Goal: Task Accomplishment & Management: Use online tool/utility

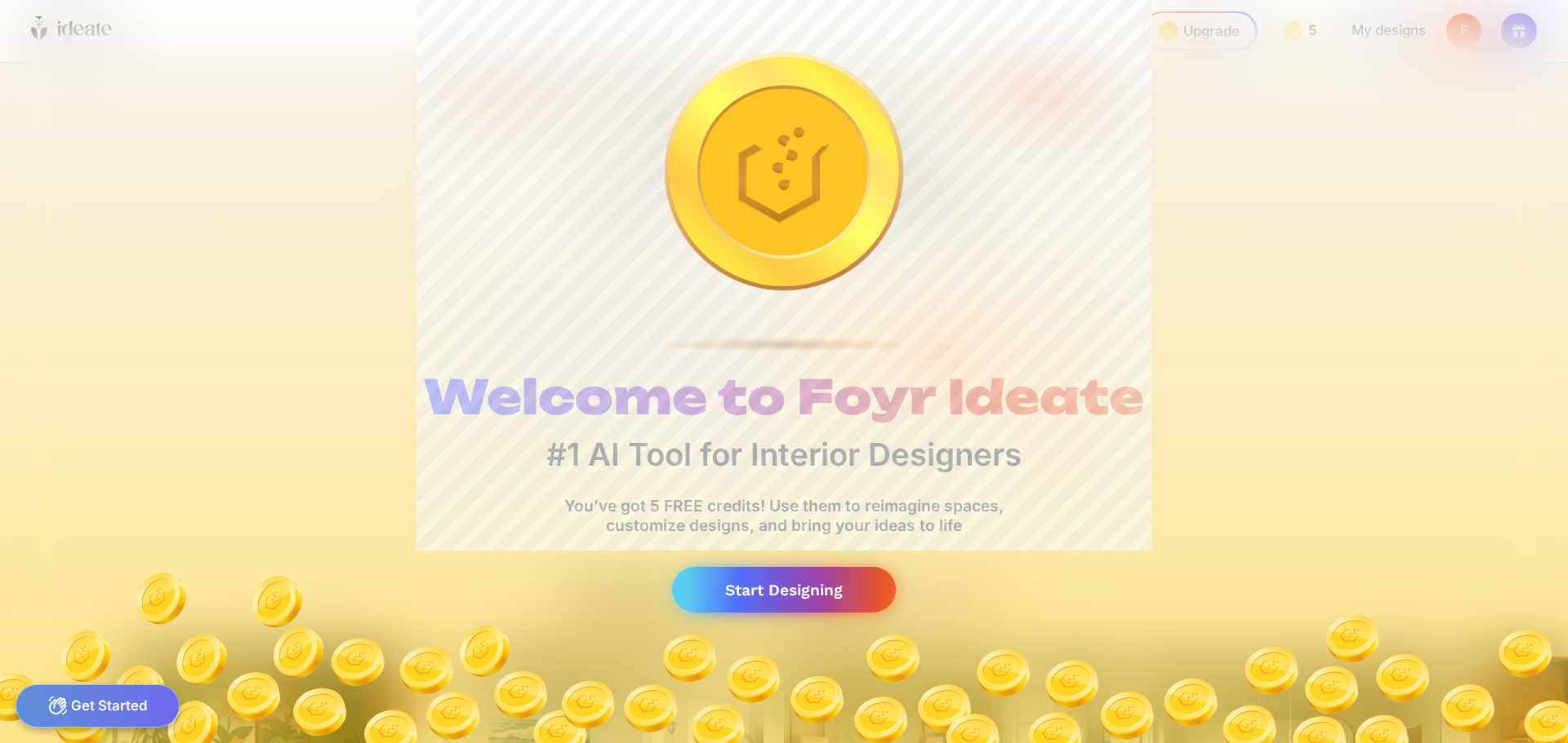
click at [740, 591] on div "Start Designing" at bounding box center [783, 590] width 223 height 46
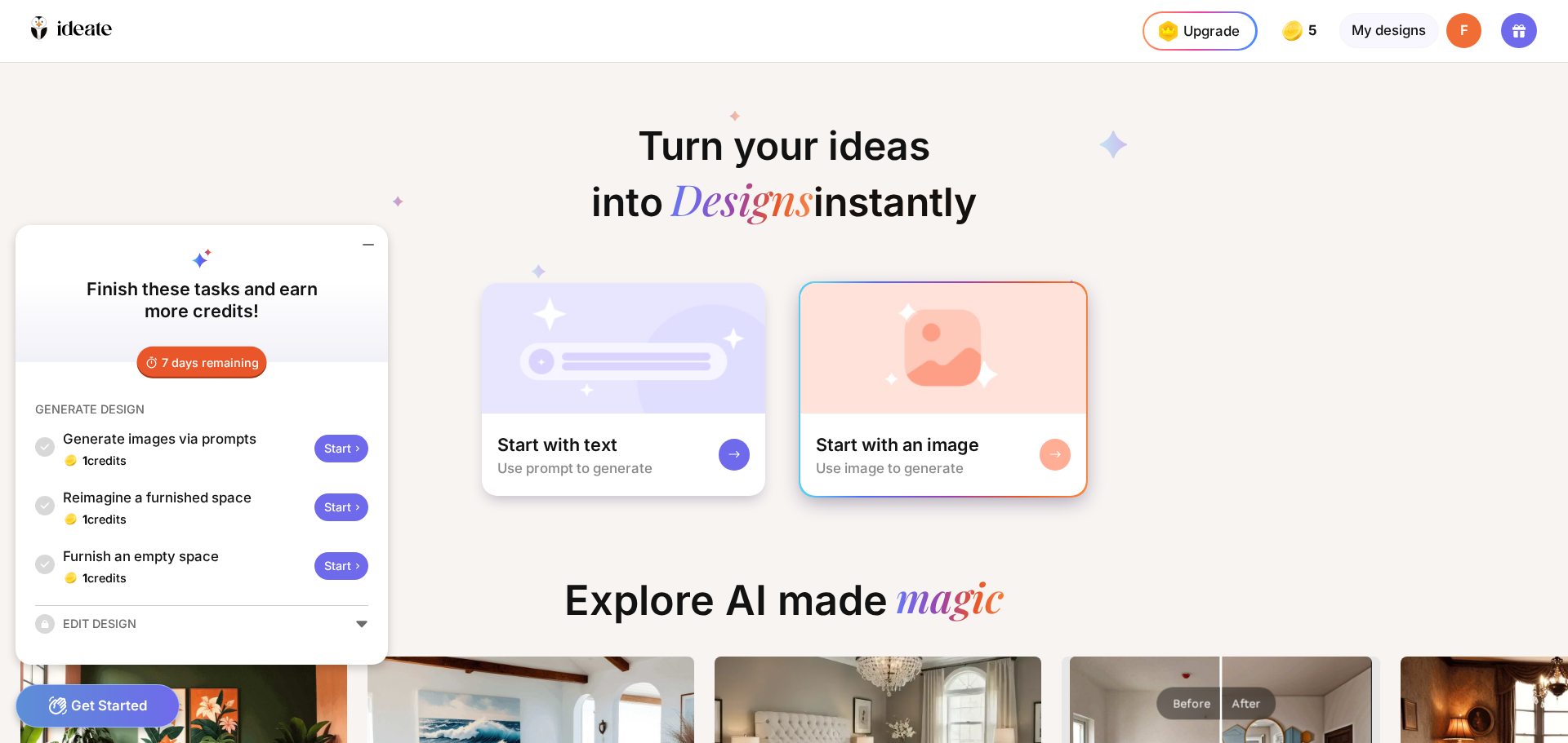
click at [1063, 449] on div at bounding box center [1054, 454] width 31 height 31
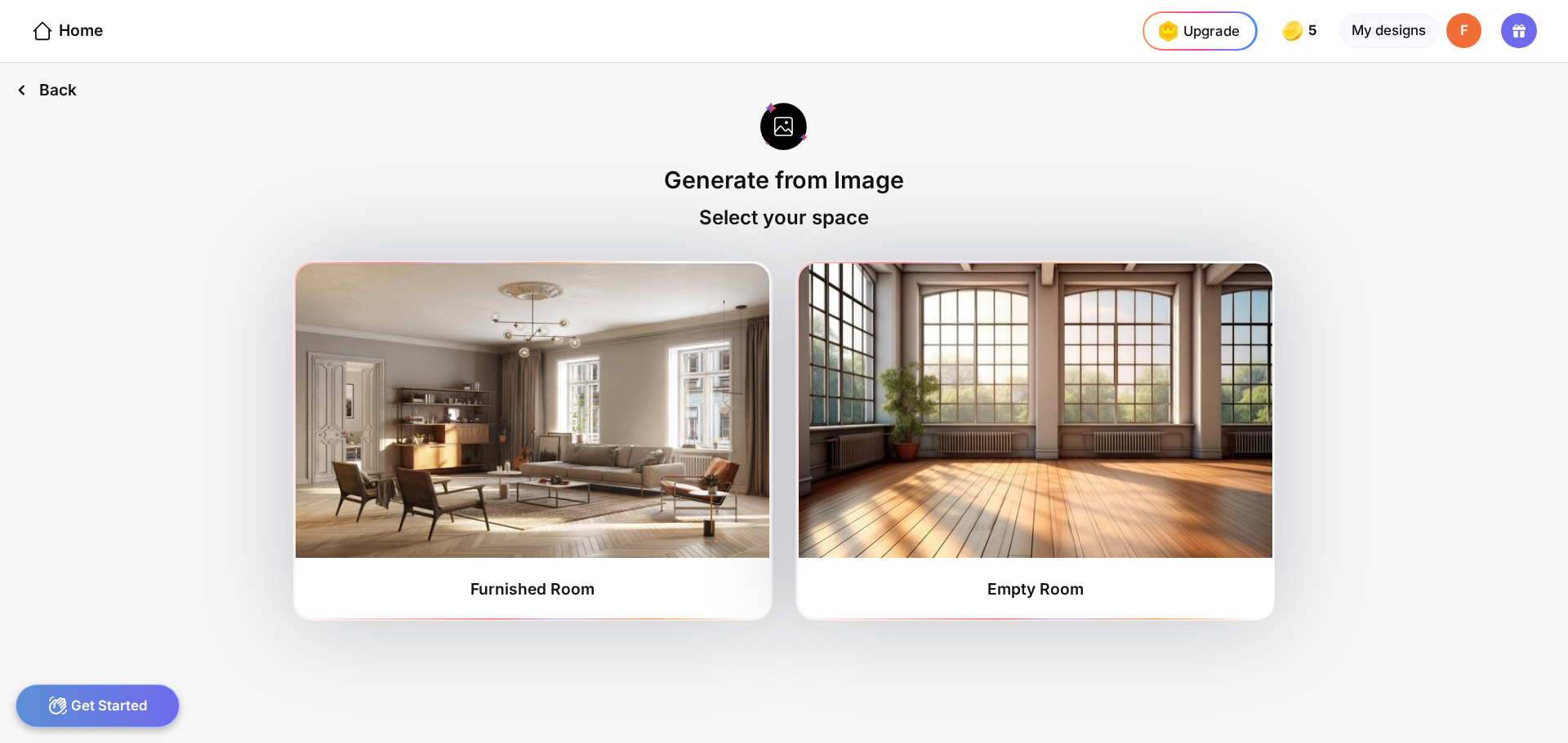
click at [73, 81] on div "Back" at bounding box center [46, 90] width 92 height 55
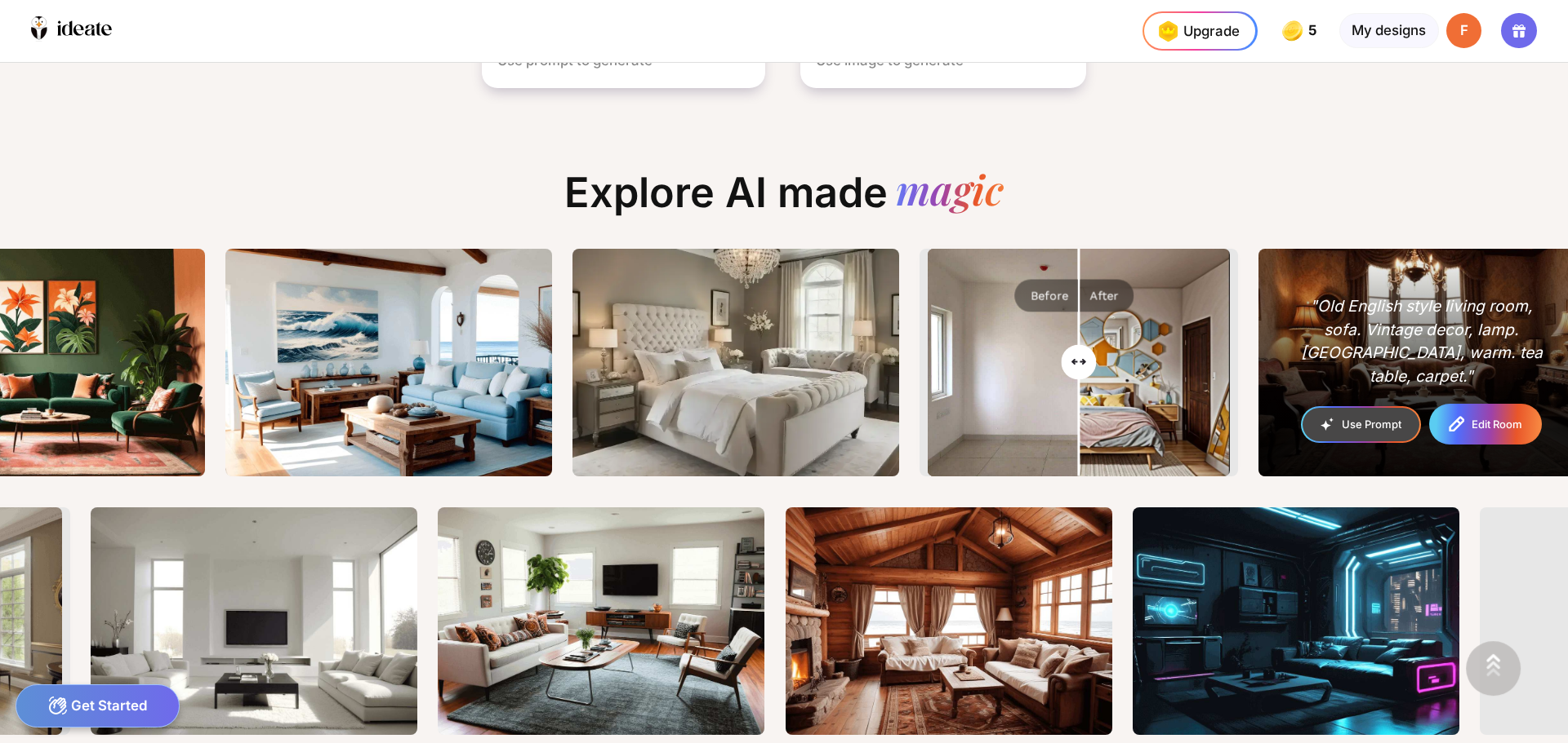
click at [1449, 429] on div "Edit Room" at bounding box center [1485, 425] width 110 height 38
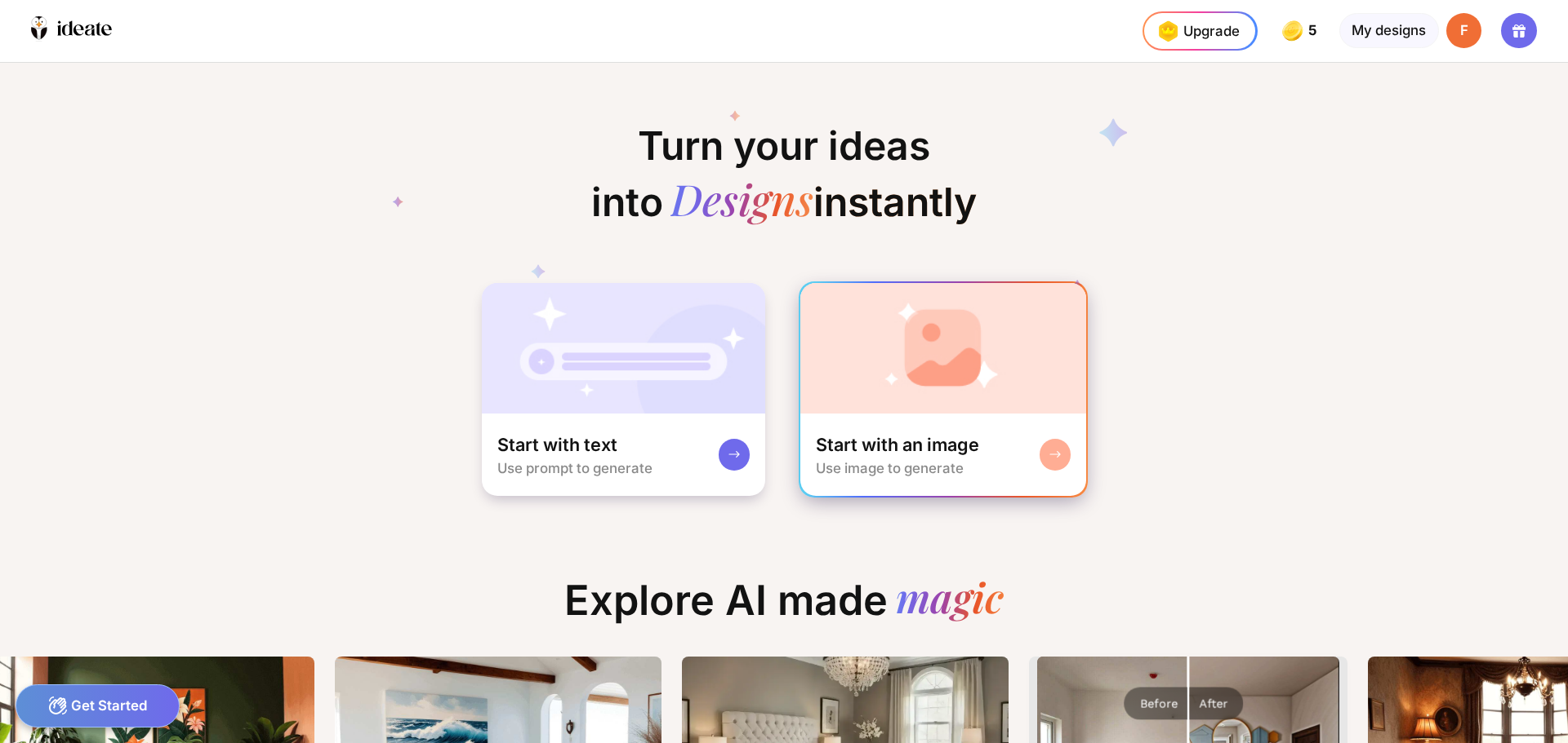
click at [923, 367] on img at bounding box center [943, 348] width 286 height 131
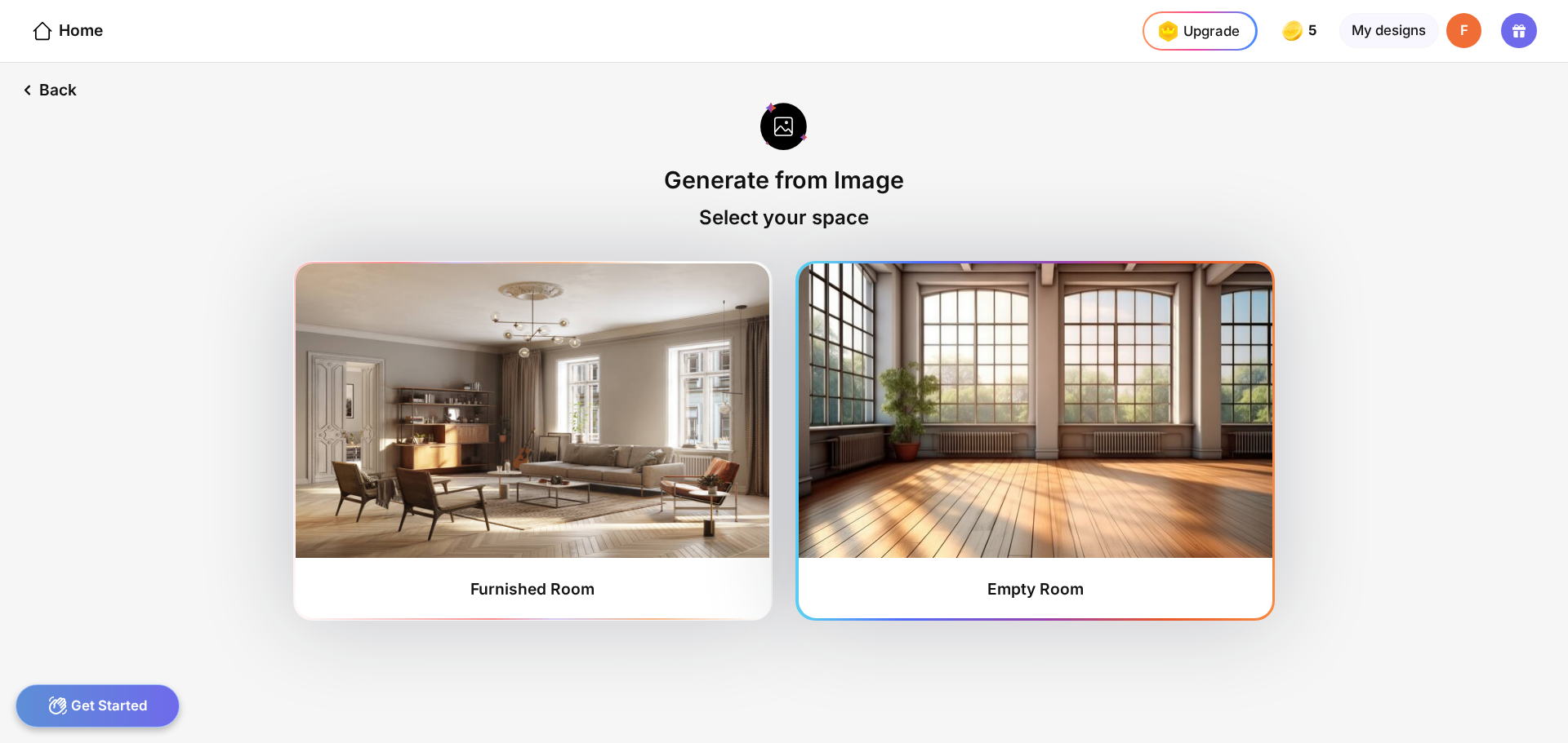
click at [920, 367] on img at bounding box center [1035, 411] width 474 height 295
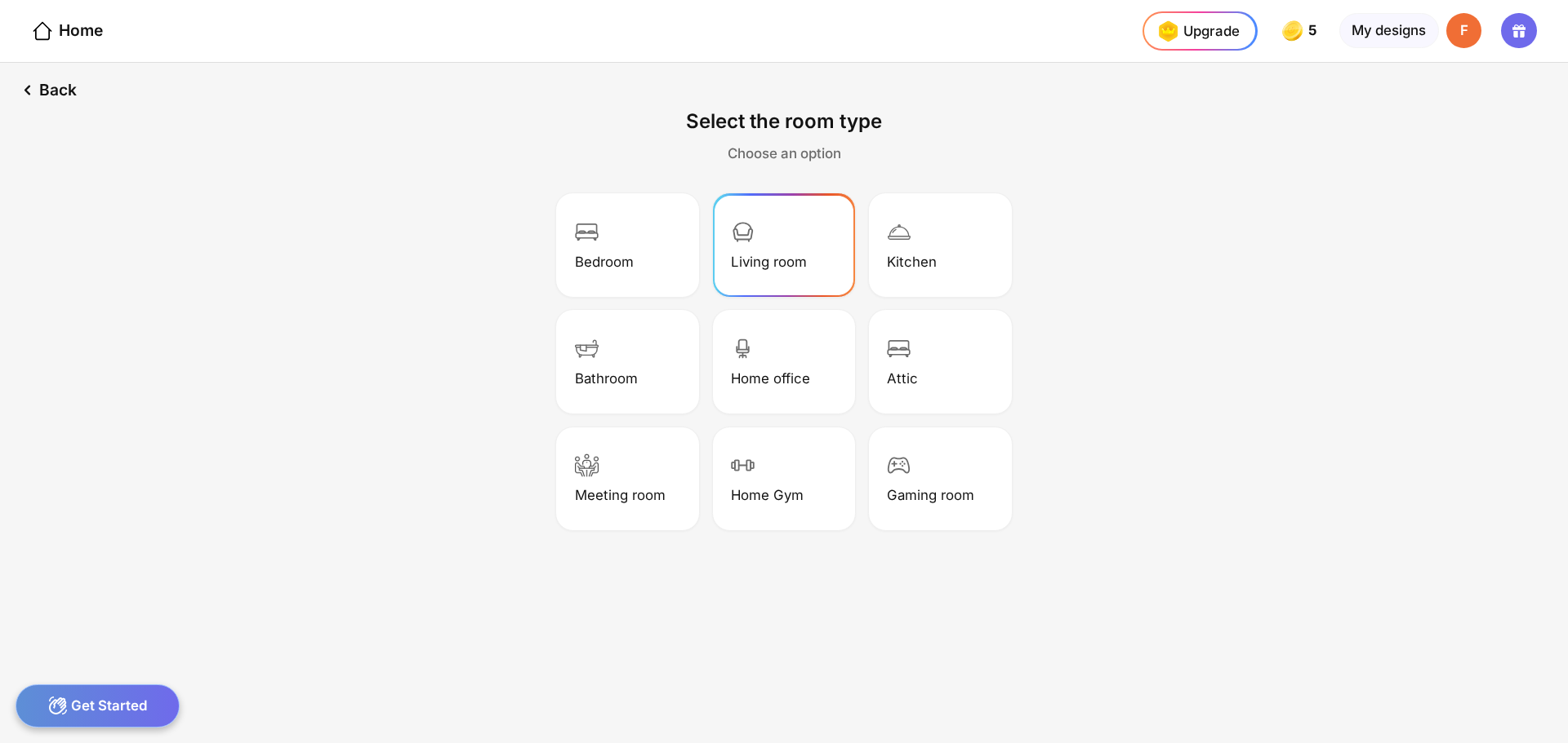
click at [754, 249] on div "Living room" at bounding box center [784, 246] width 138 height 98
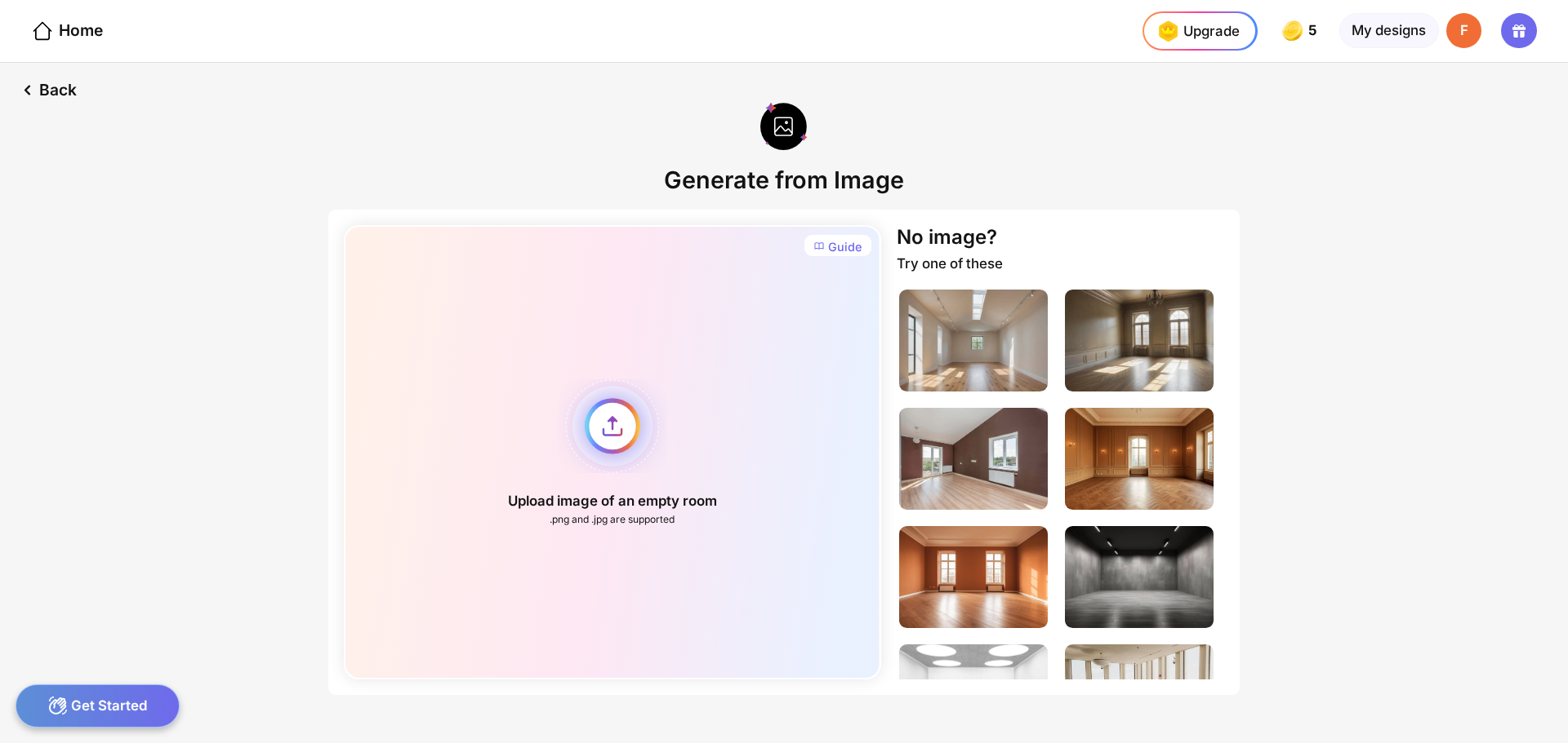
click at [599, 432] on div "Upload image of an empty room .png and .jpg are supported" at bounding box center [612, 452] width 536 height 455
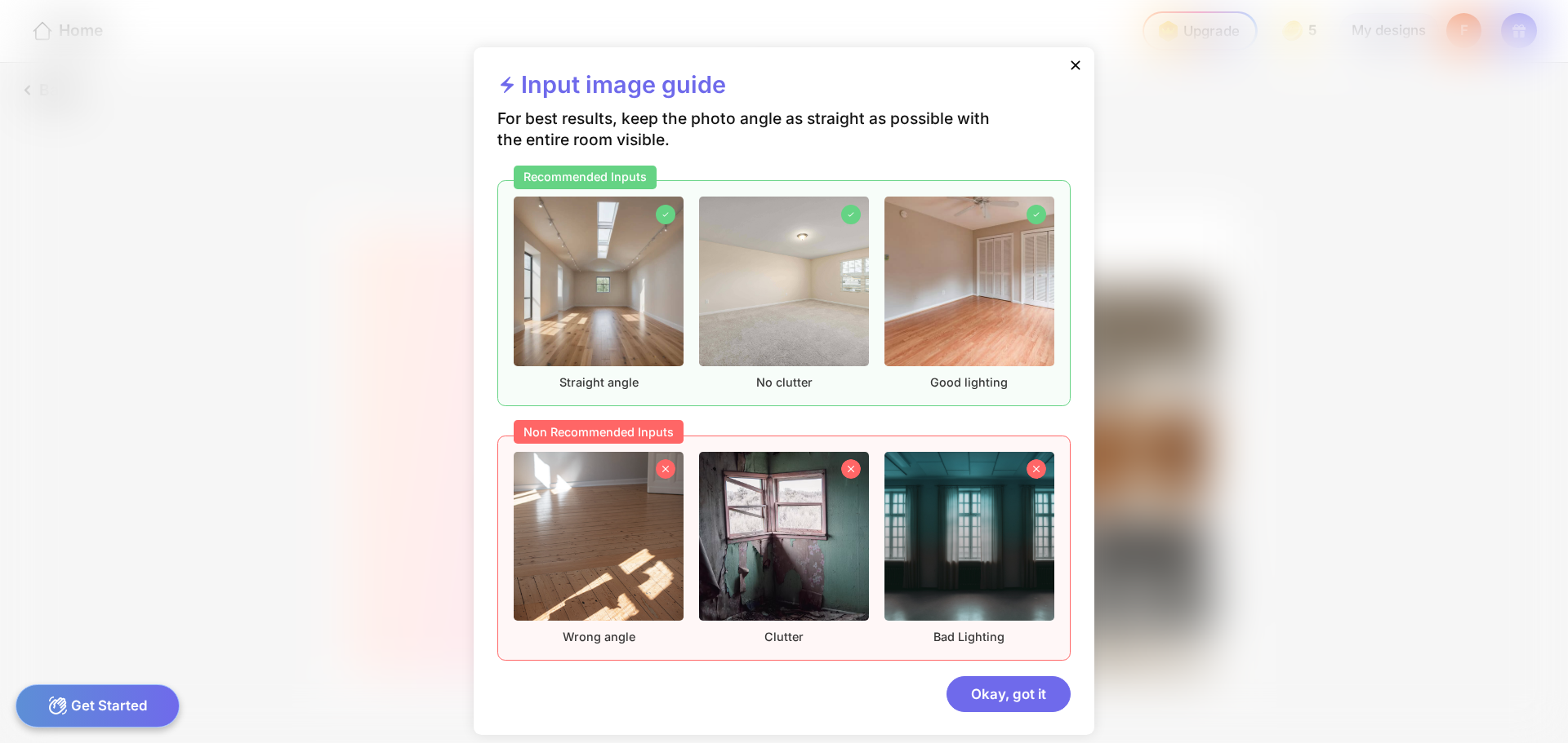
click at [1073, 54] on div at bounding box center [1075, 67] width 36 height 40
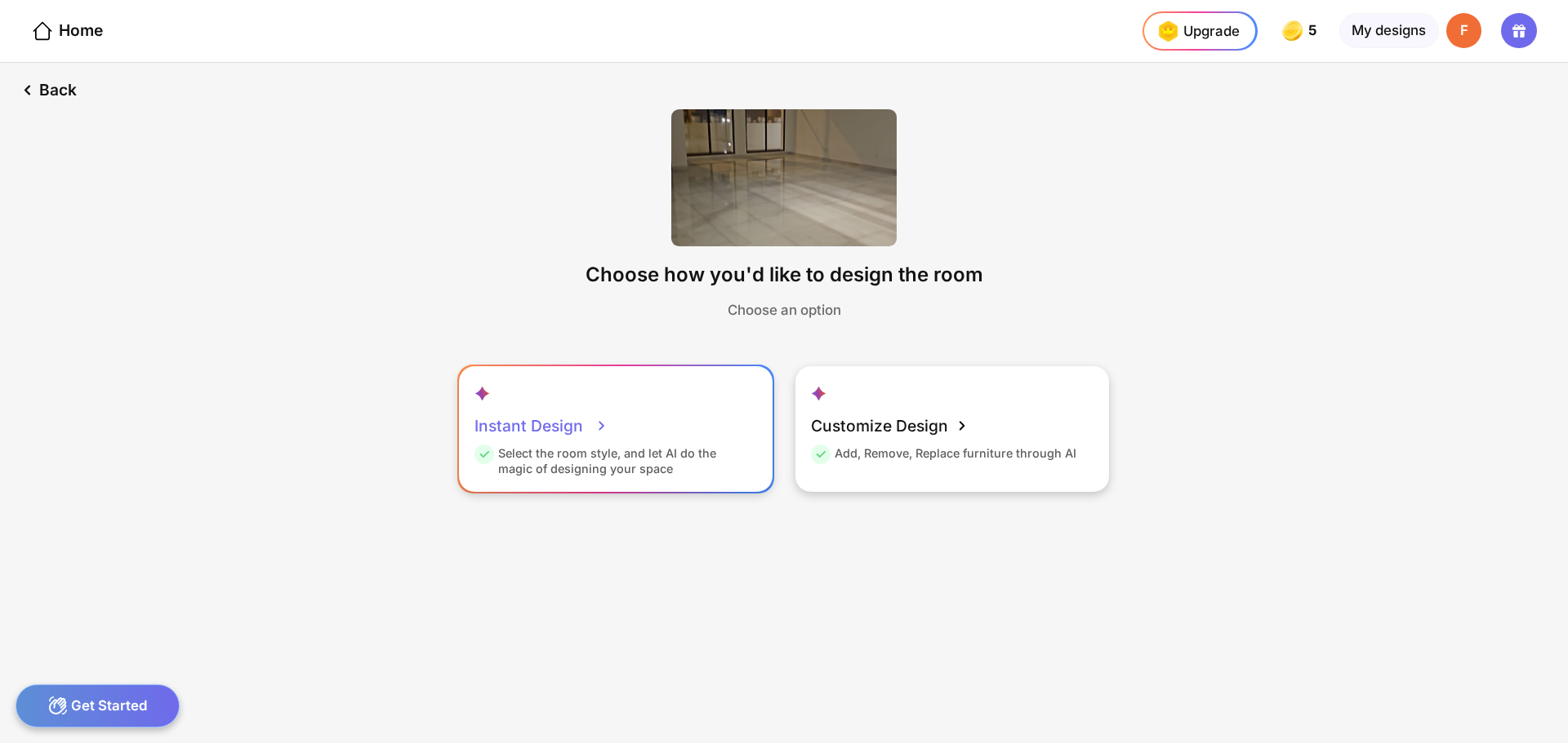
click at [507, 420] on div "Instant Design" at bounding box center [541, 426] width 134 height 40
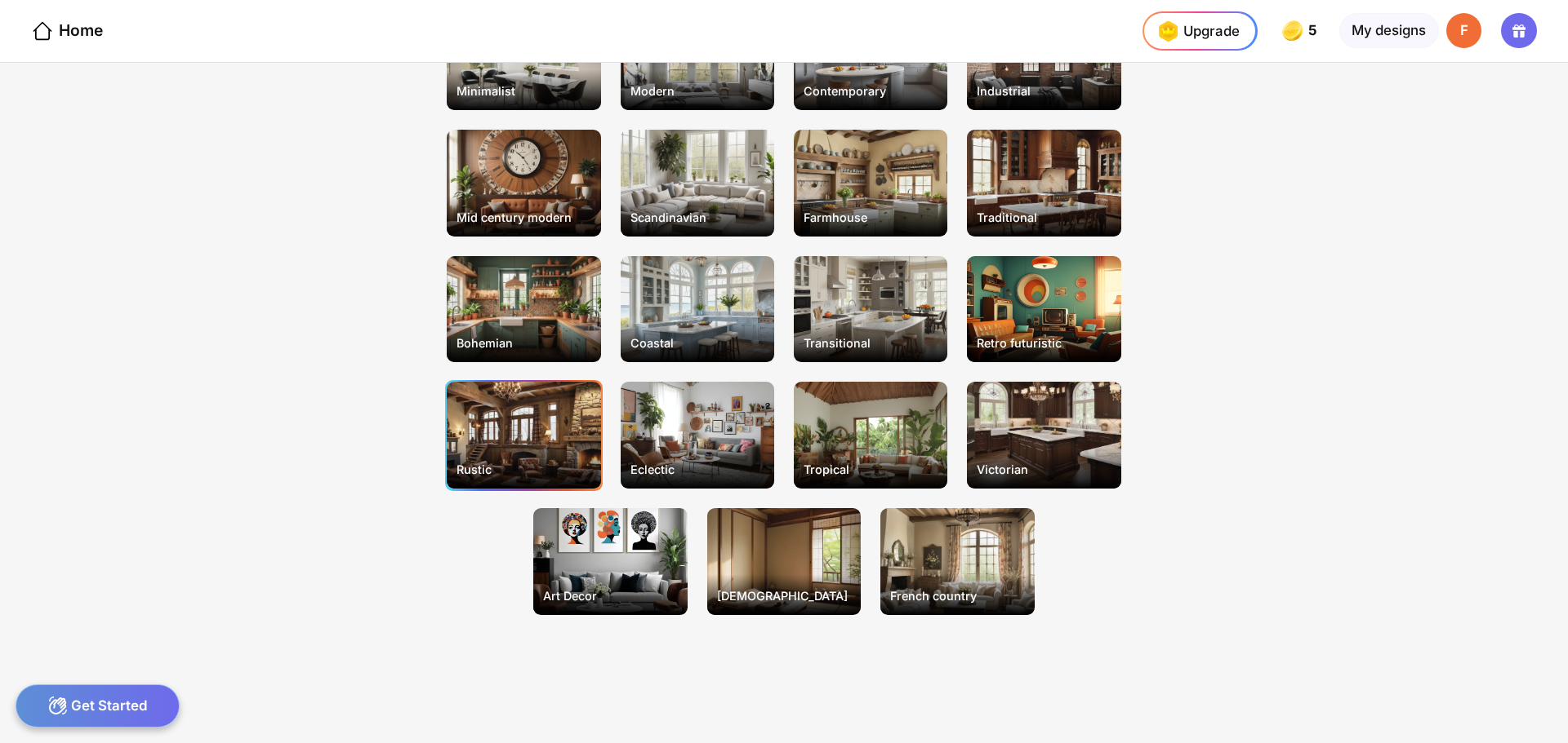
click at [517, 434] on div "Rustic" at bounding box center [523, 435] width 154 height 107
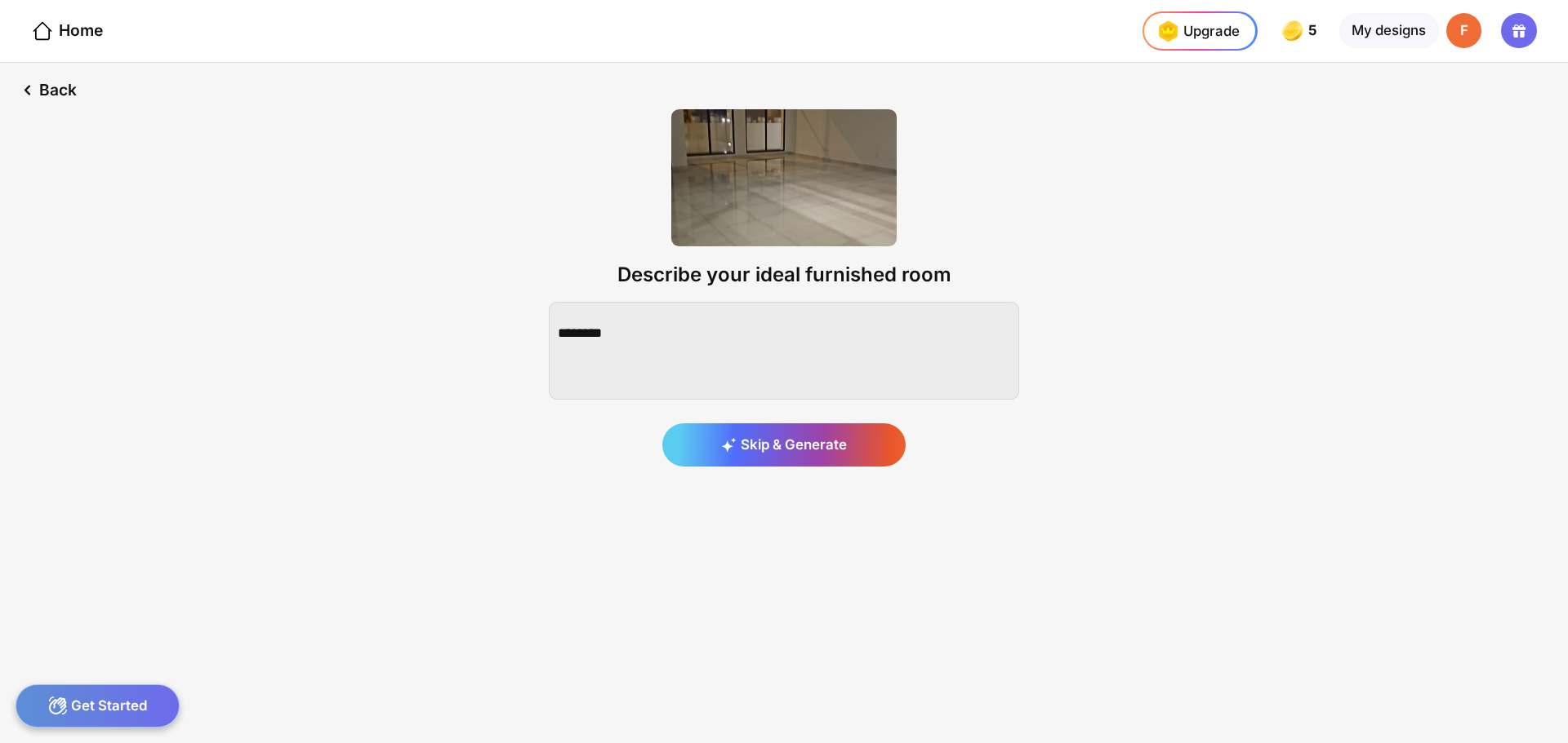
click at [767, 449] on div "Skip & Generate" at bounding box center [784, 445] width 243 height 44
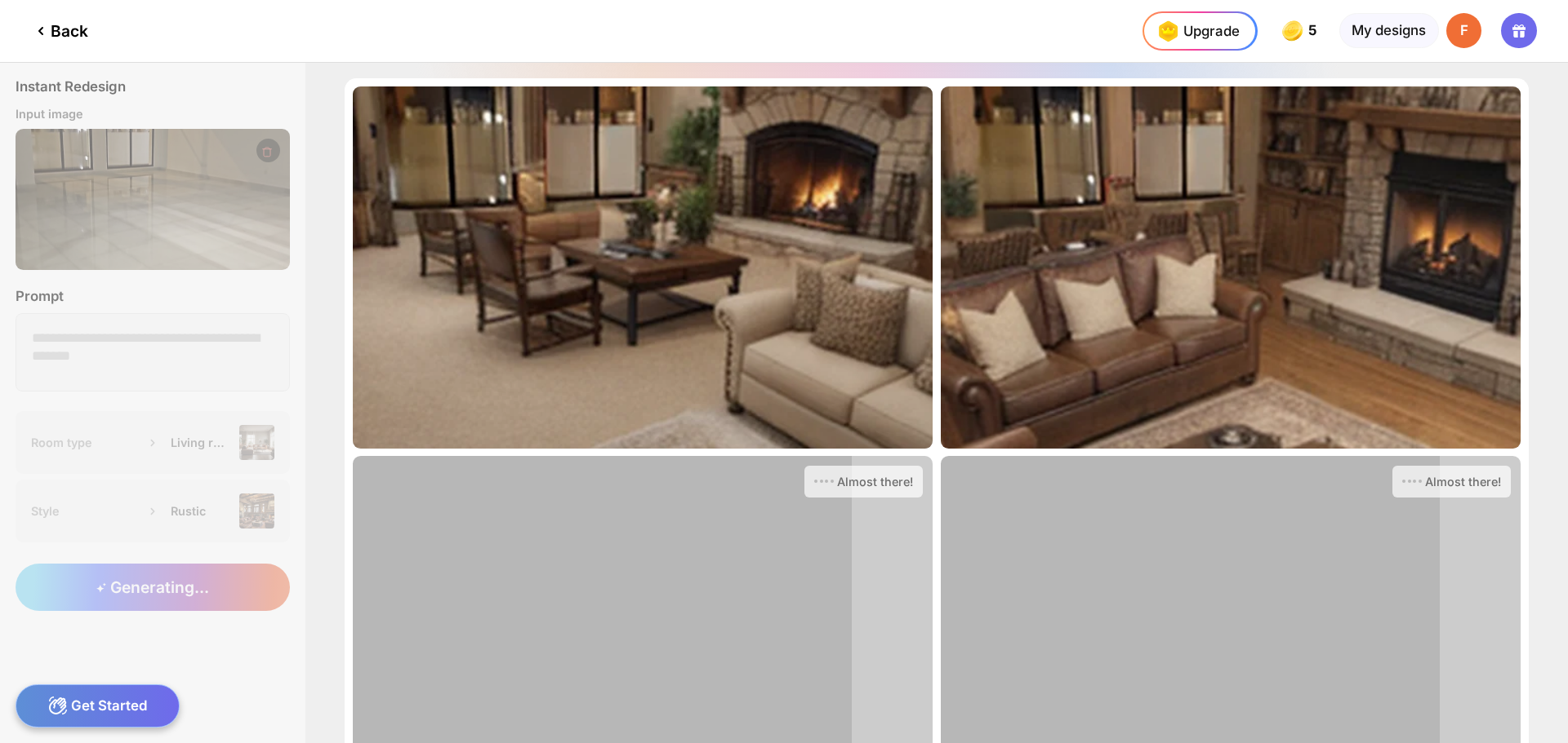
click at [70, 29] on div "Back" at bounding box center [59, 31] width 57 height 20
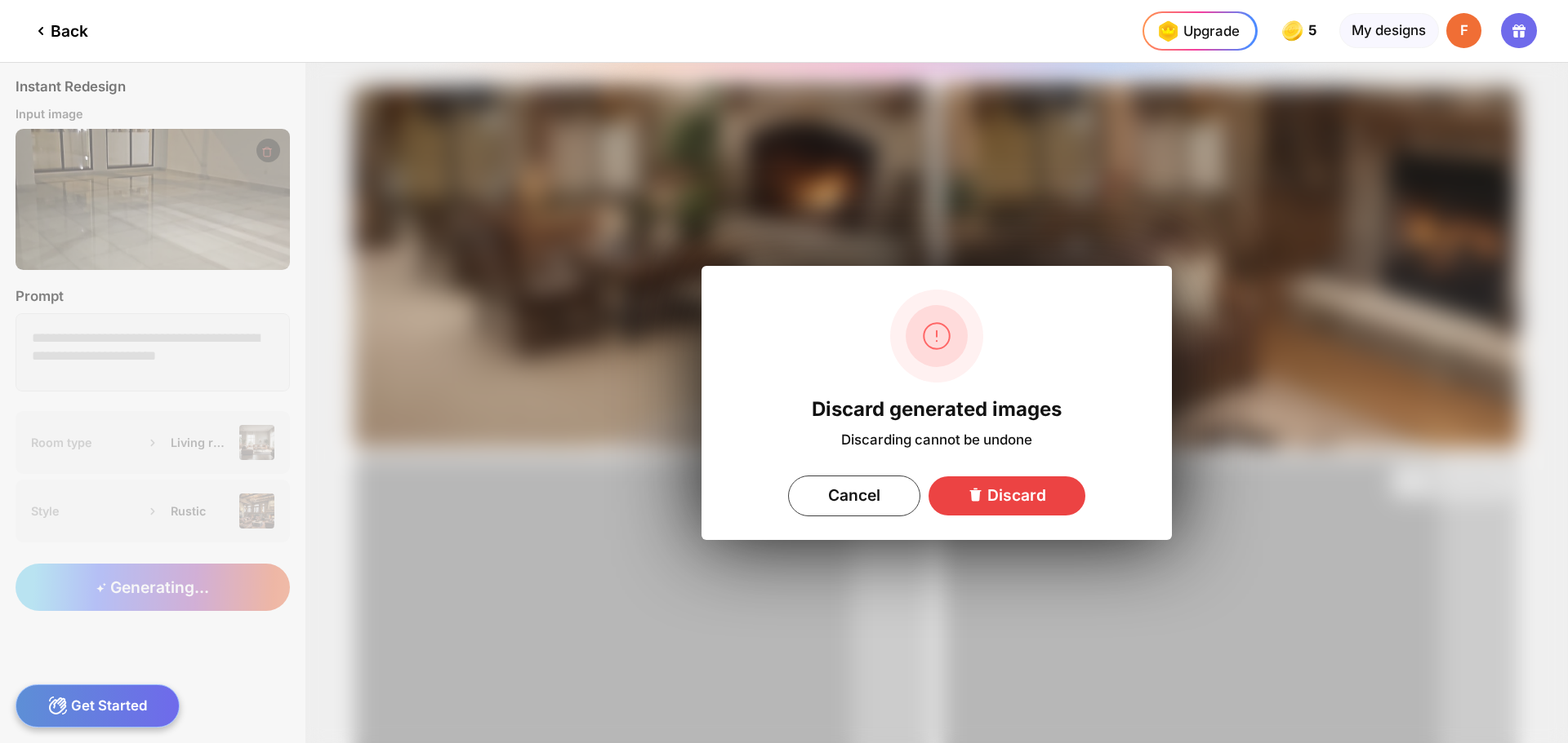
click at [988, 495] on div "Discard" at bounding box center [1006, 496] width 156 height 40
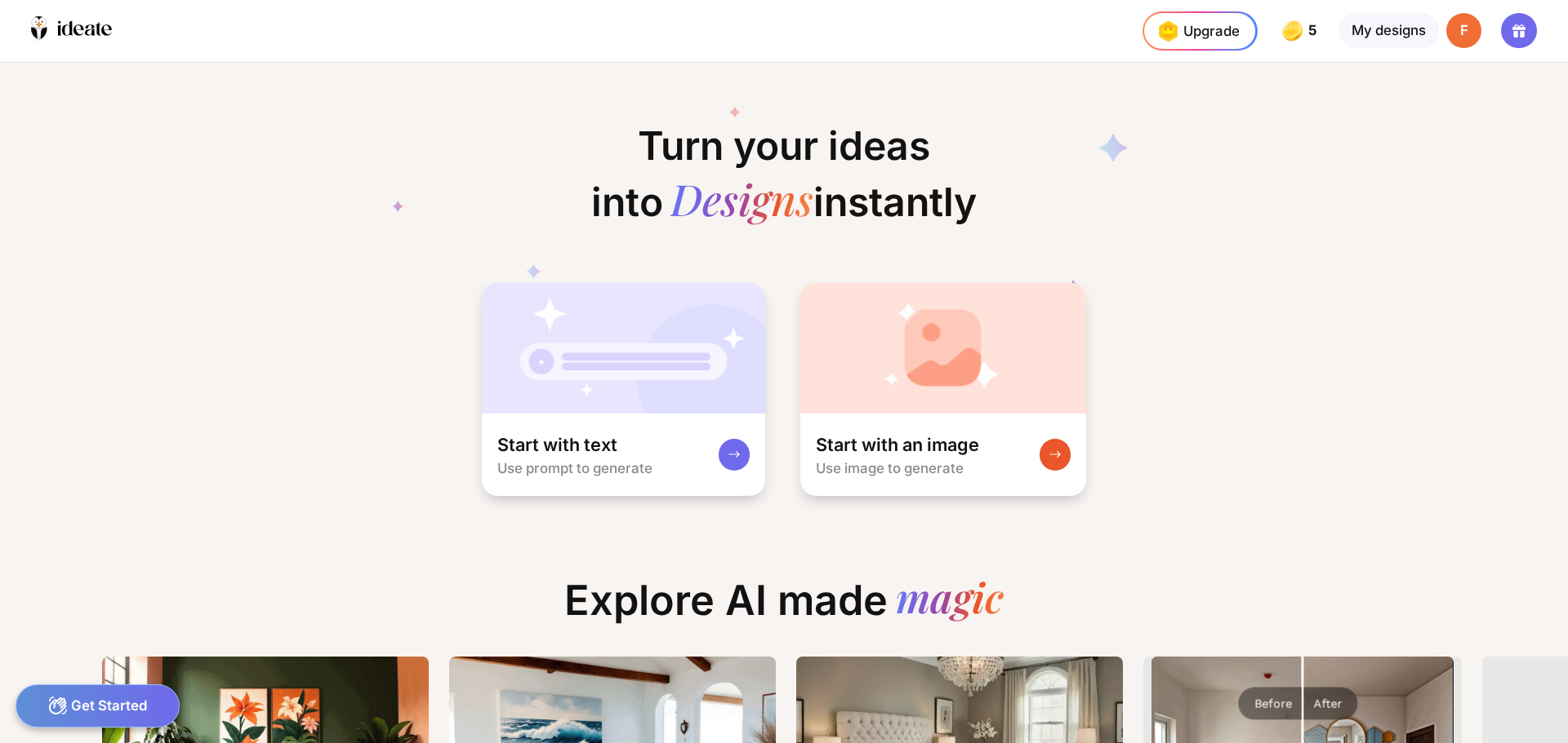
scroll to position [0, 13]
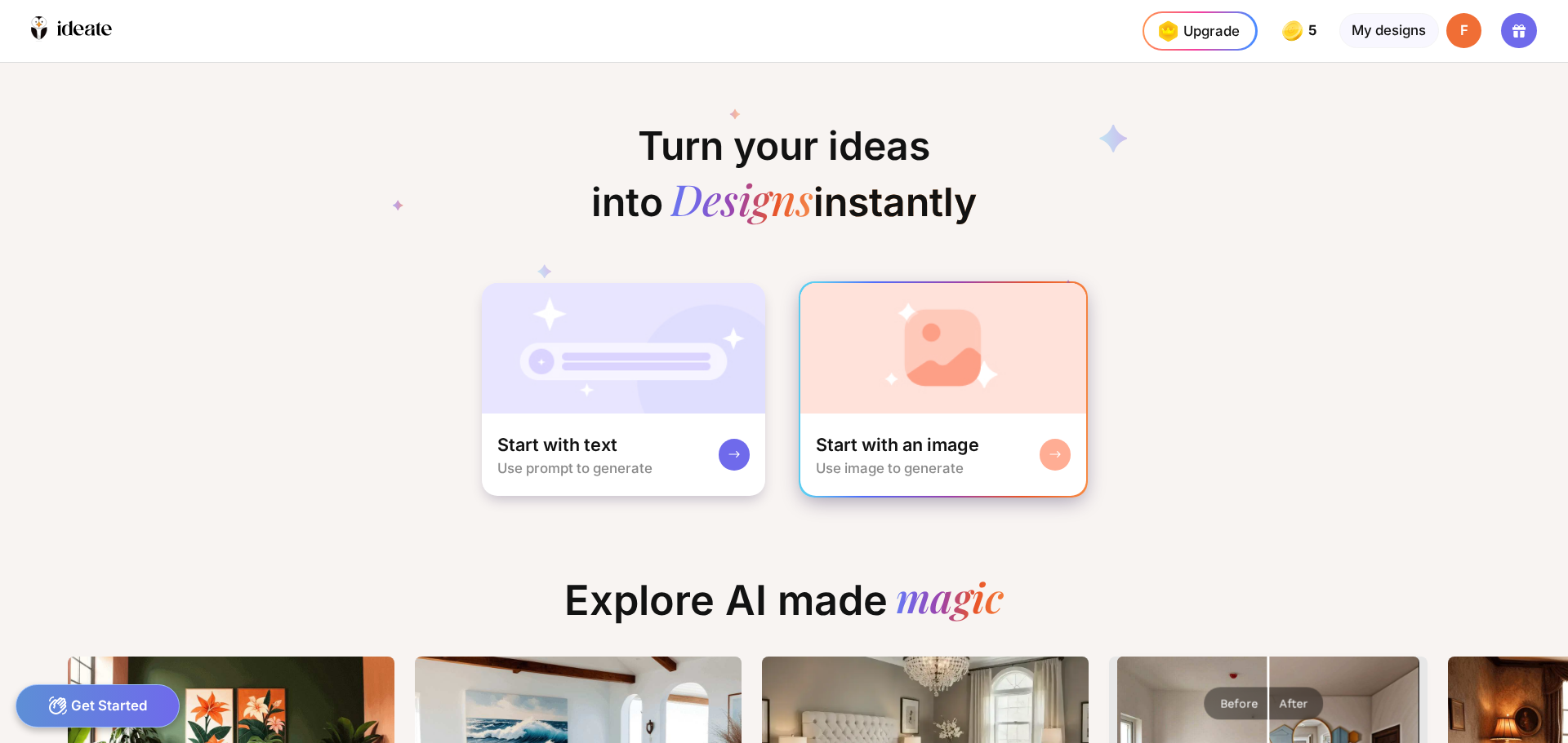
click at [914, 414] on div "Start with an image Use image to generate" at bounding box center [943, 455] width 286 height 83
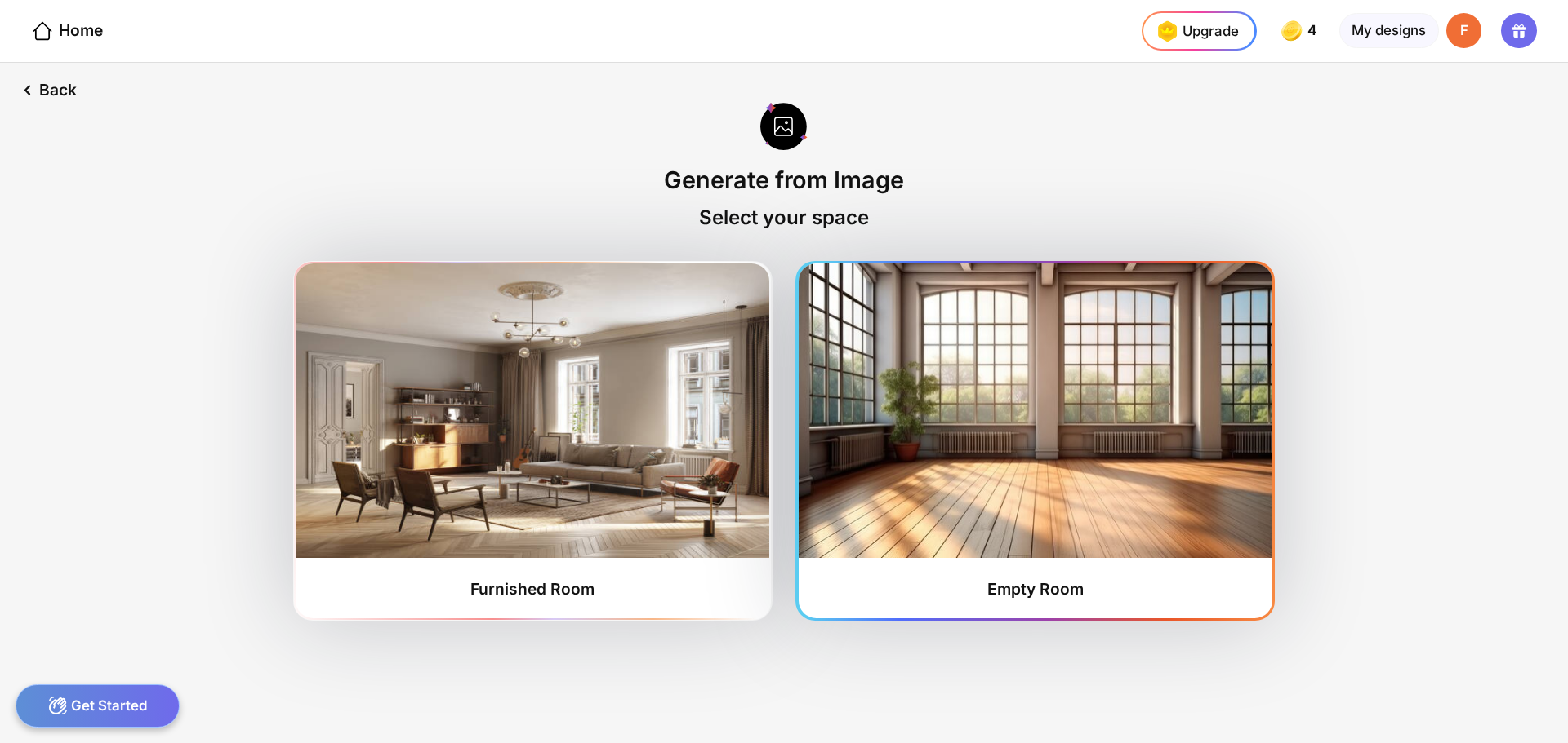
click at [1020, 396] on img at bounding box center [1035, 411] width 474 height 295
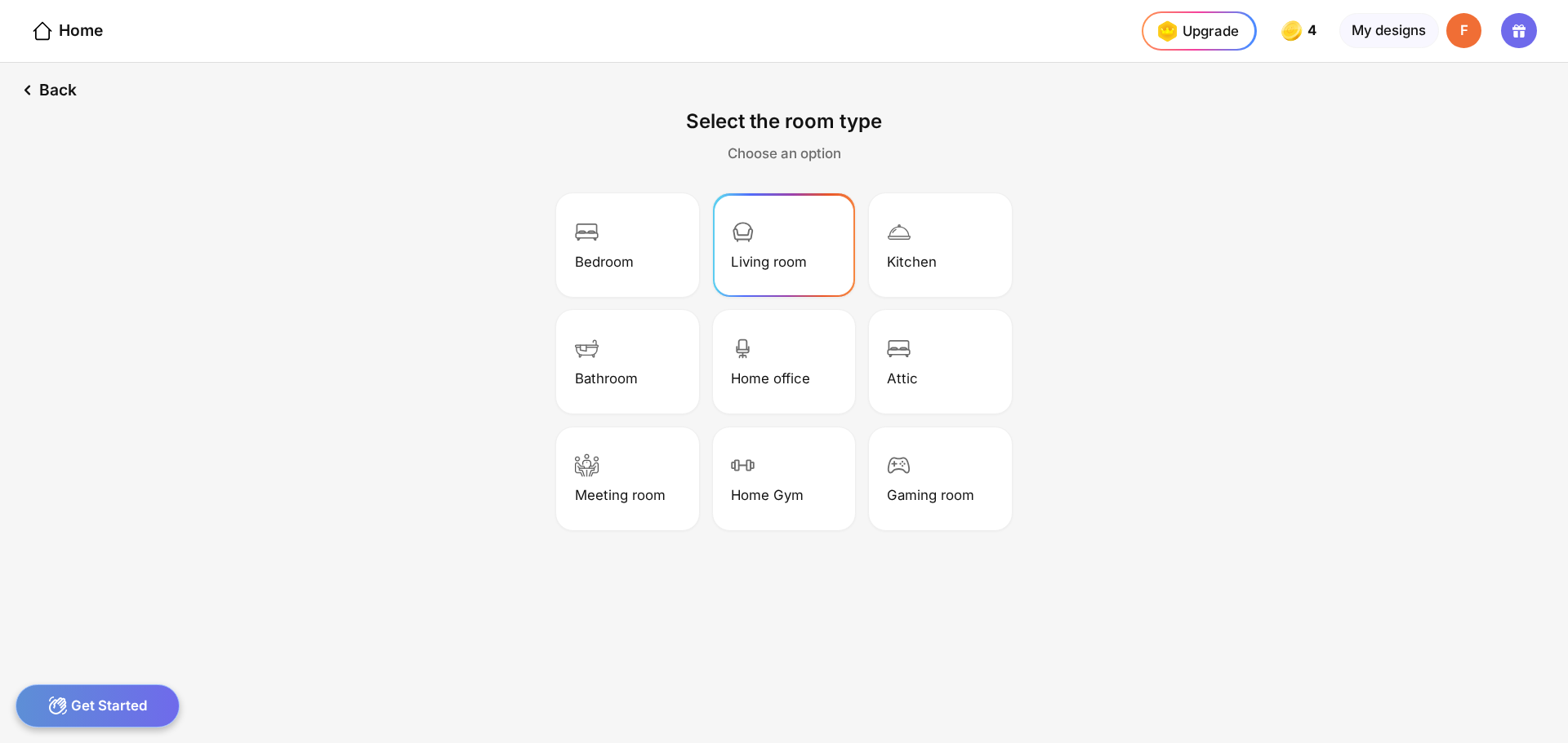
click at [789, 269] on div "Living room" at bounding box center [768, 261] width 76 height 16
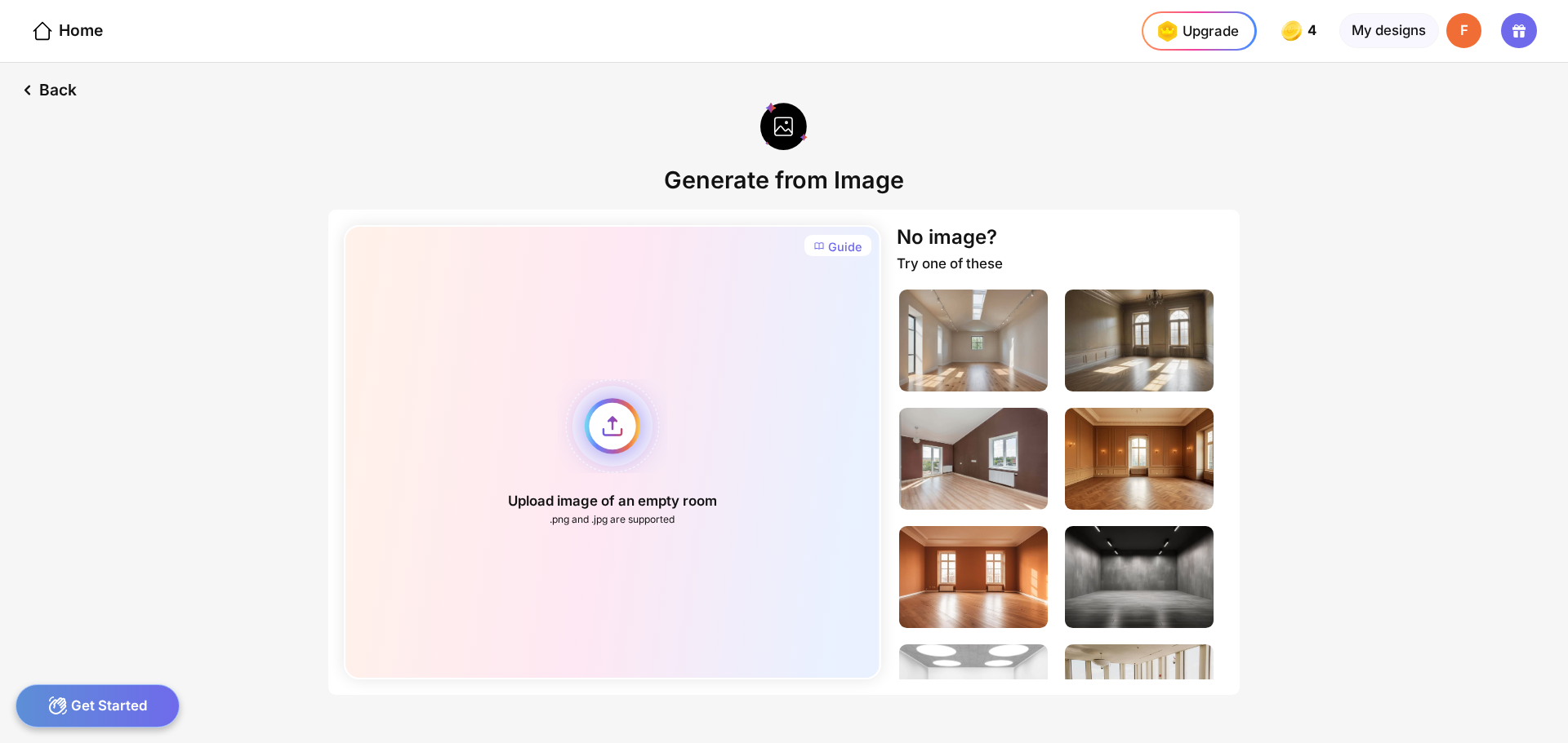
click at [613, 442] on div "Upload image of an empty room .png and .jpg are supported" at bounding box center [612, 452] width 536 height 455
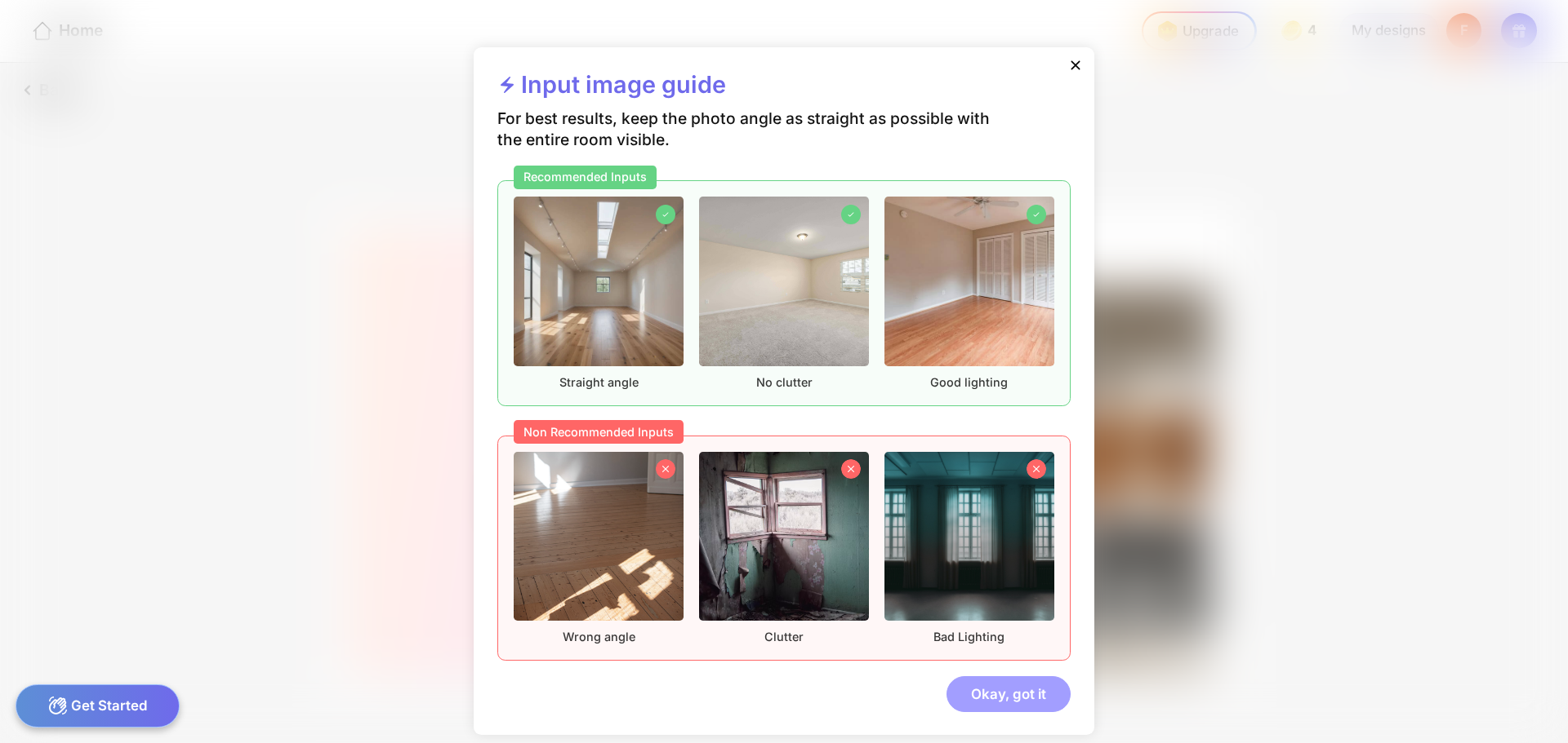
click at [1007, 693] on div "Okay, got it" at bounding box center [1008, 693] width 124 height 35
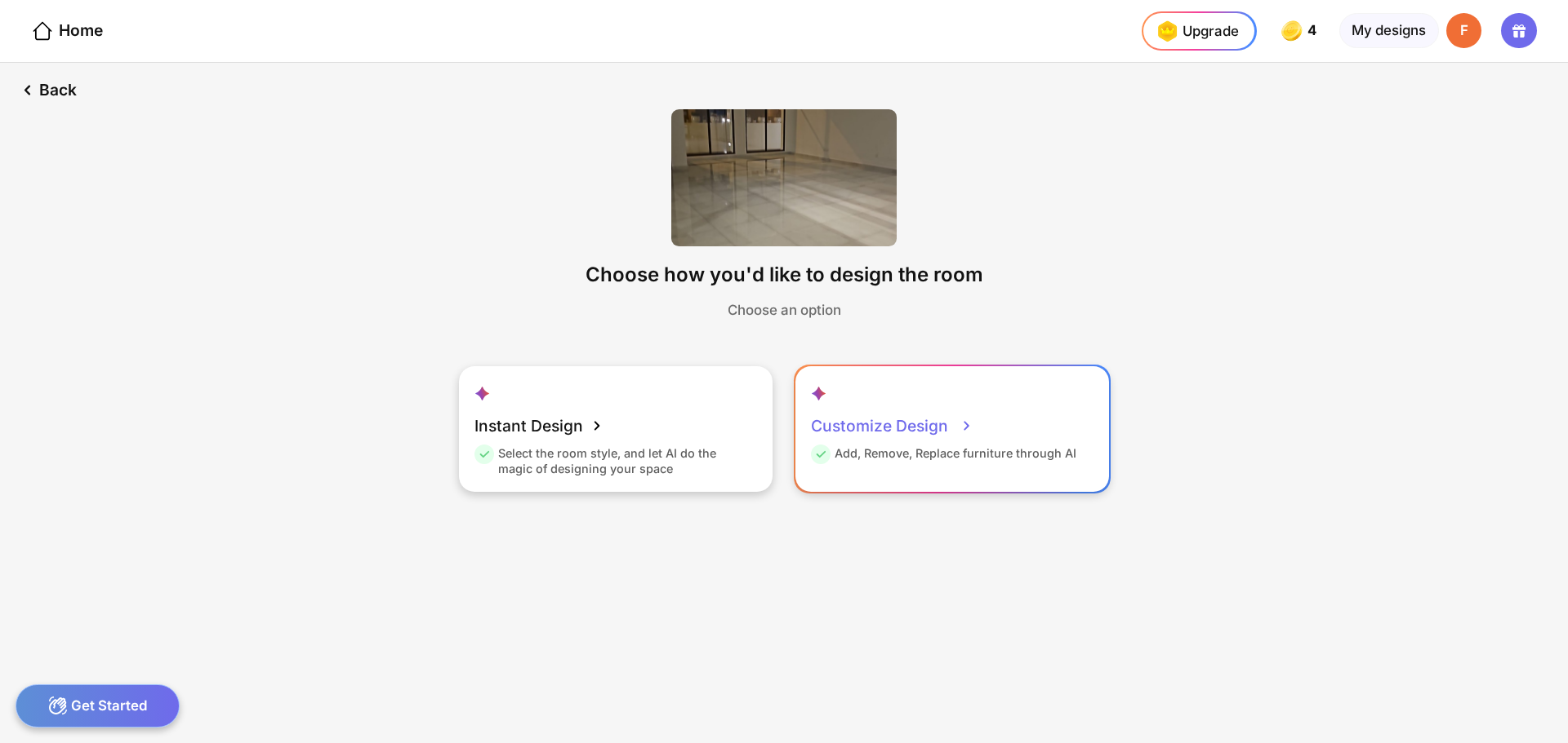
click at [879, 418] on div "Customize Design" at bounding box center [891, 426] width 162 height 40
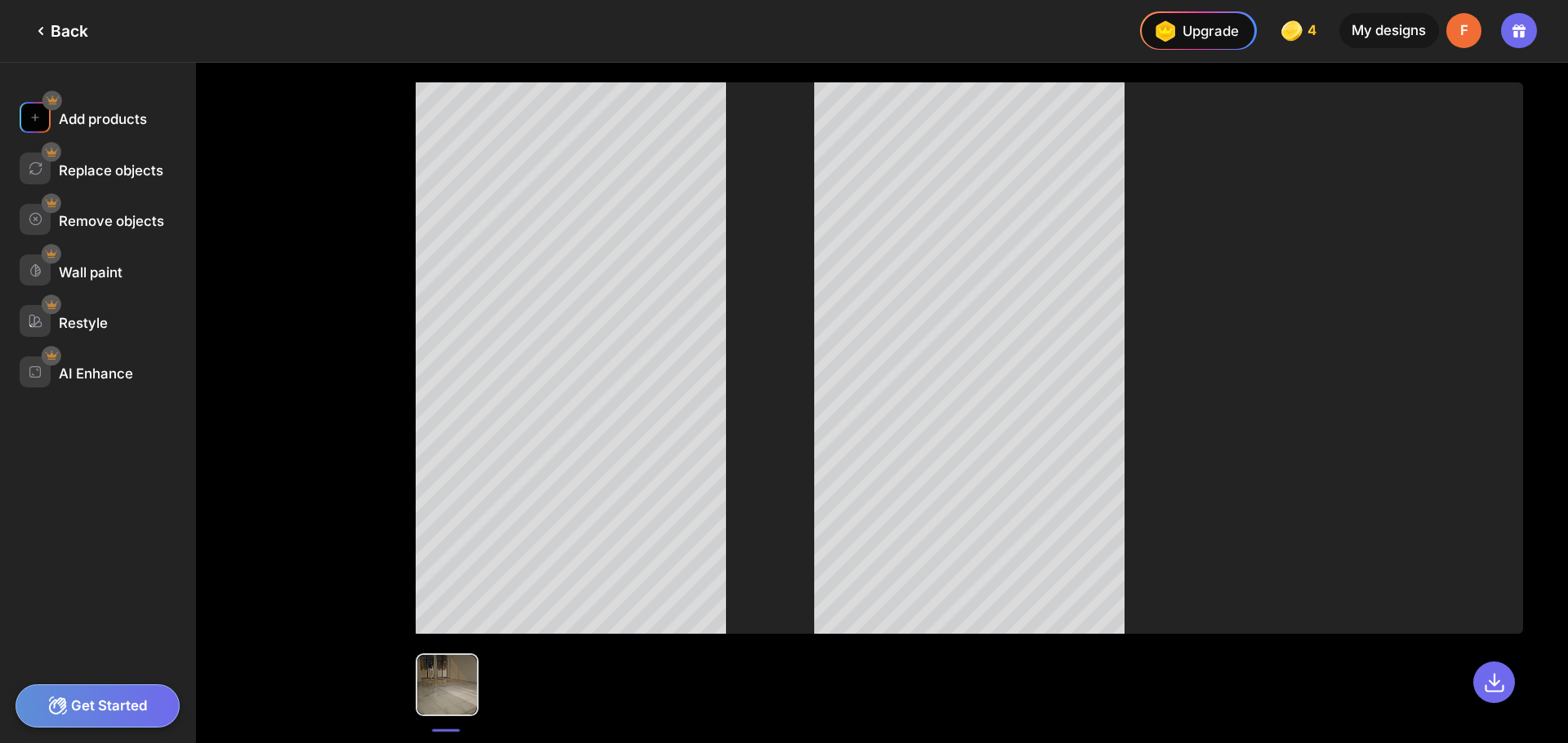
click at [107, 116] on div "Add products" at bounding box center [103, 119] width 89 height 16
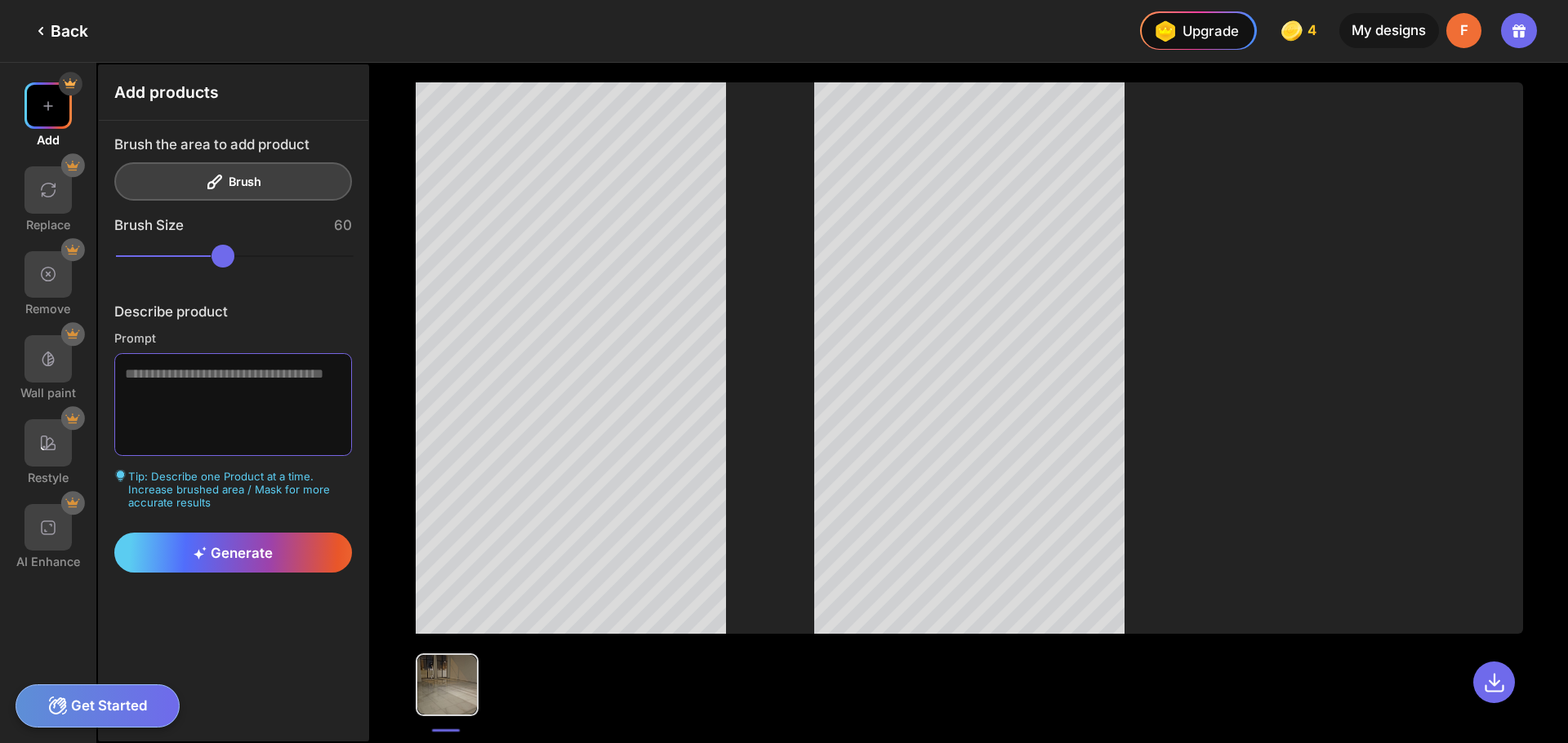
click at [200, 379] on textarea at bounding box center [233, 405] width 238 height 104
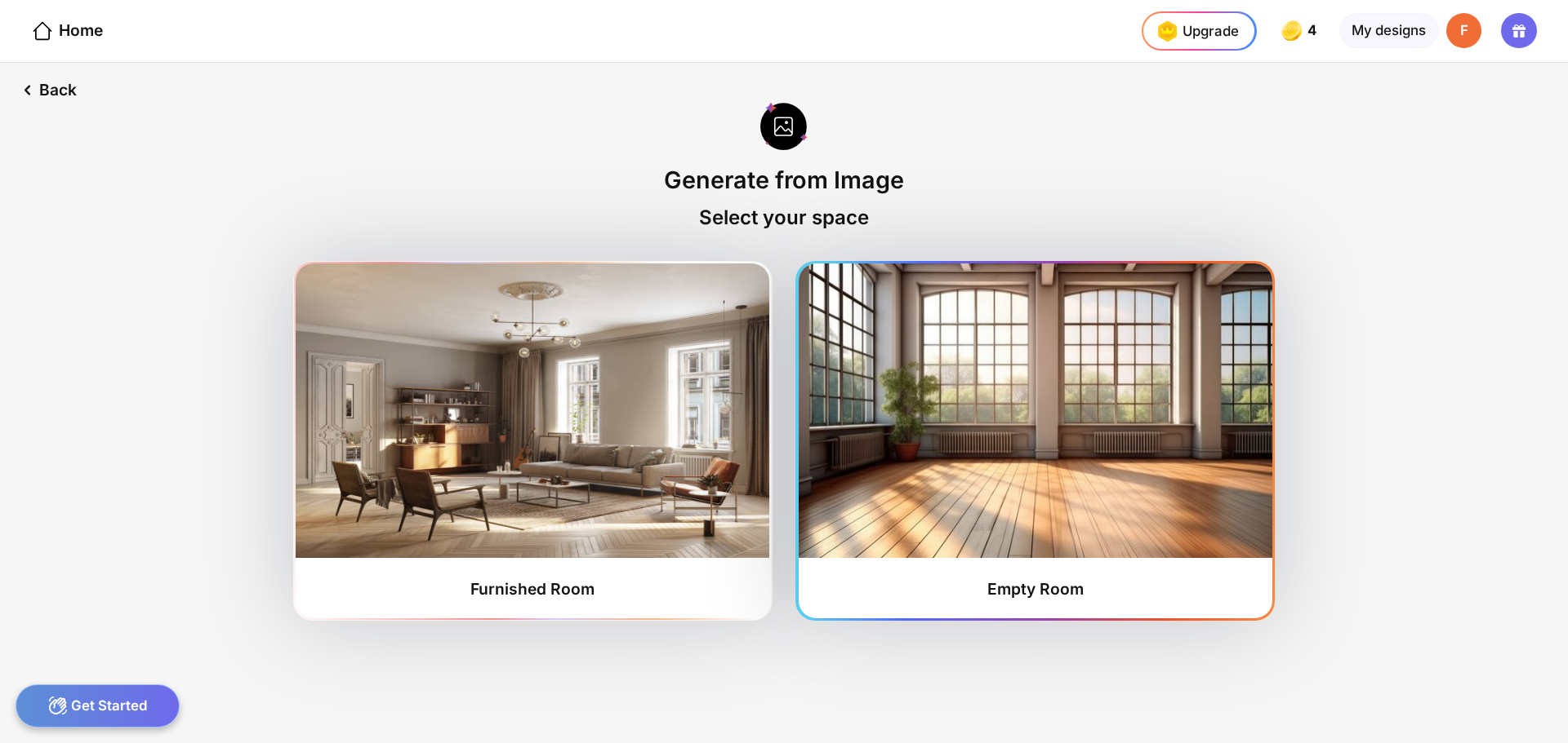
click at [1041, 386] on img at bounding box center [1035, 411] width 474 height 295
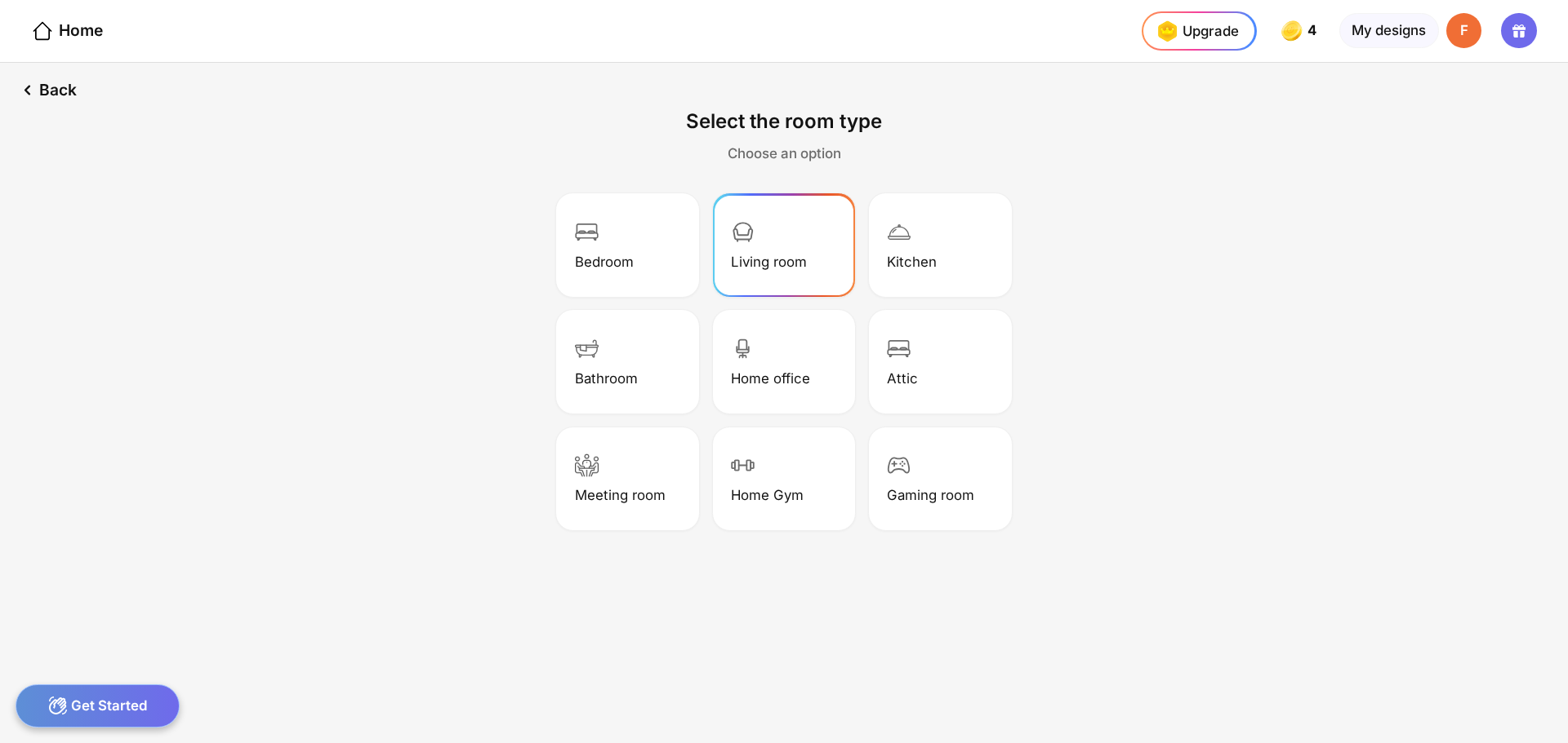
click at [743, 232] on img at bounding box center [742, 232] width 24 height 24
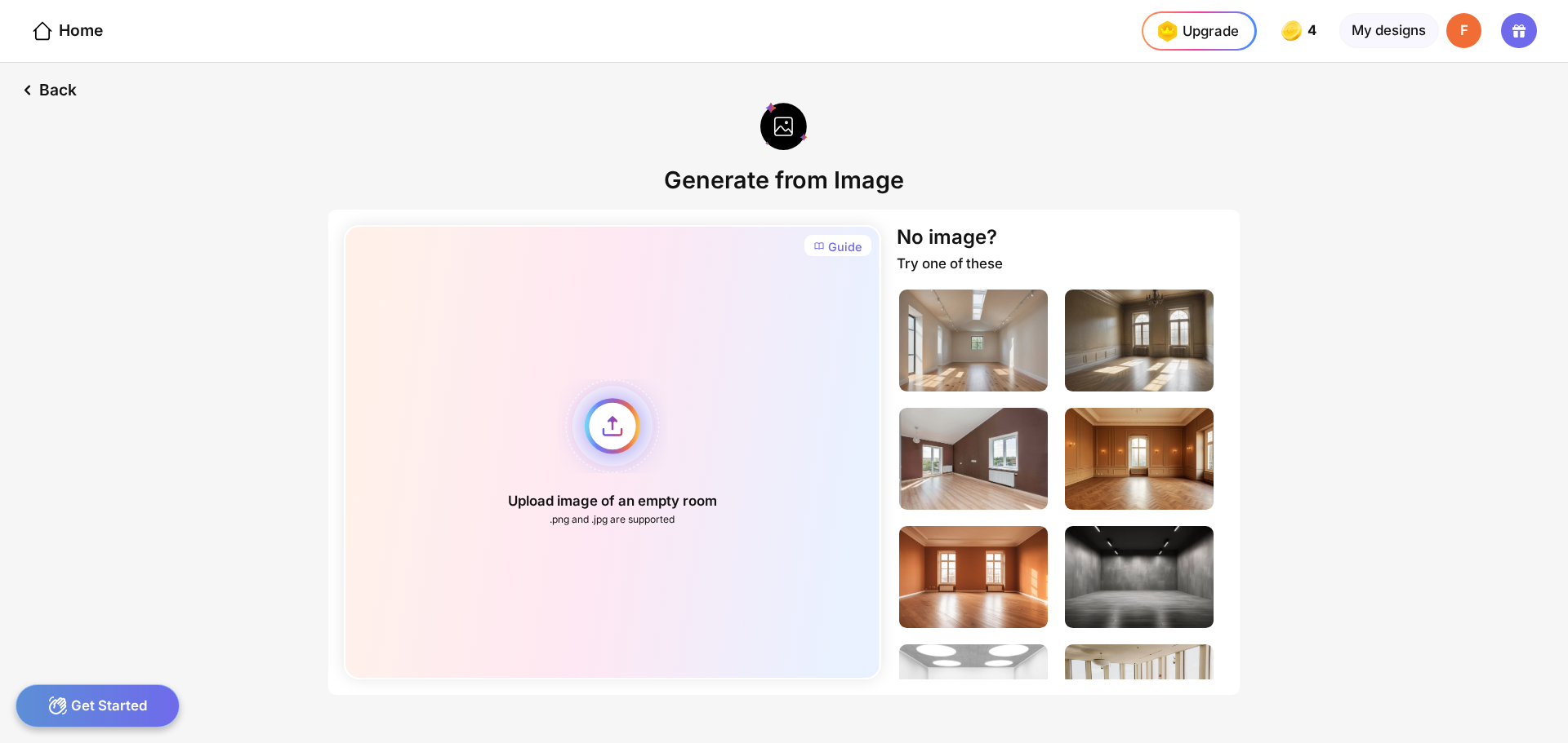
click at [610, 385] on div "Upload image of an empty room .png and .jpg are supported" at bounding box center [612, 452] width 536 height 455
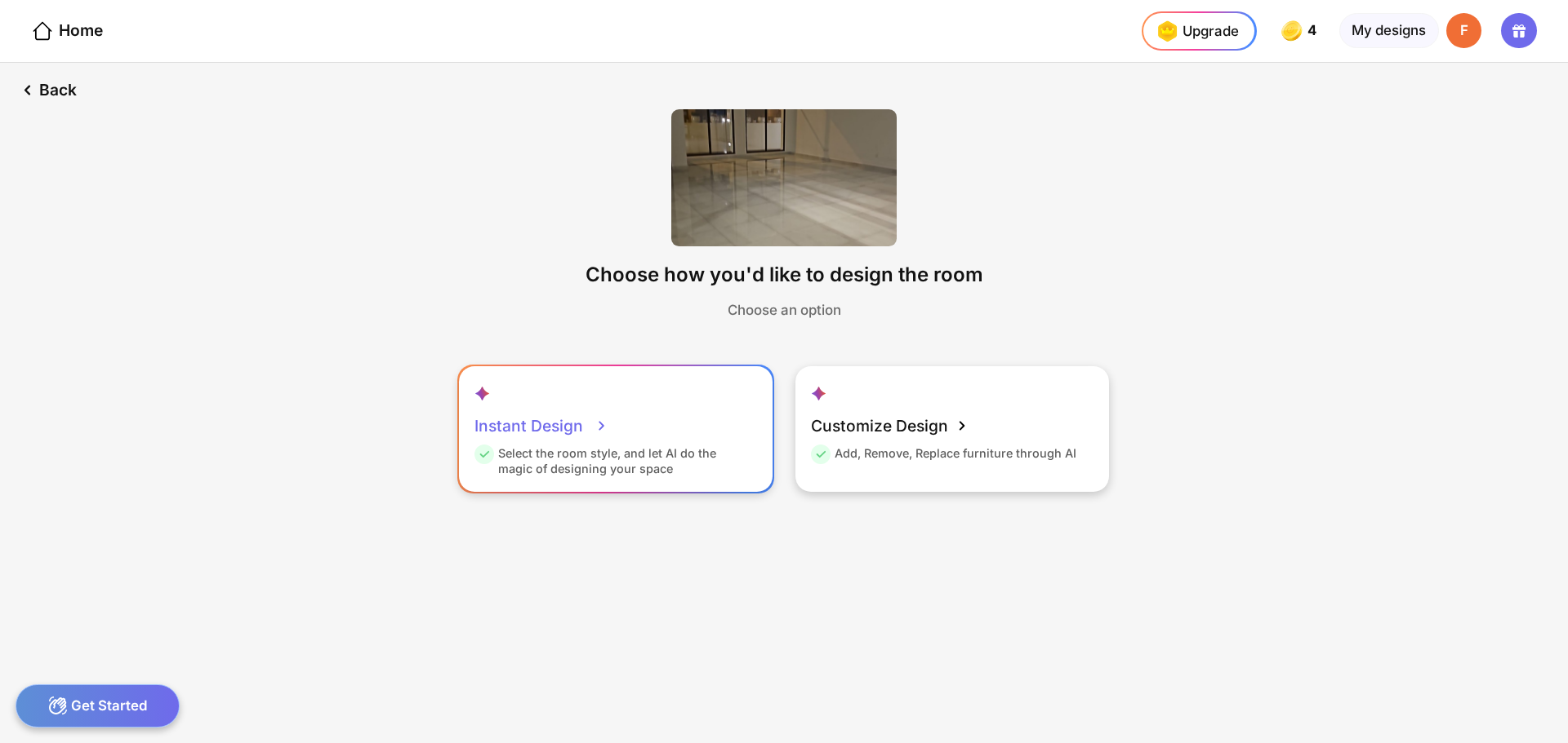
click at [600, 446] on div "Select the room style, and let AI do the magic of designing your space" at bounding box center [612, 460] width 278 height 31
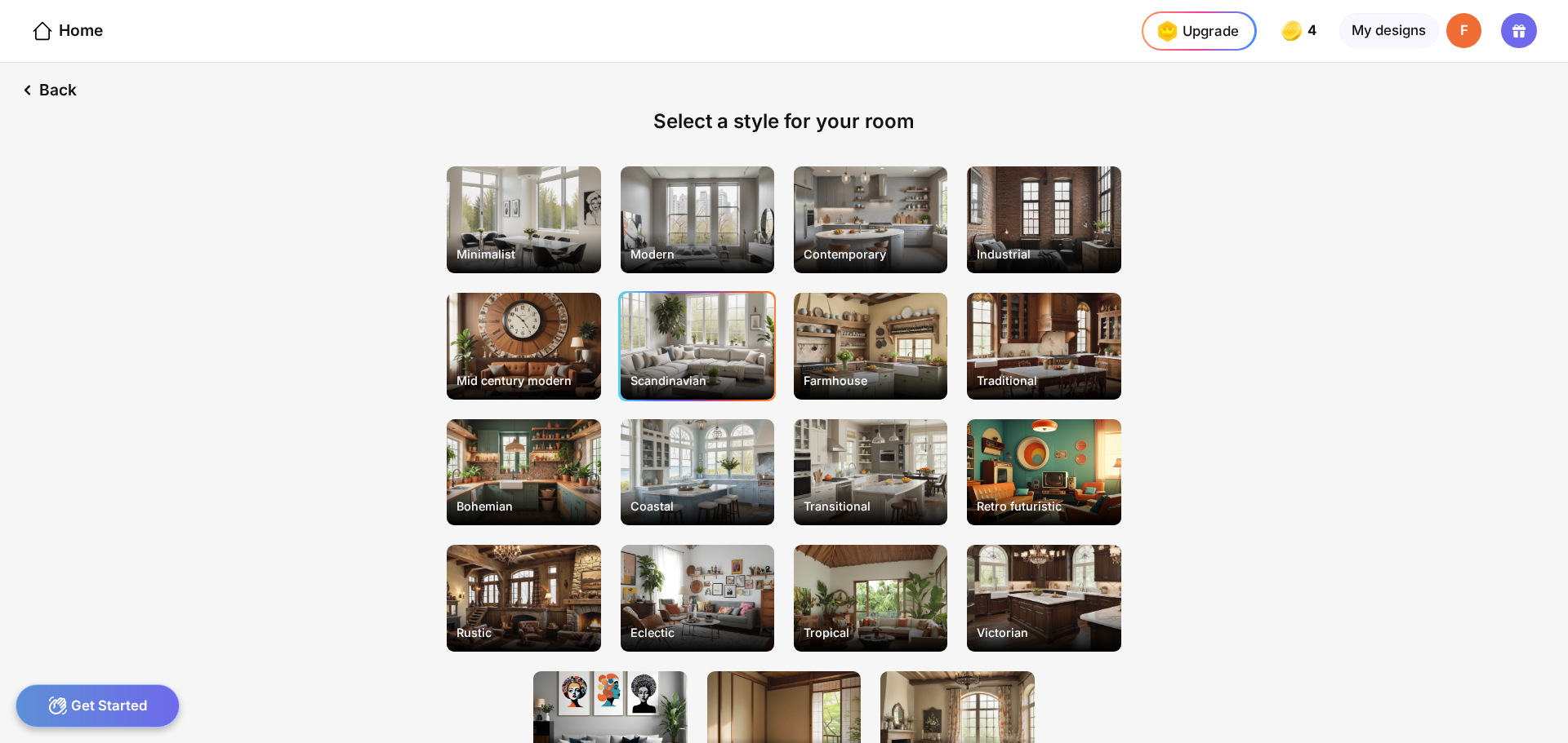
click at [729, 342] on div "Scandinavian" at bounding box center [697, 347] width 154 height 107
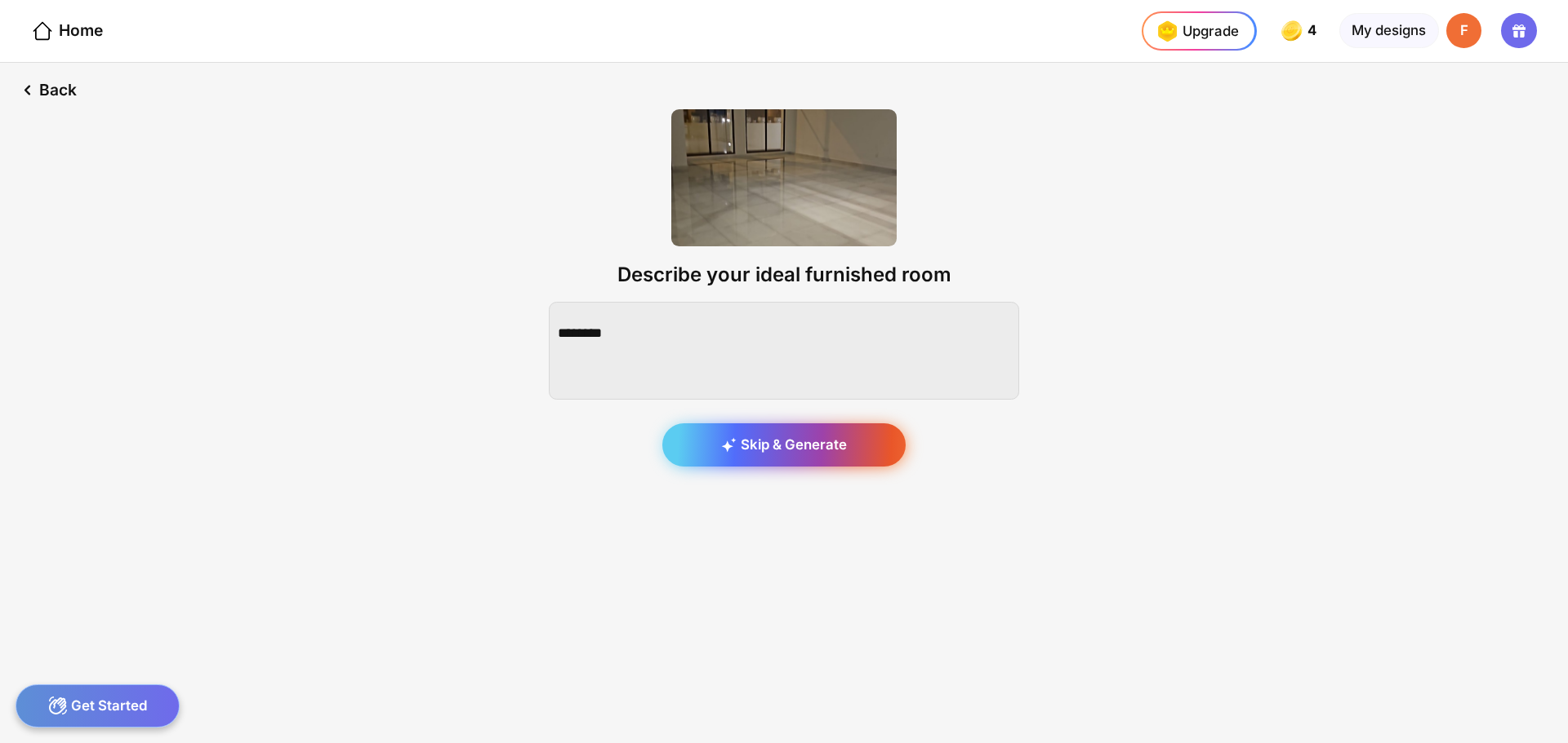
click at [790, 442] on div "Skip & Generate" at bounding box center [784, 445] width 243 height 44
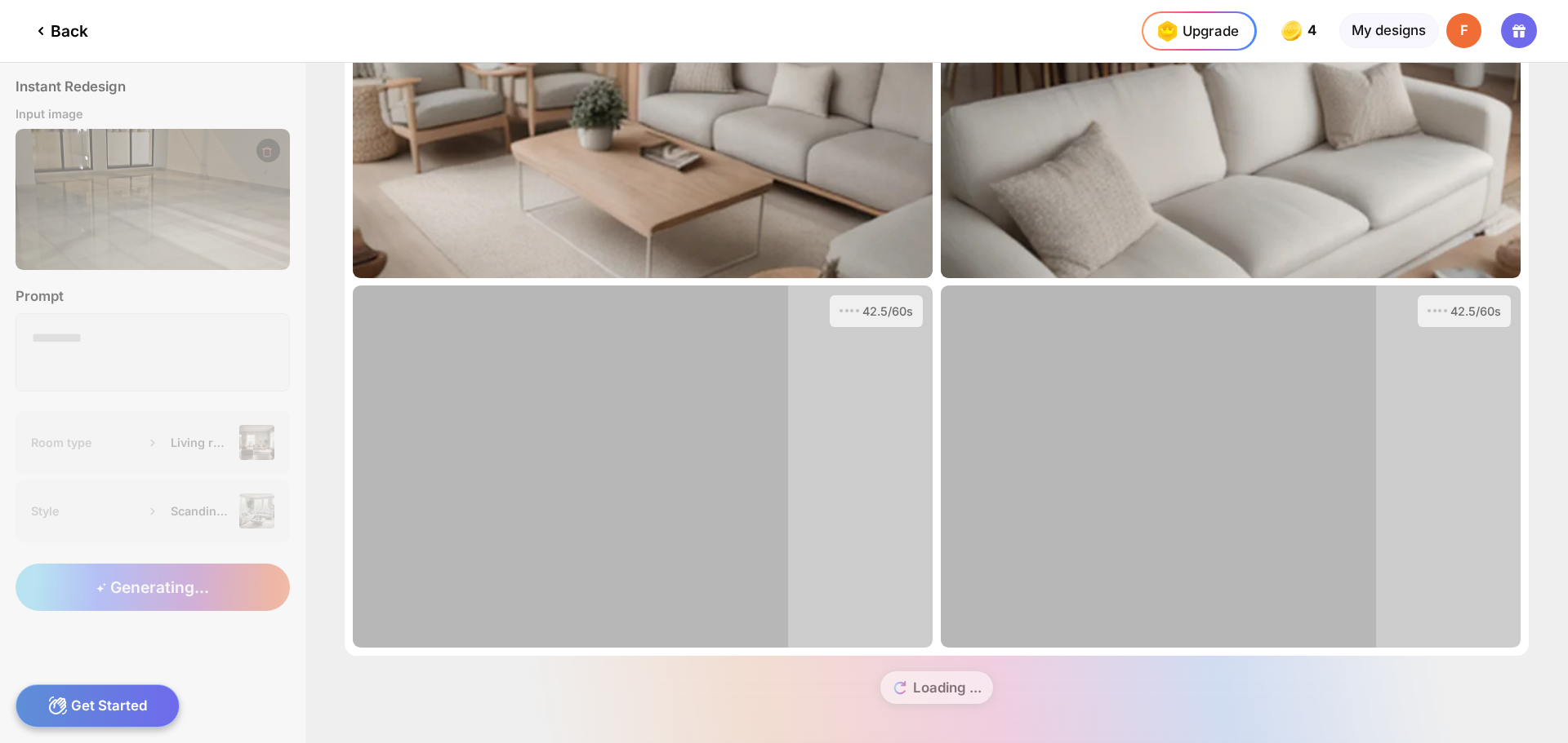
scroll to position [176, 0]
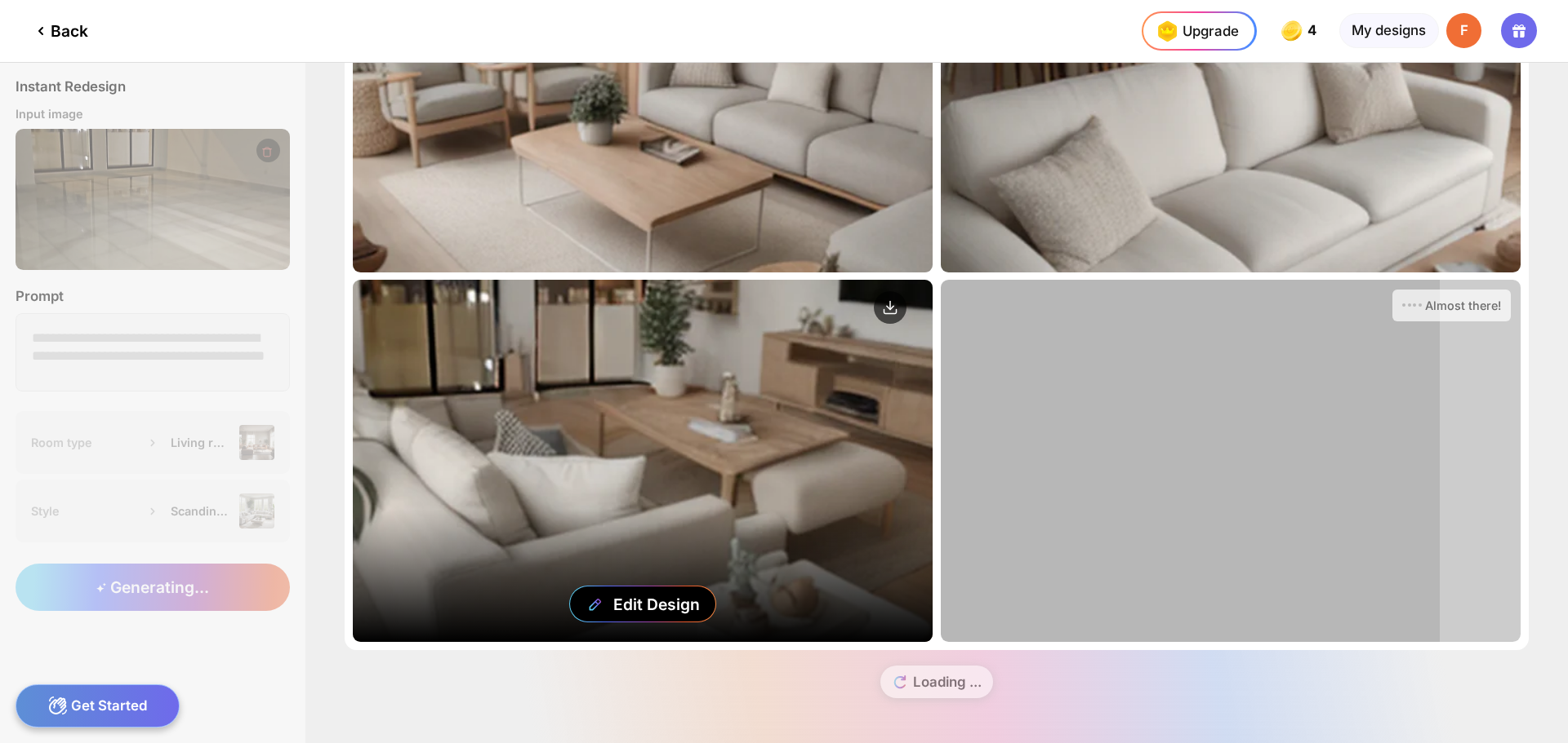
click at [737, 463] on div "Edit Design" at bounding box center [642, 460] width 580 height 363
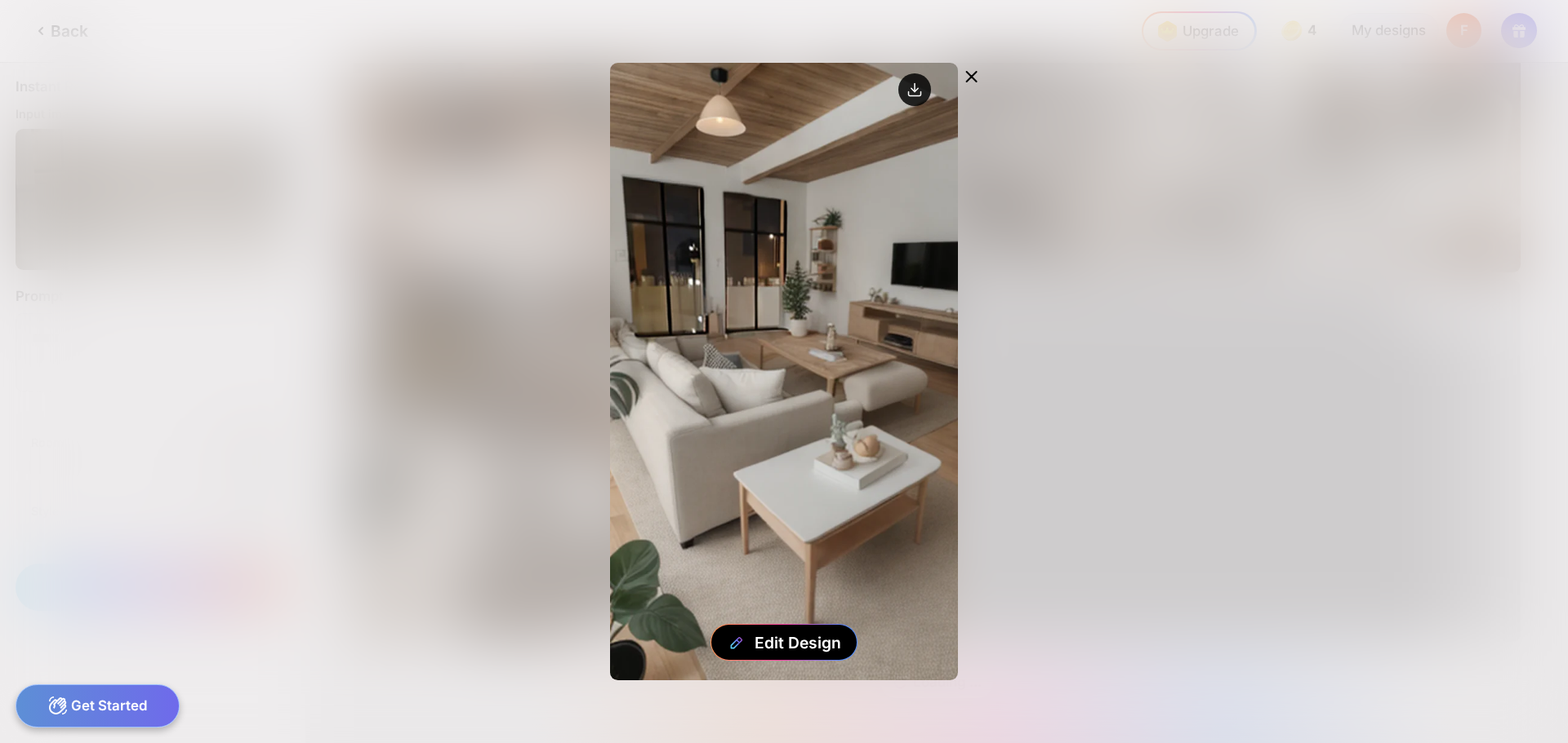
click at [911, 93] on circle at bounding box center [914, 89] width 33 height 33
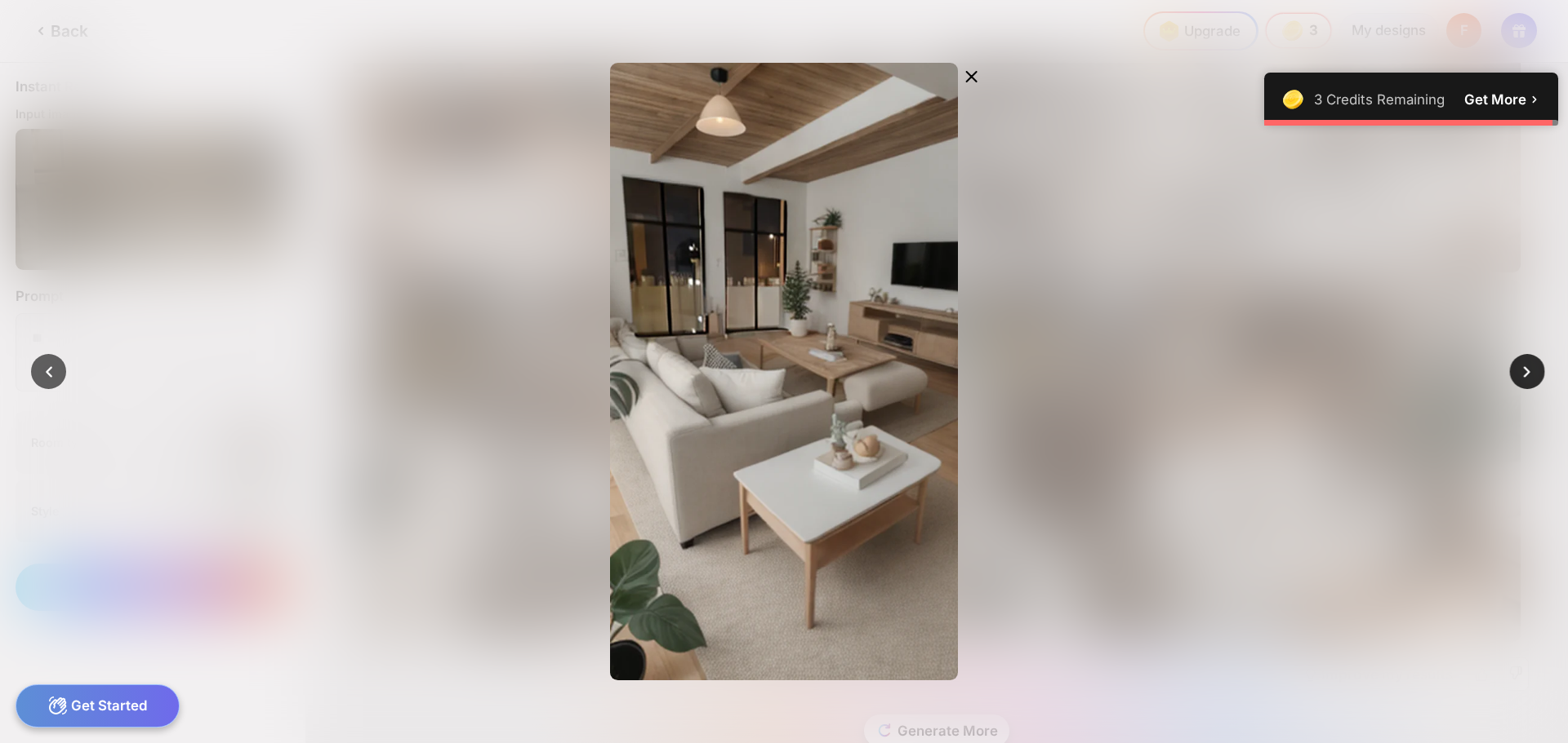
click at [1520, 369] on icon at bounding box center [1527, 372] width 23 height 23
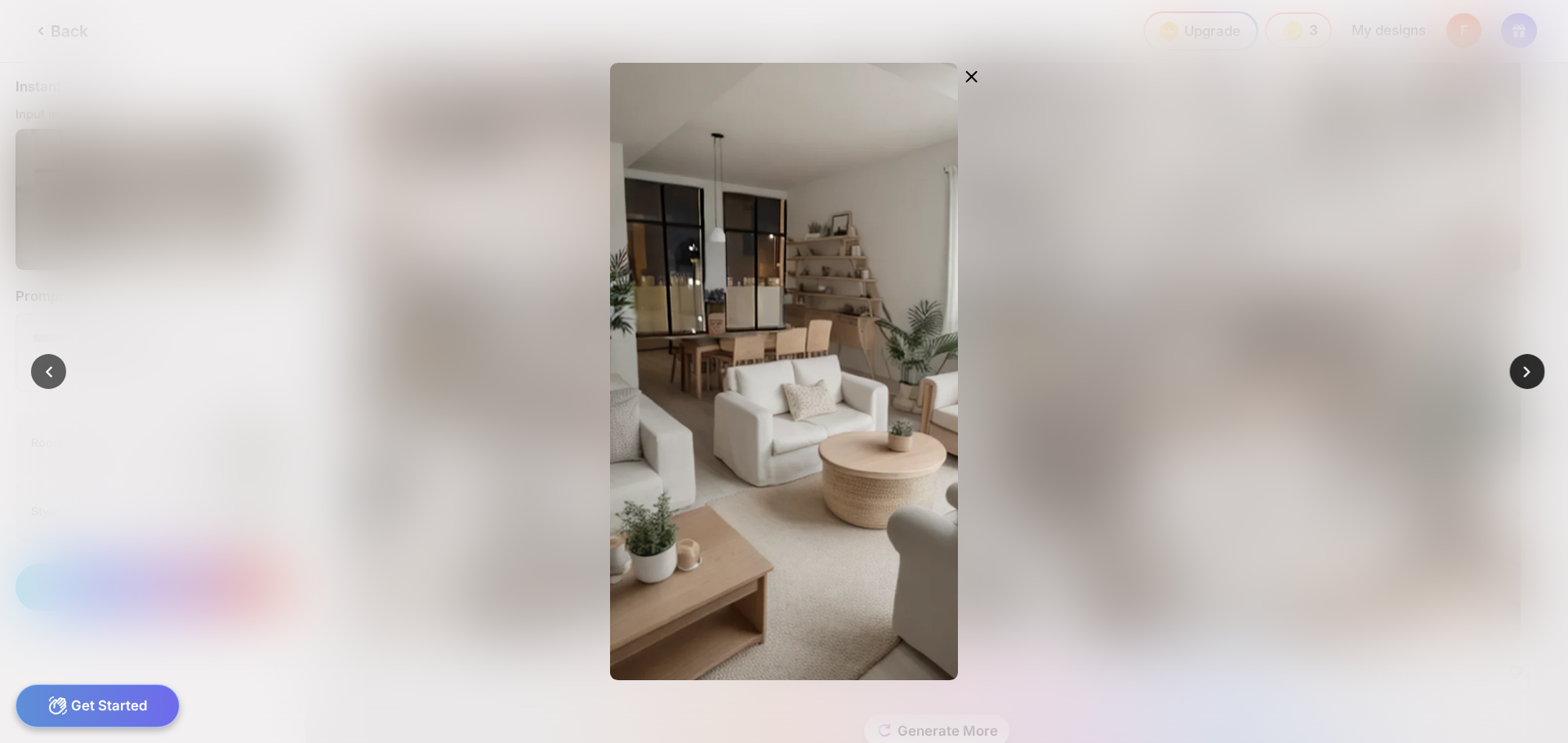
click at [1521, 370] on icon at bounding box center [1527, 372] width 23 height 23
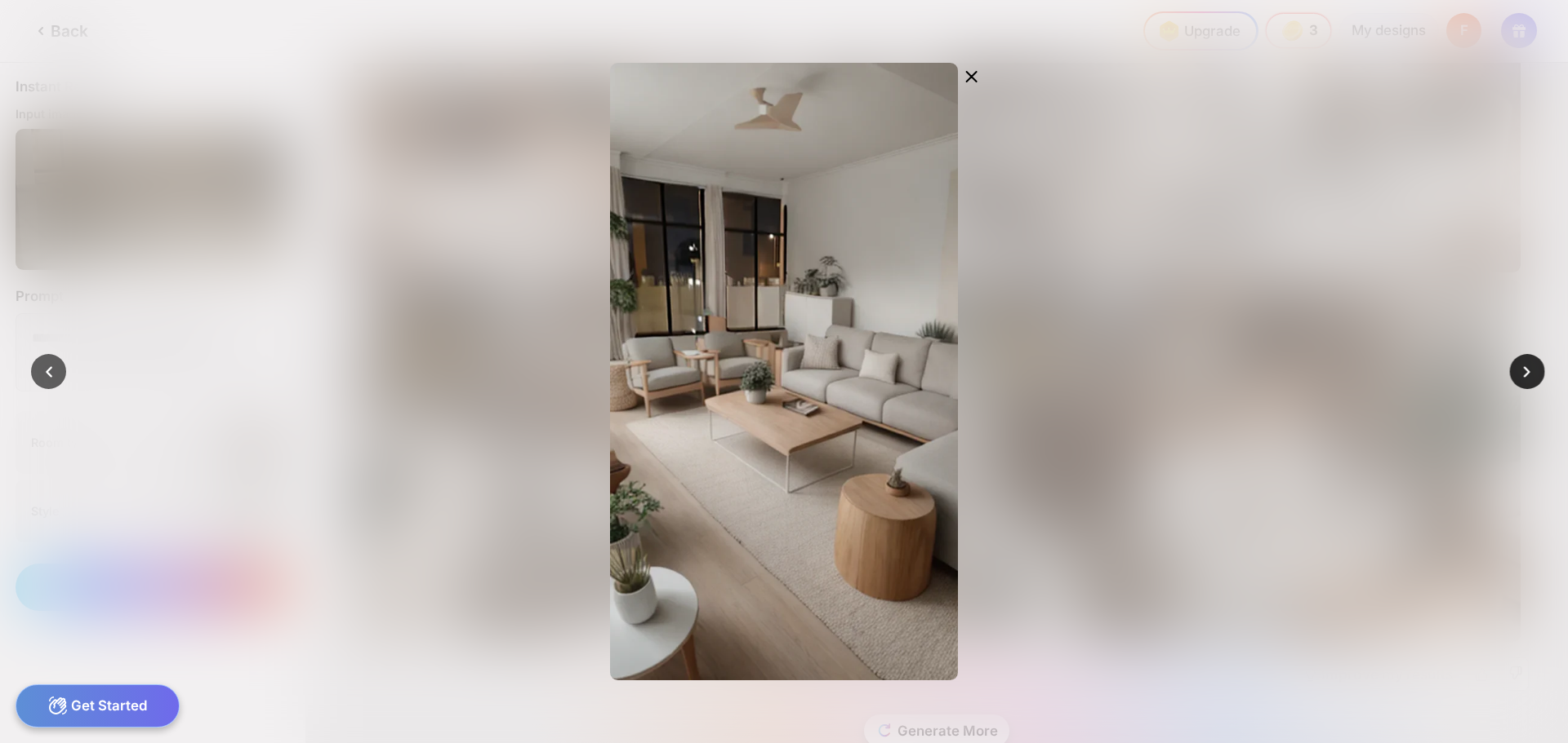
click at [1521, 370] on icon at bounding box center [1527, 372] width 23 height 23
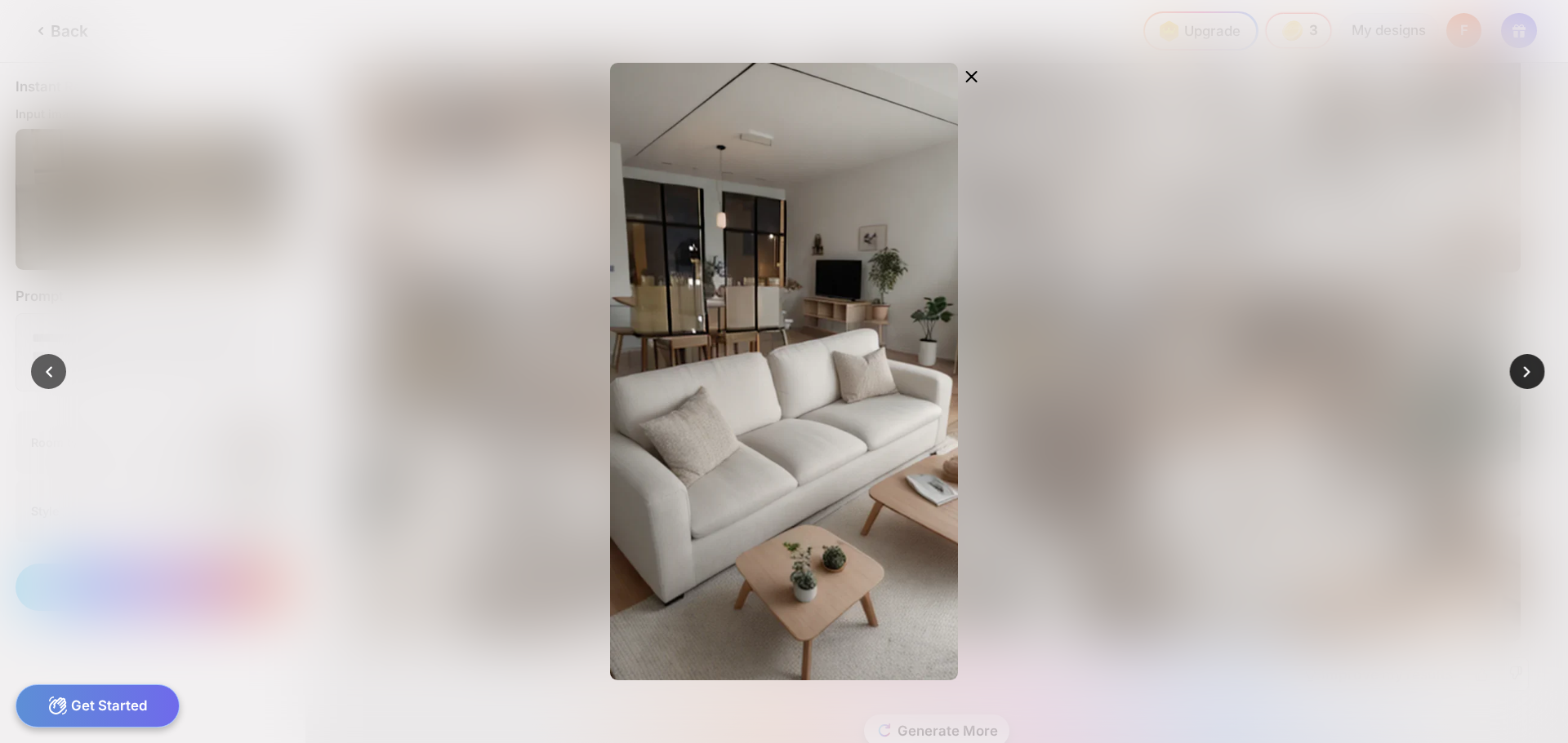
click at [1521, 370] on icon at bounding box center [1527, 372] width 23 height 23
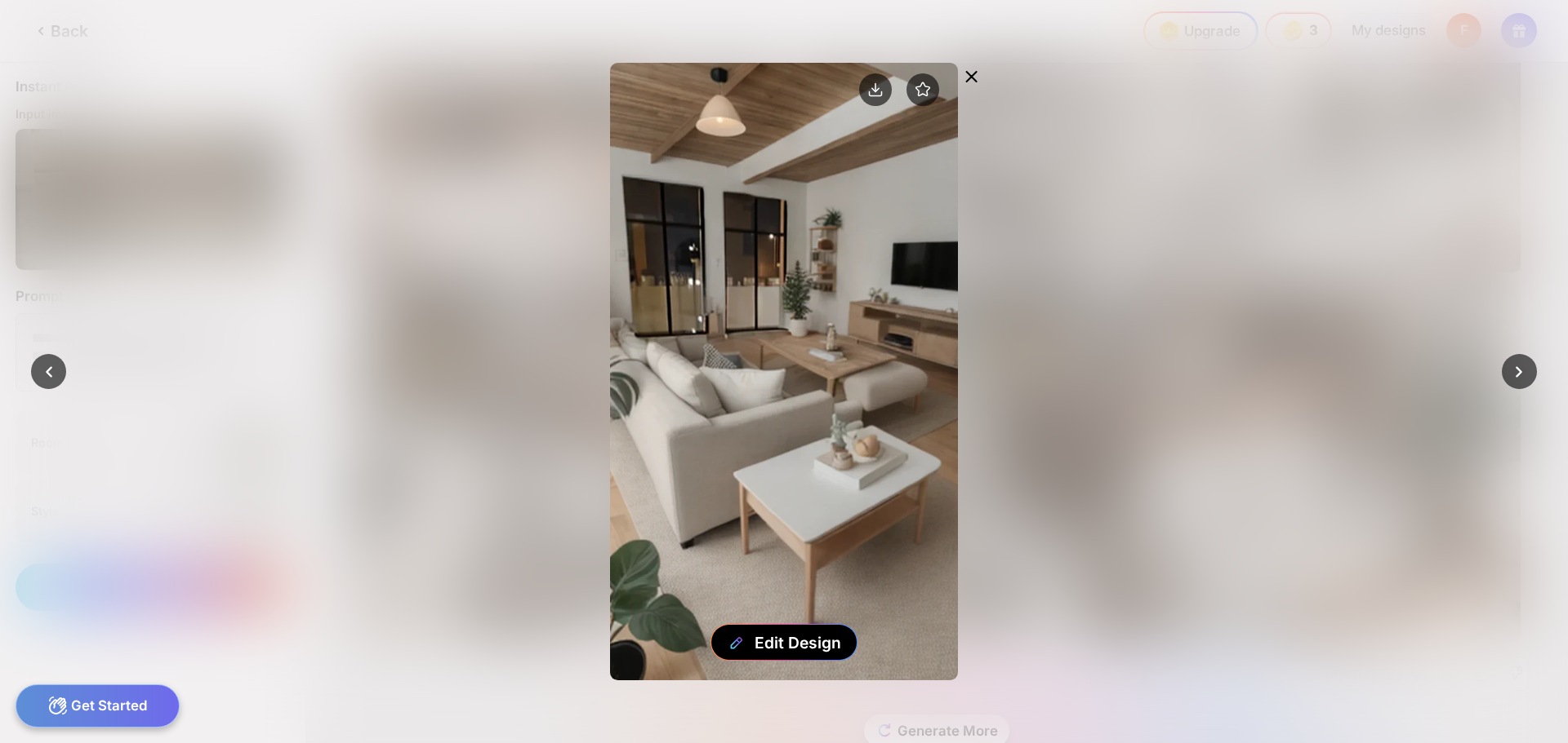
click at [975, 80] on icon at bounding box center [972, 76] width 9 height 9
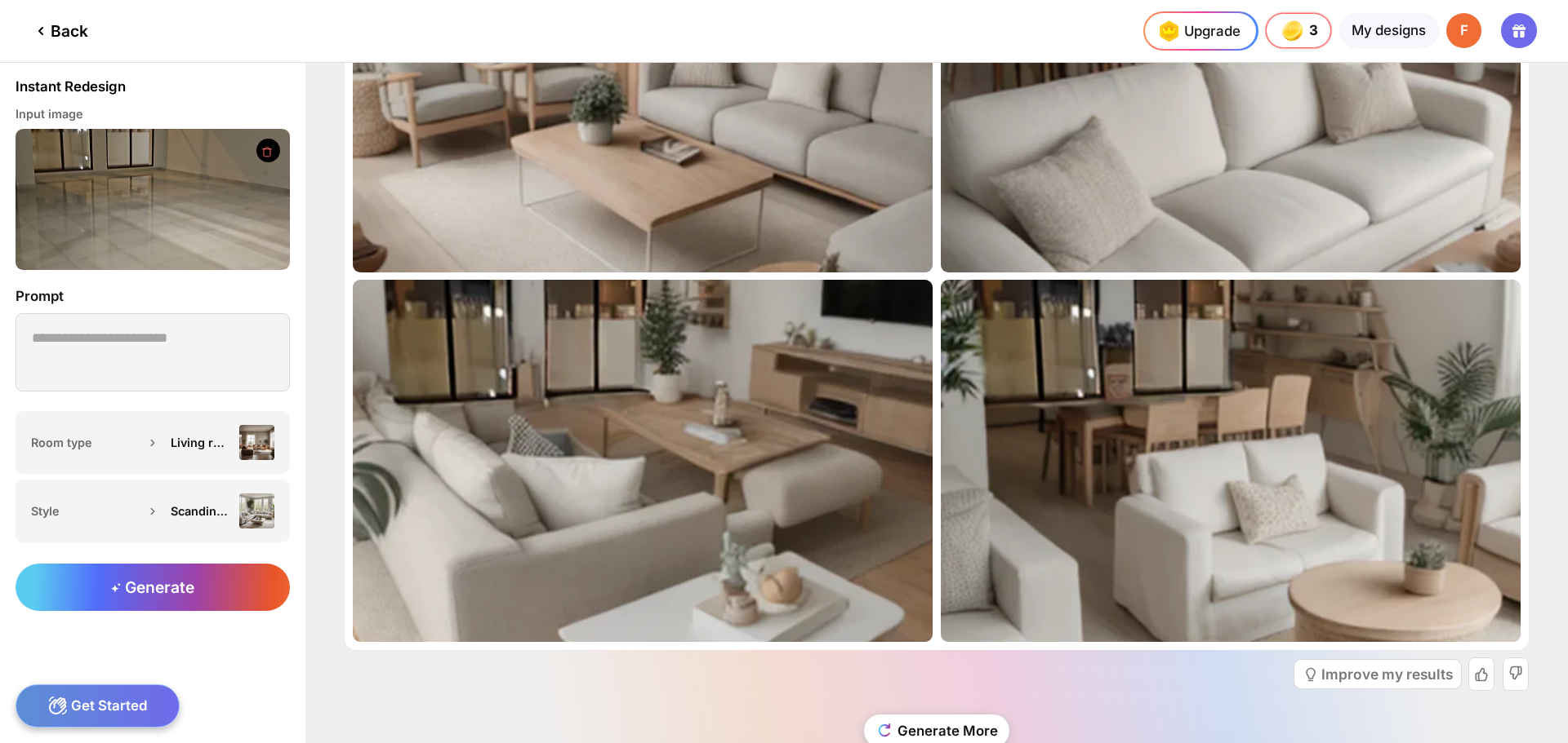
click at [41, 30] on icon at bounding box center [41, 30] width 3 height 7
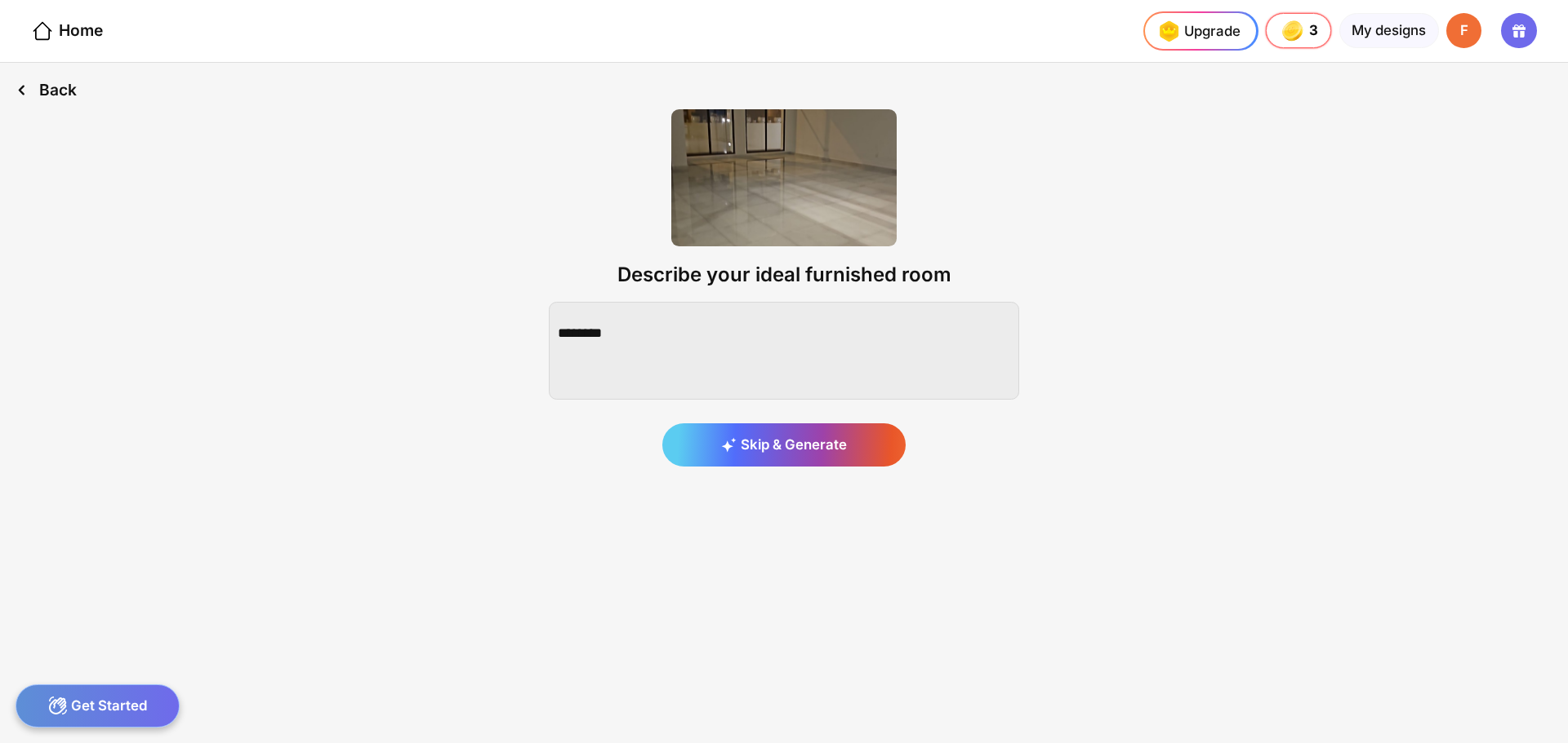
click at [29, 83] on icon at bounding box center [21, 89] width 24 height 24
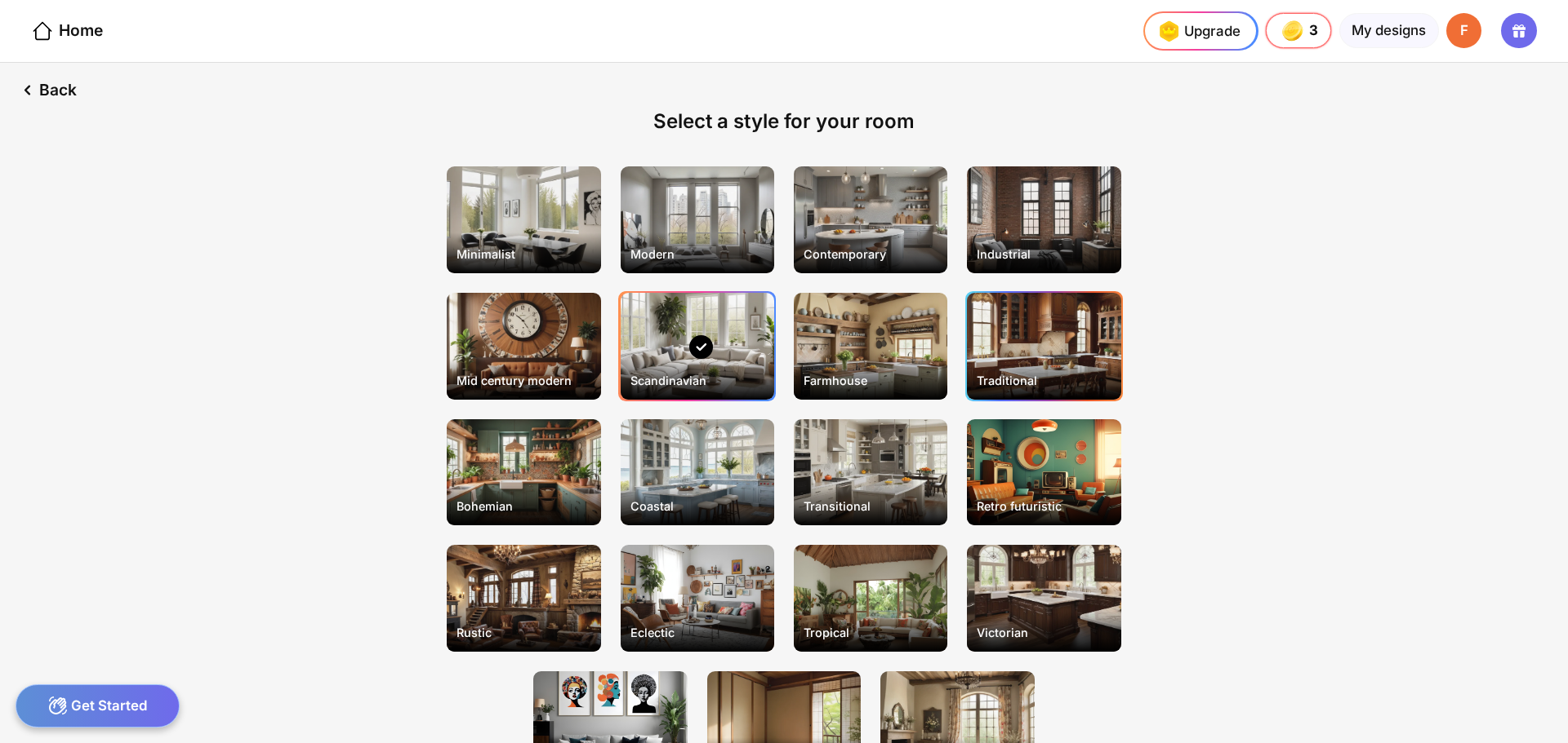
click at [1083, 326] on div "Traditional" at bounding box center [1043, 347] width 154 height 107
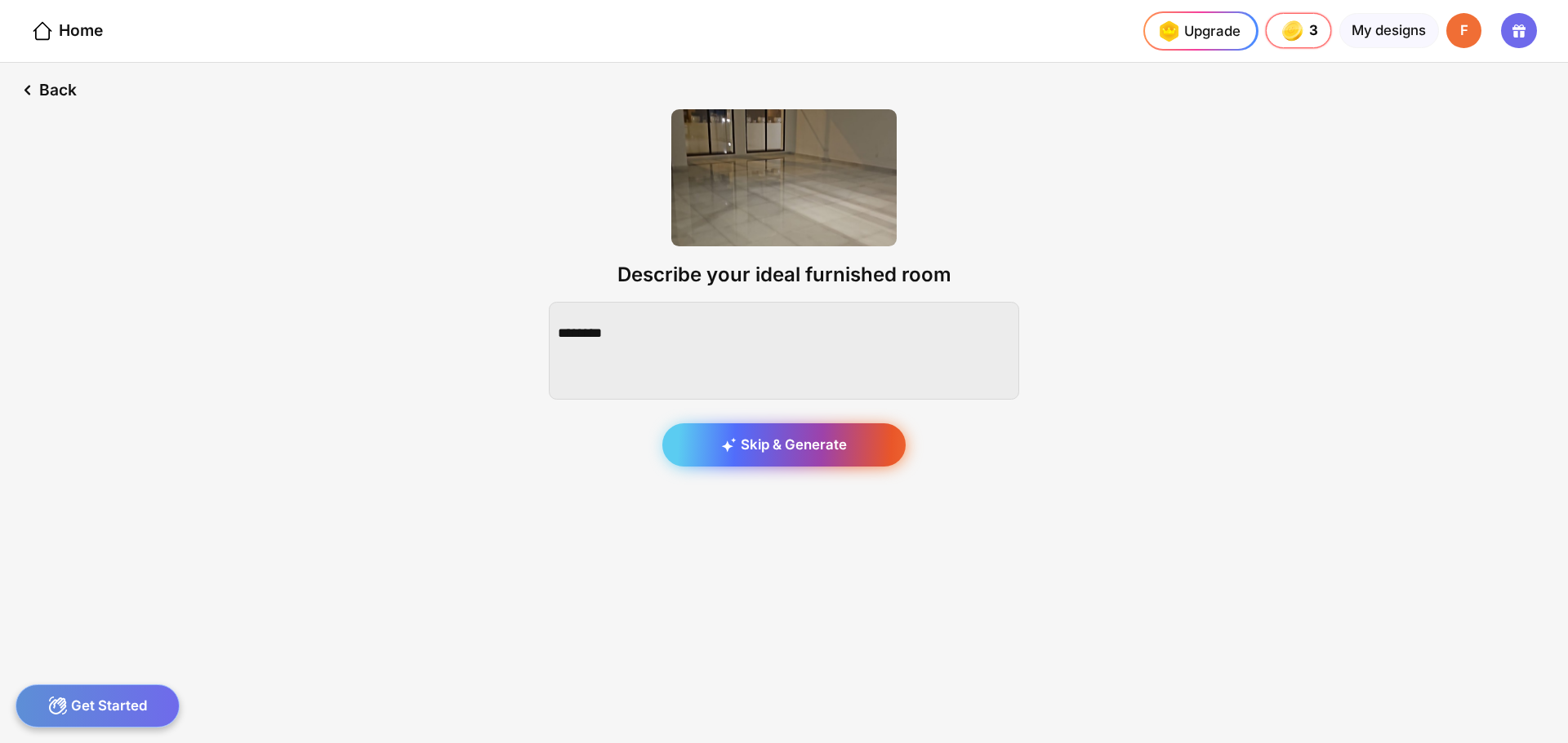
click at [786, 441] on div "Skip & Generate" at bounding box center [784, 445] width 243 height 44
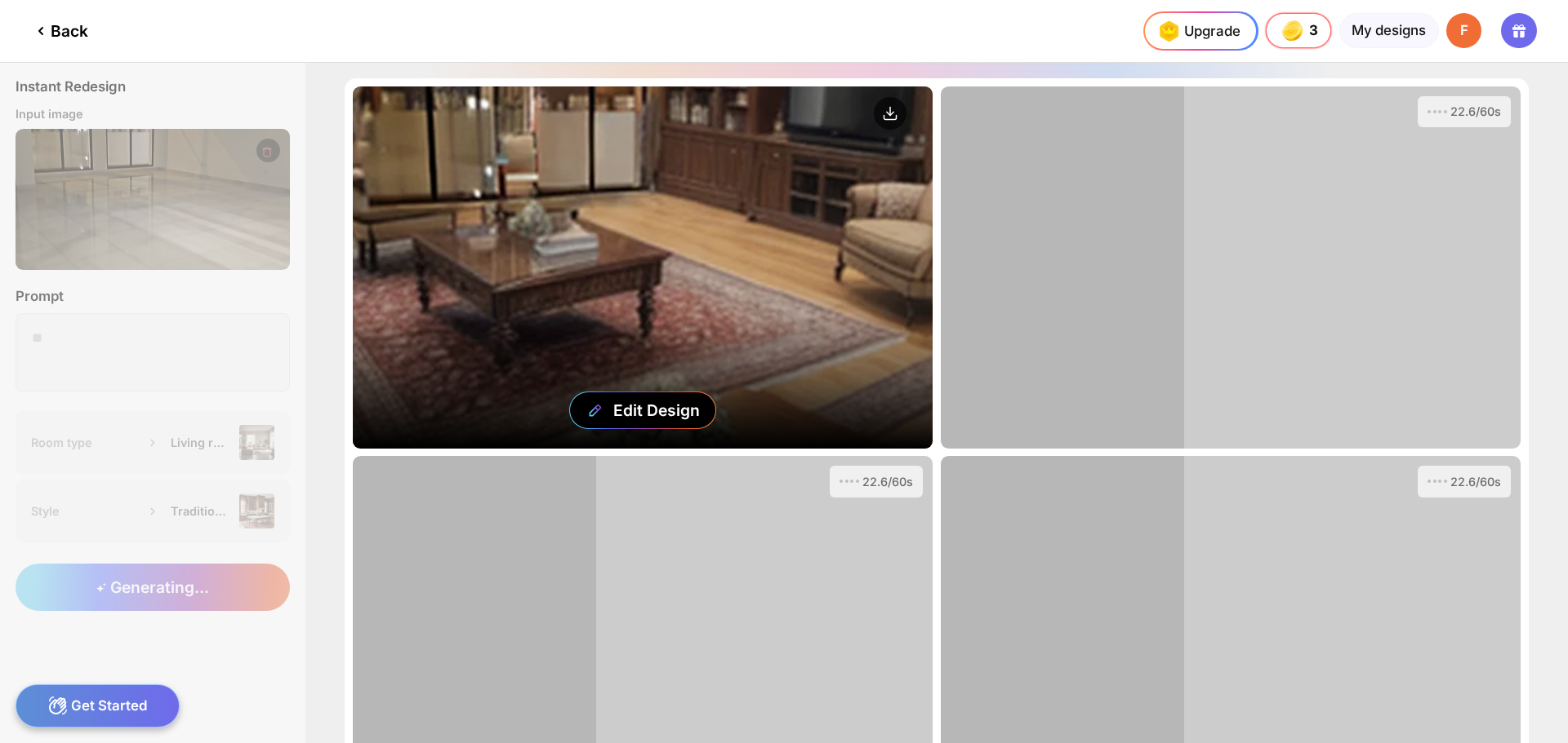
click at [701, 302] on div "Edit Design" at bounding box center [642, 267] width 580 height 363
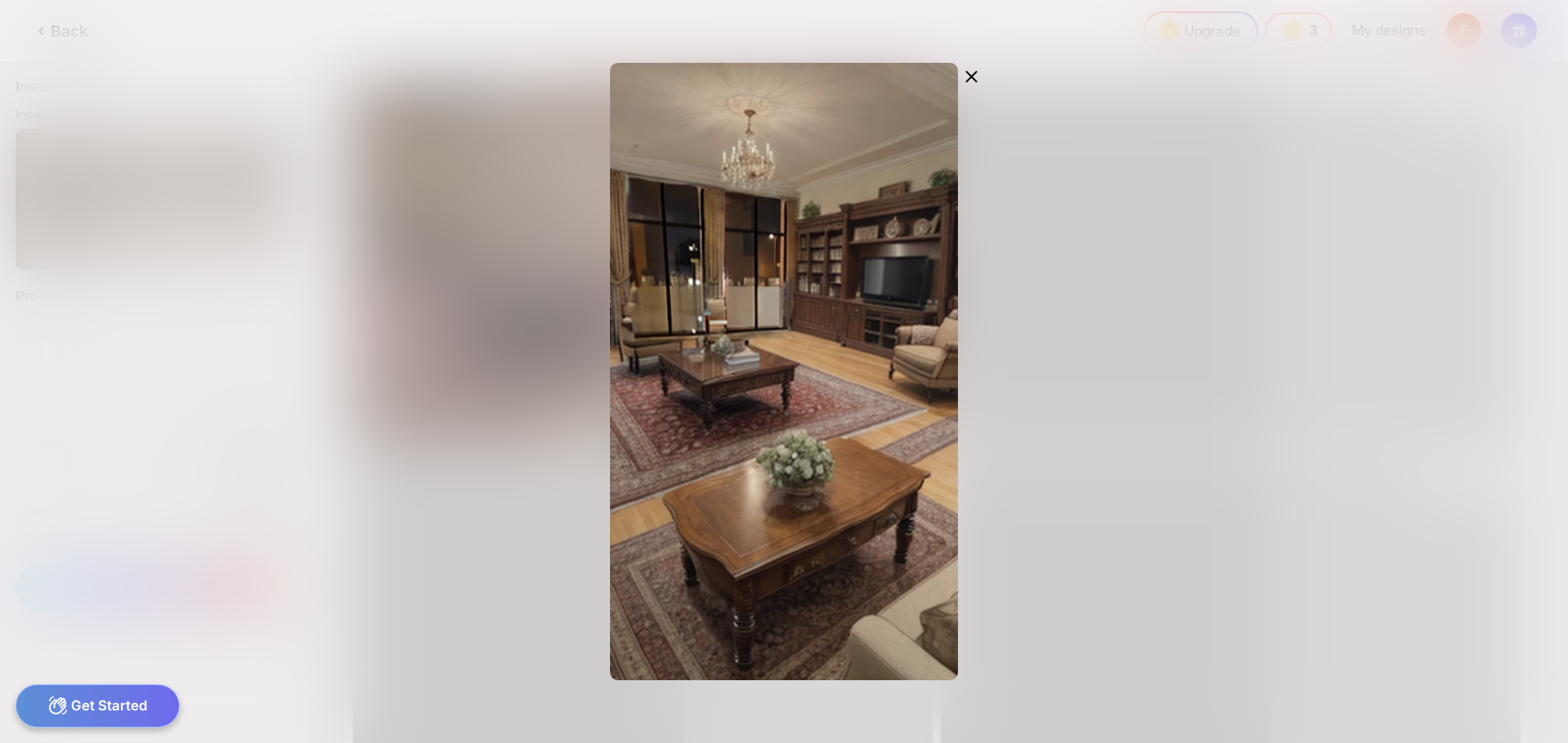
click at [970, 76] on icon at bounding box center [972, 76] width 20 height 20
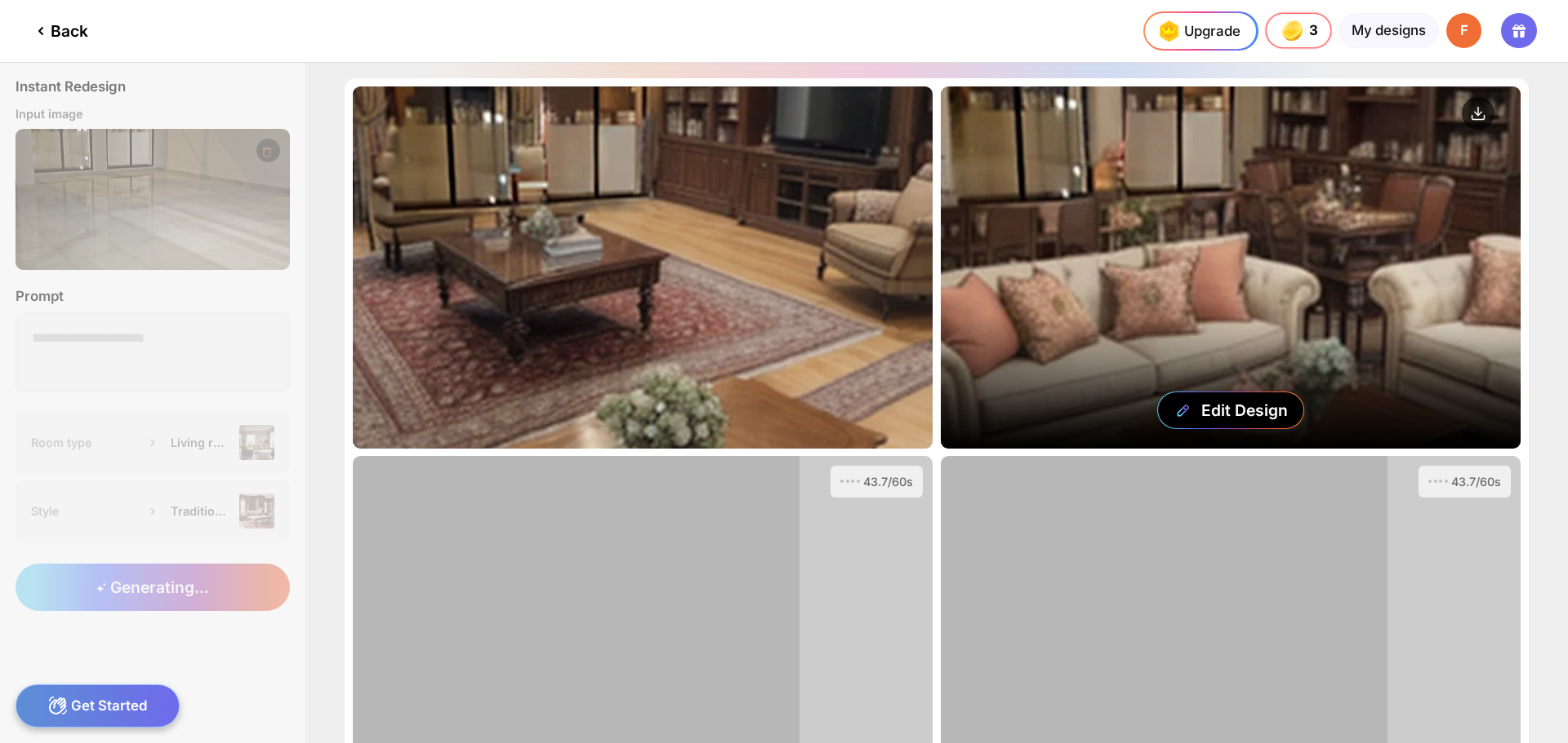
click at [1261, 252] on div "Edit Design" at bounding box center [1230, 267] width 580 height 363
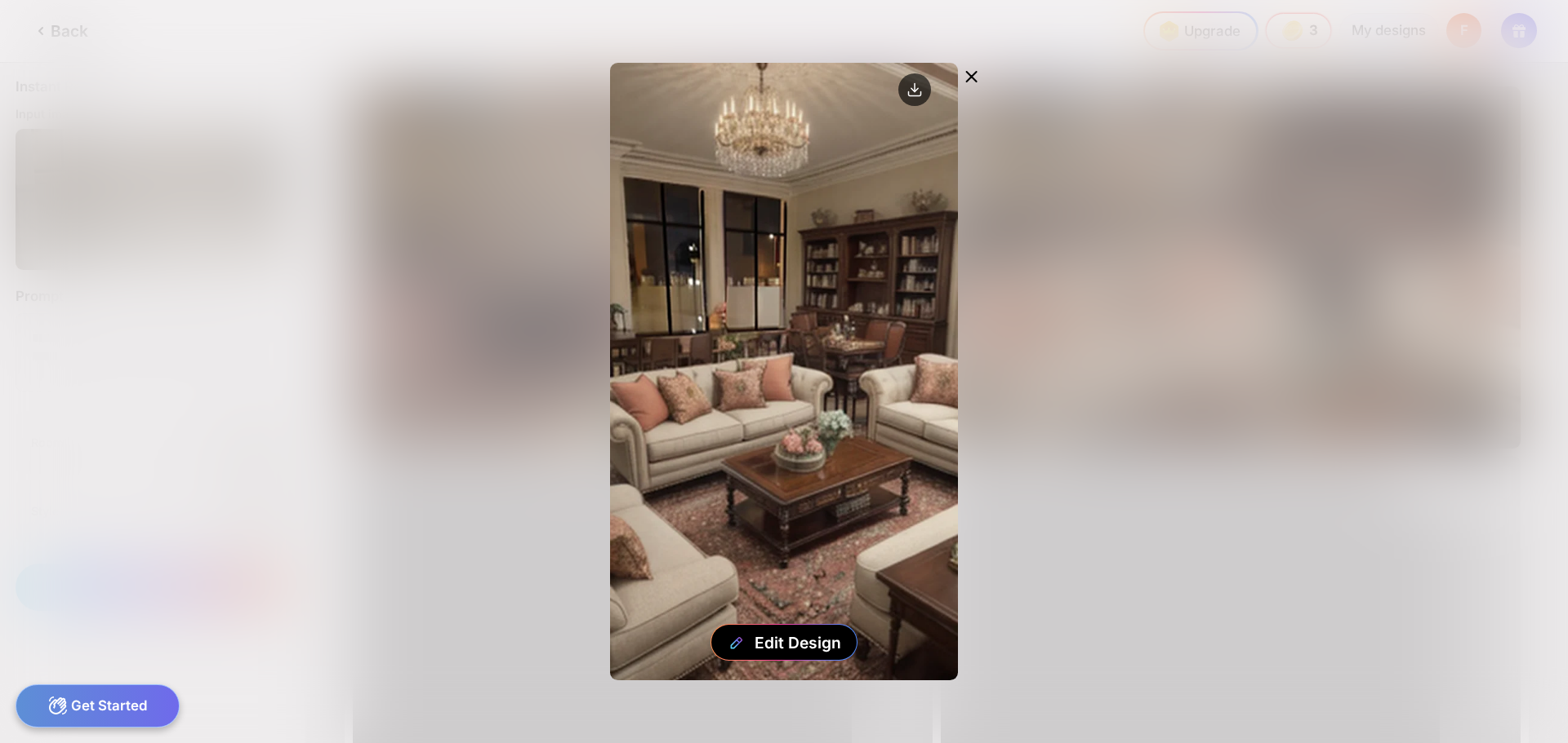
click at [974, 71] on icon at bounding box center [972, 76] width 20 height 20
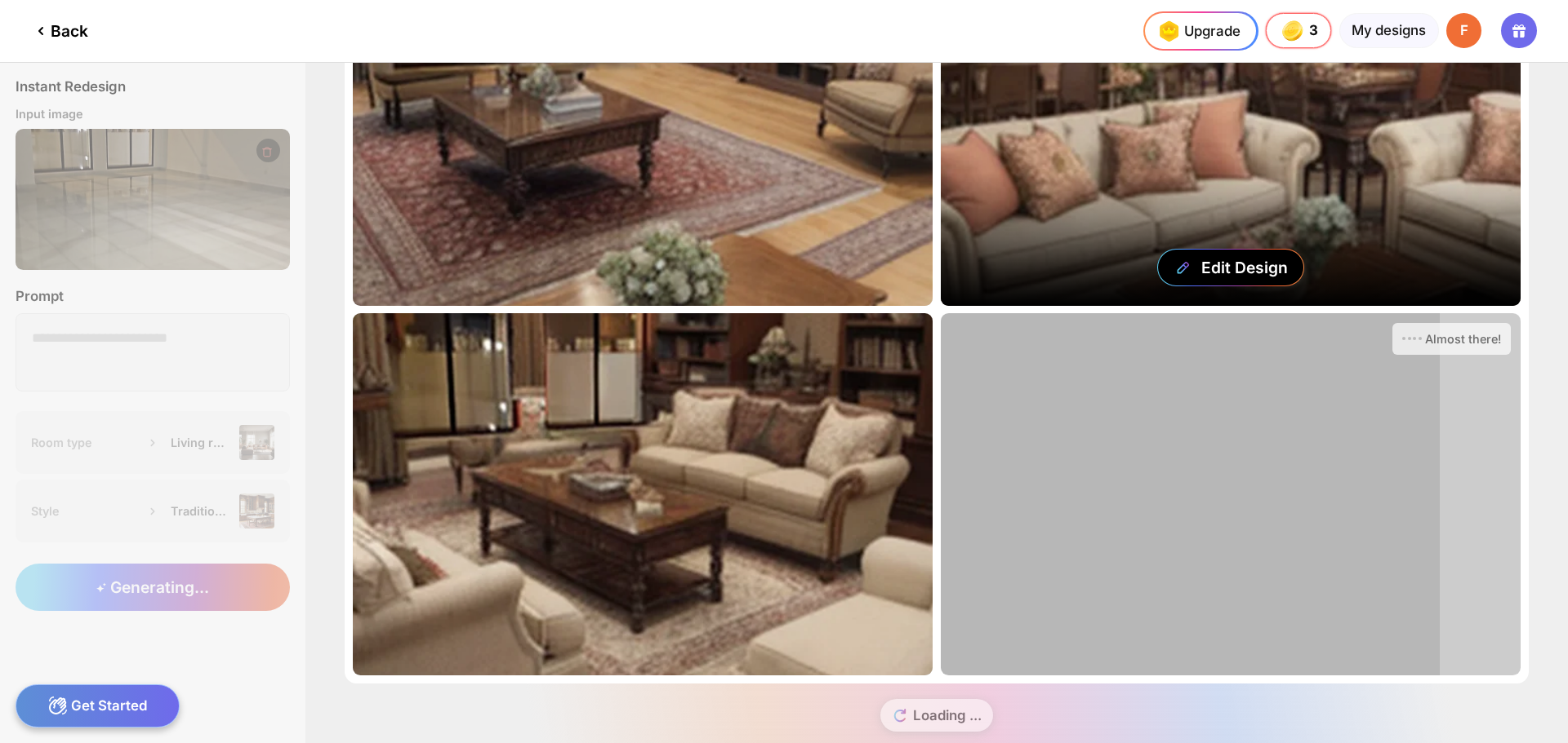
scroll to position [176, 0]
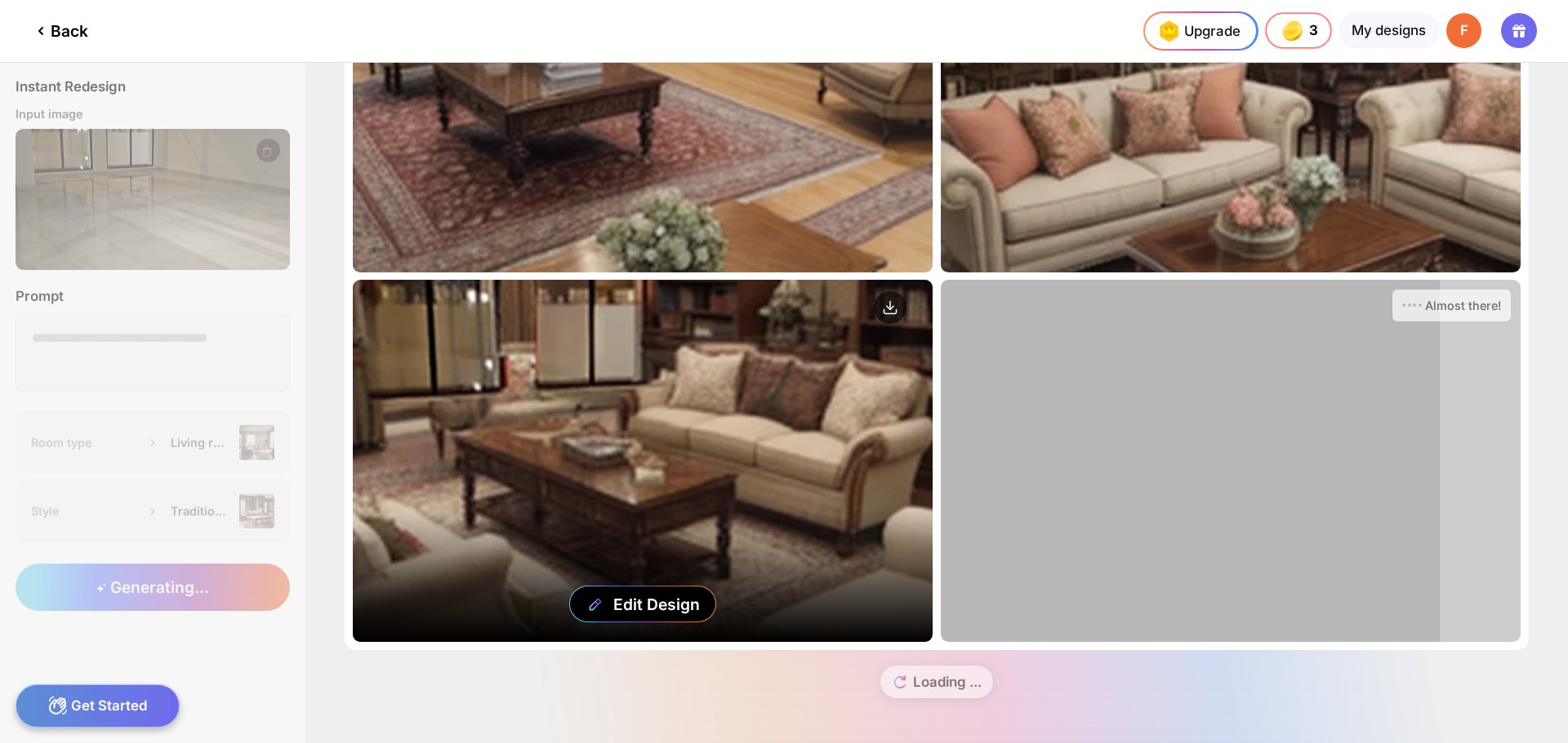
click at [658, 430] on div "Edit Design" at bounding box center [642, 460] width 580 height 363
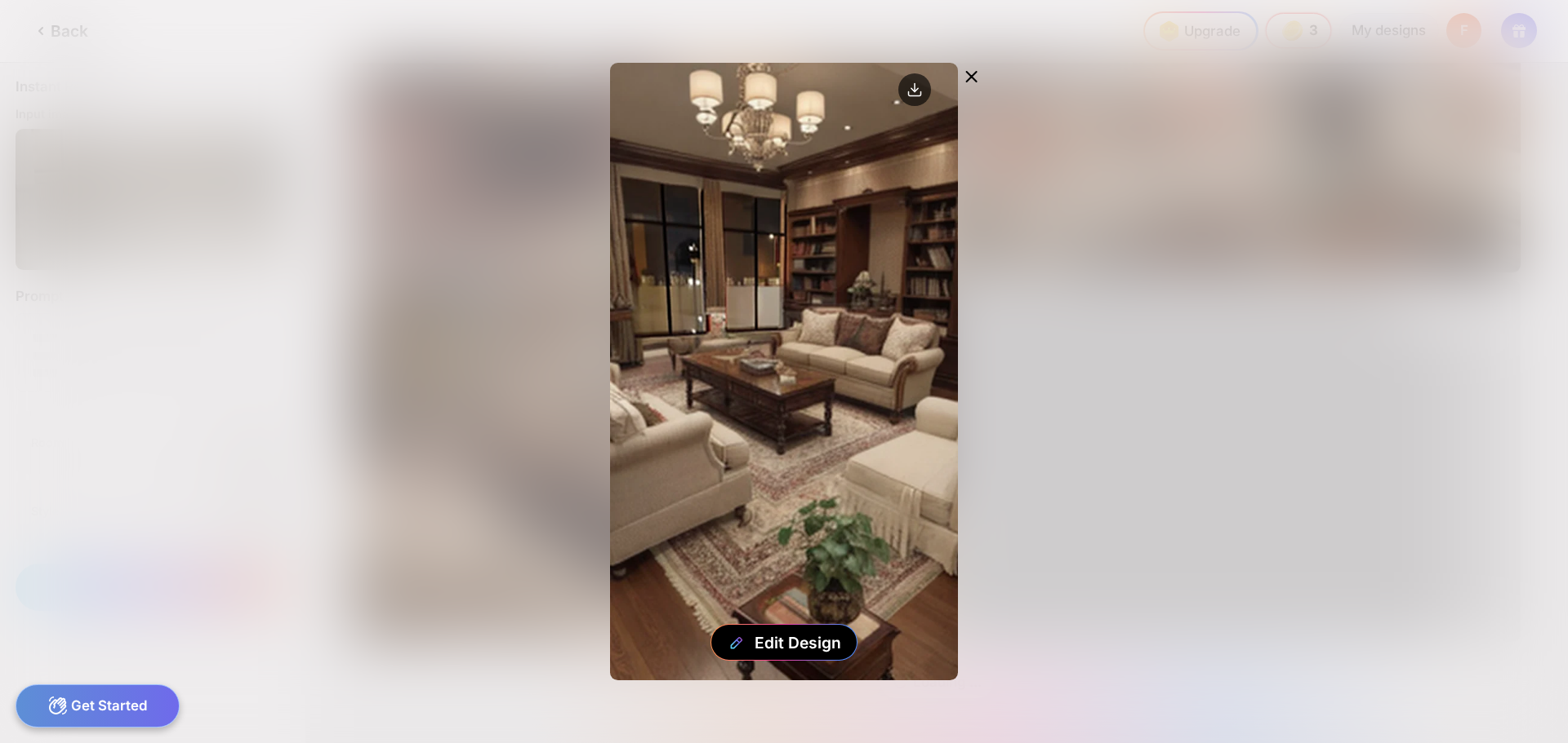
click at [976, 73] on icon at bounding box center [972, 76] width 20 height 20
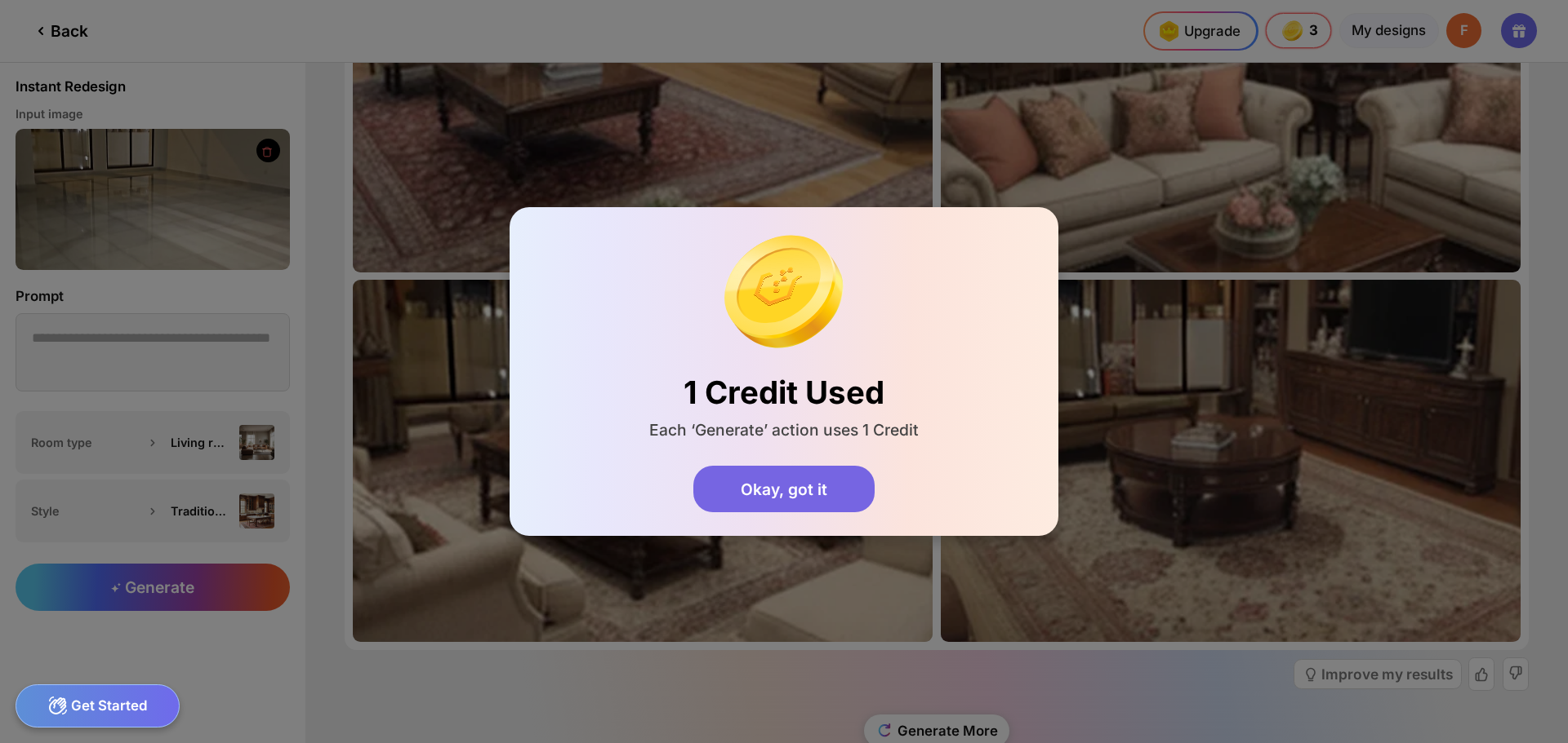
click at [806, 479] on div "Okay, got it" at bounding box center [783, 490] width 180 height 47
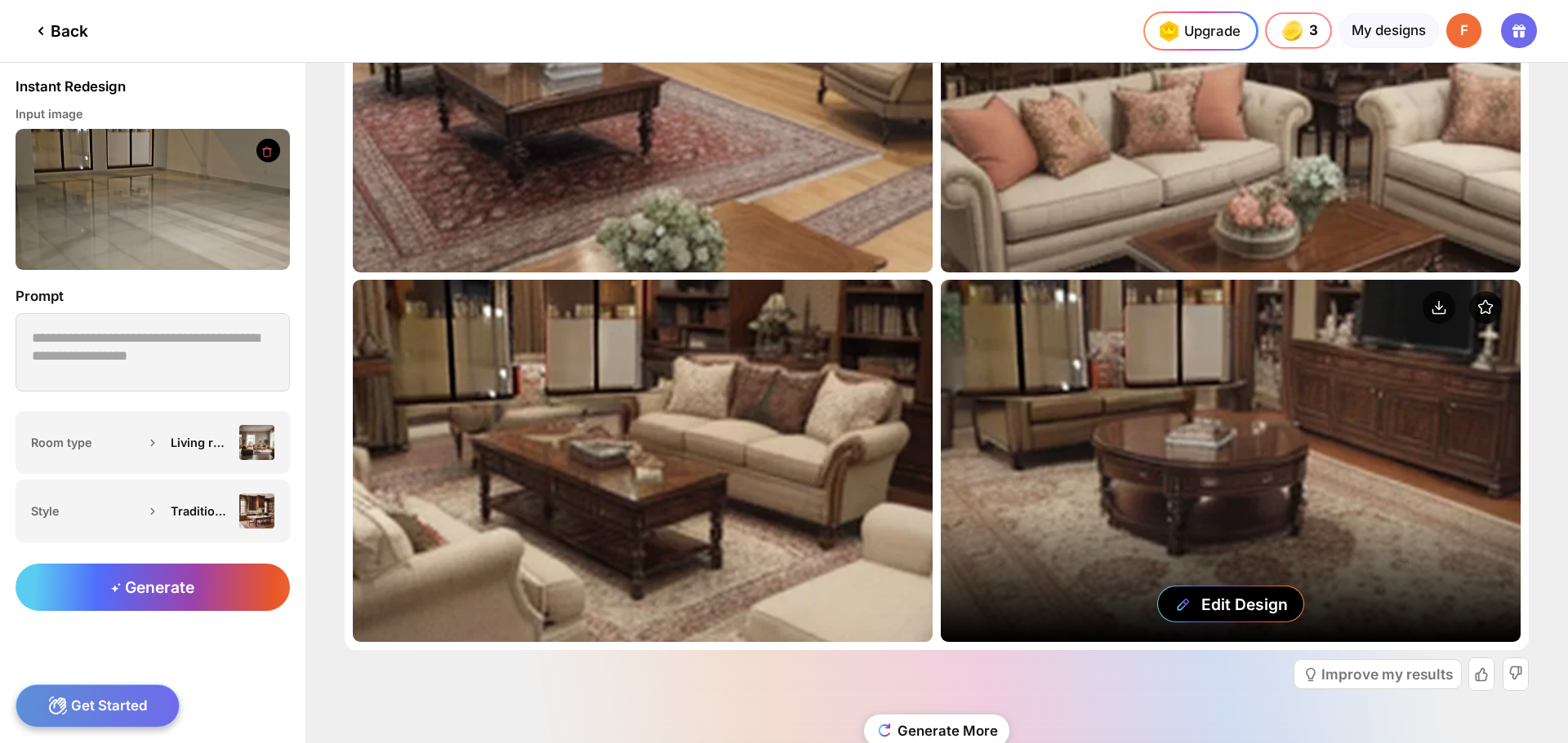
click at [1092, 502] on div "Edit Design" at bounding box center [1230, 460] width 580 height 363
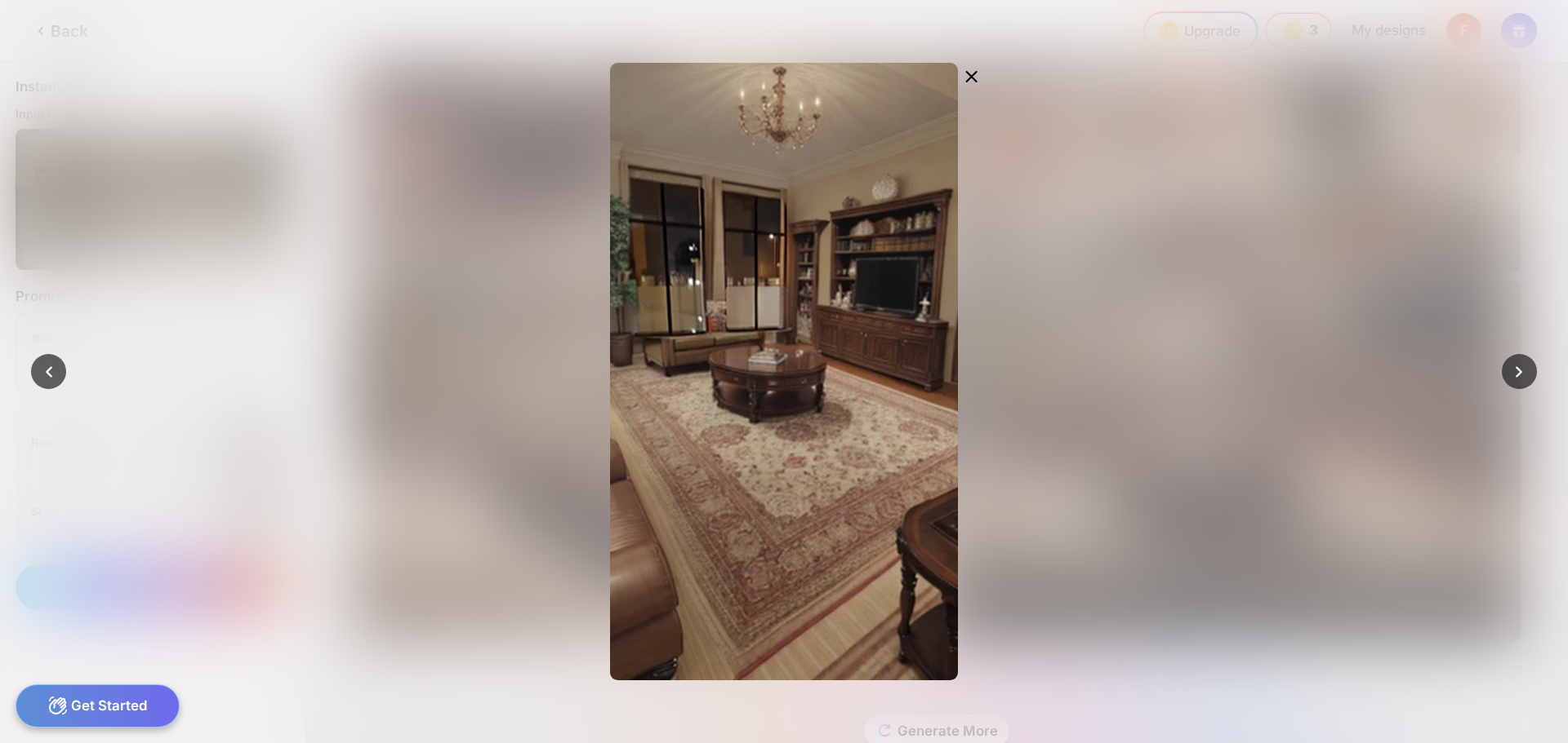
click at [1510, 387] on div at bounding box center [784, 371] width 1568 height 743
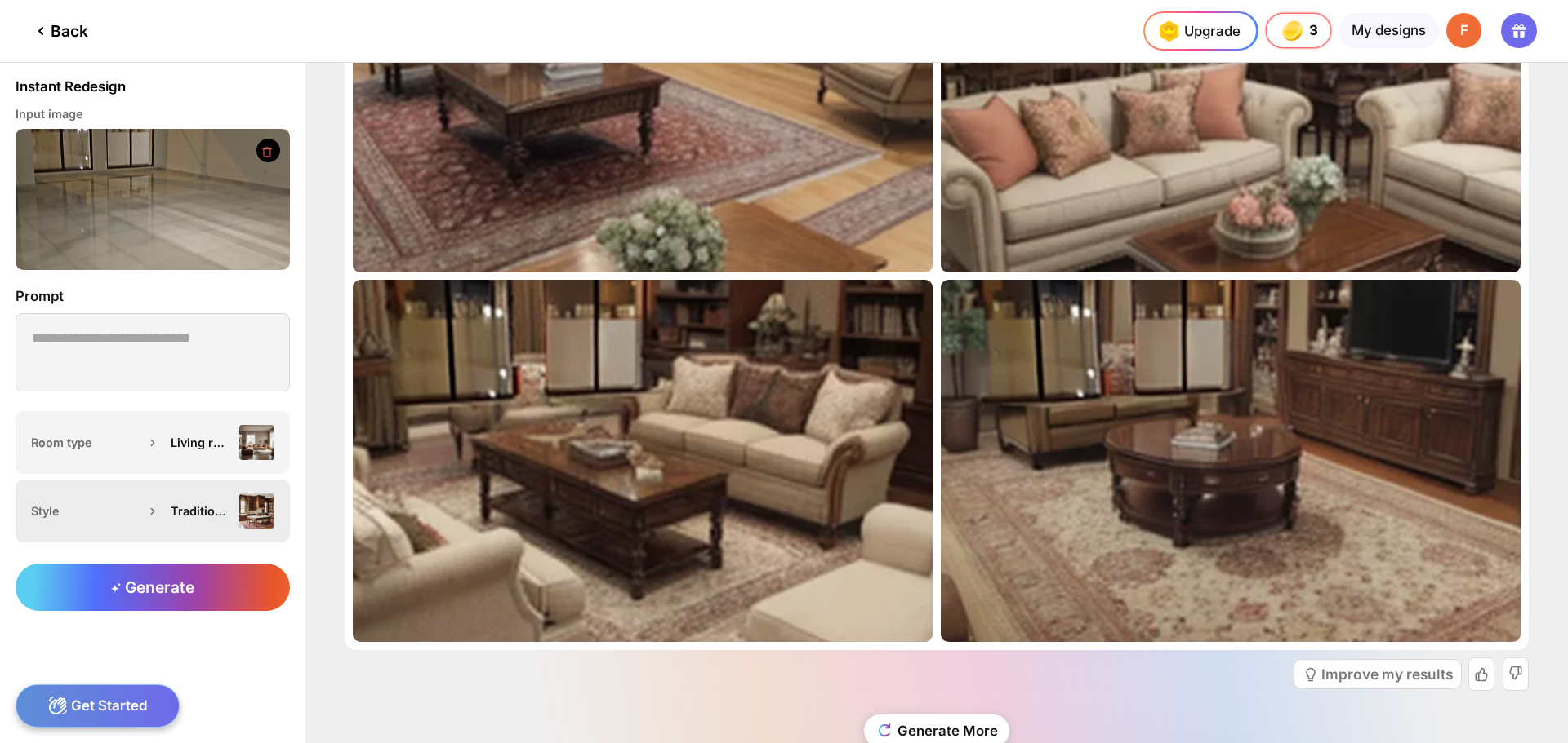
click at [174, 517] on div "Traditional" at bounding box center [201, 510] width 60 height 14
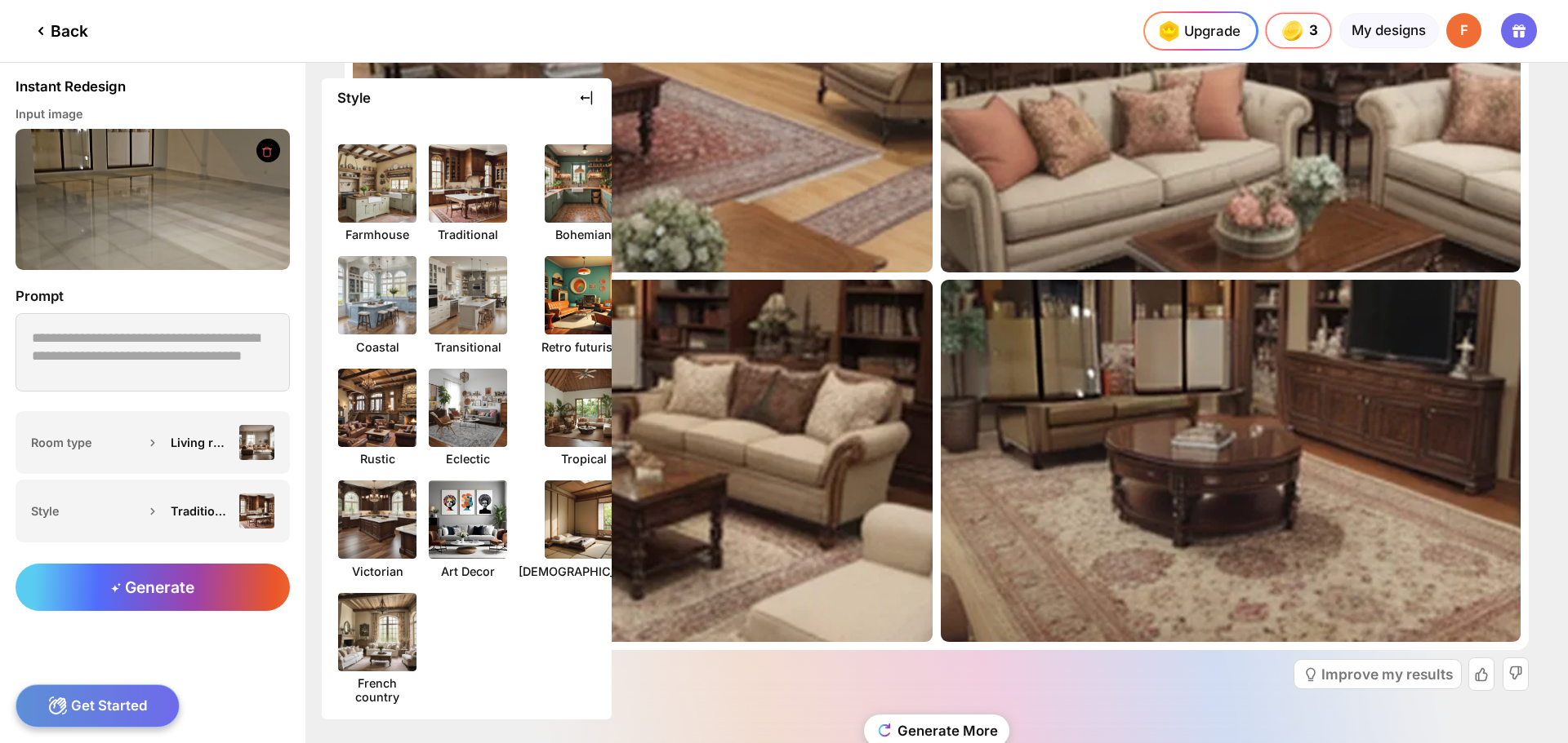
scroll to position [242, 0]
click at [459, 502] on img at bounding box center [468, 521] width 87 height 87
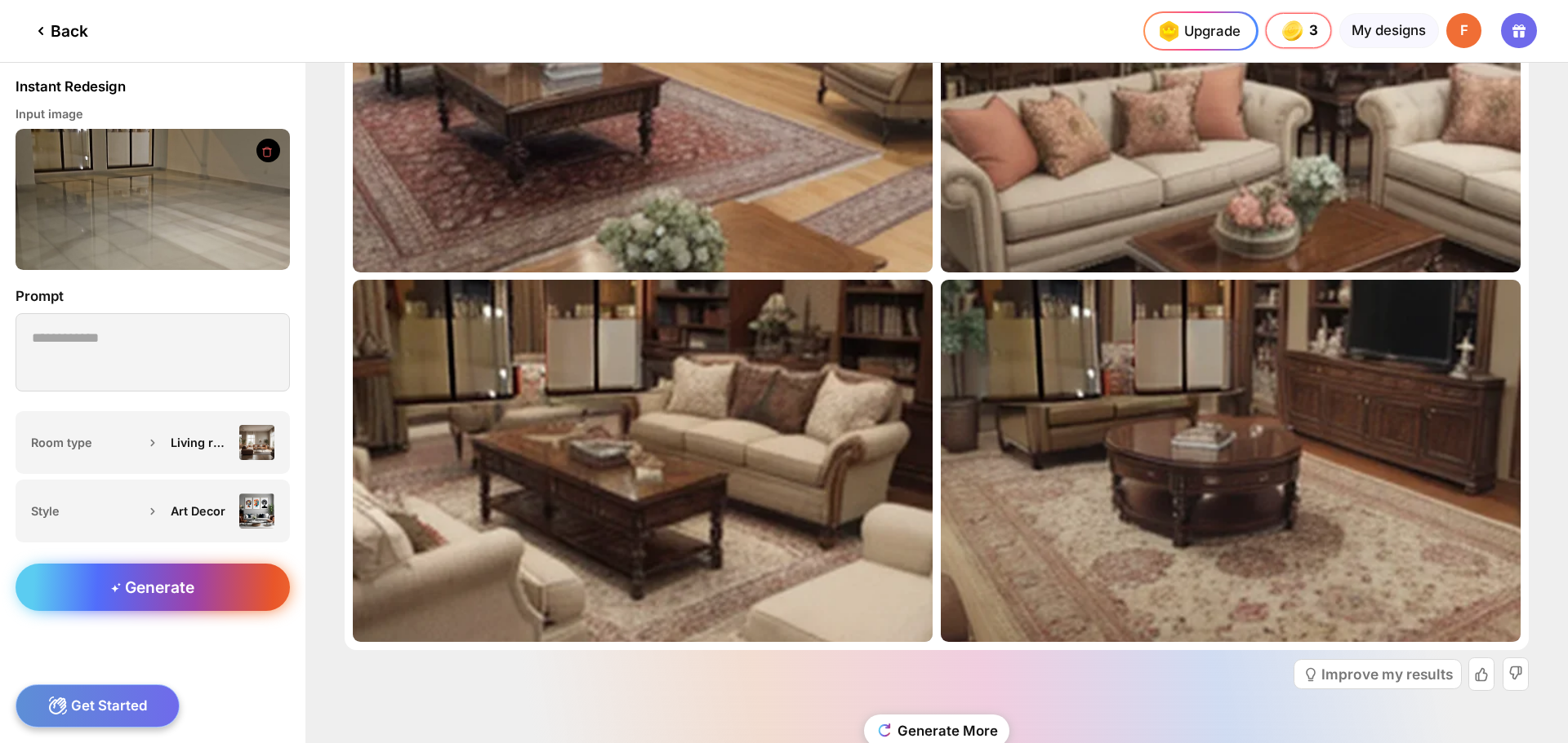
click at [220, 580] on div "Generate" at bounding box center [152, 588] width 274 height 47
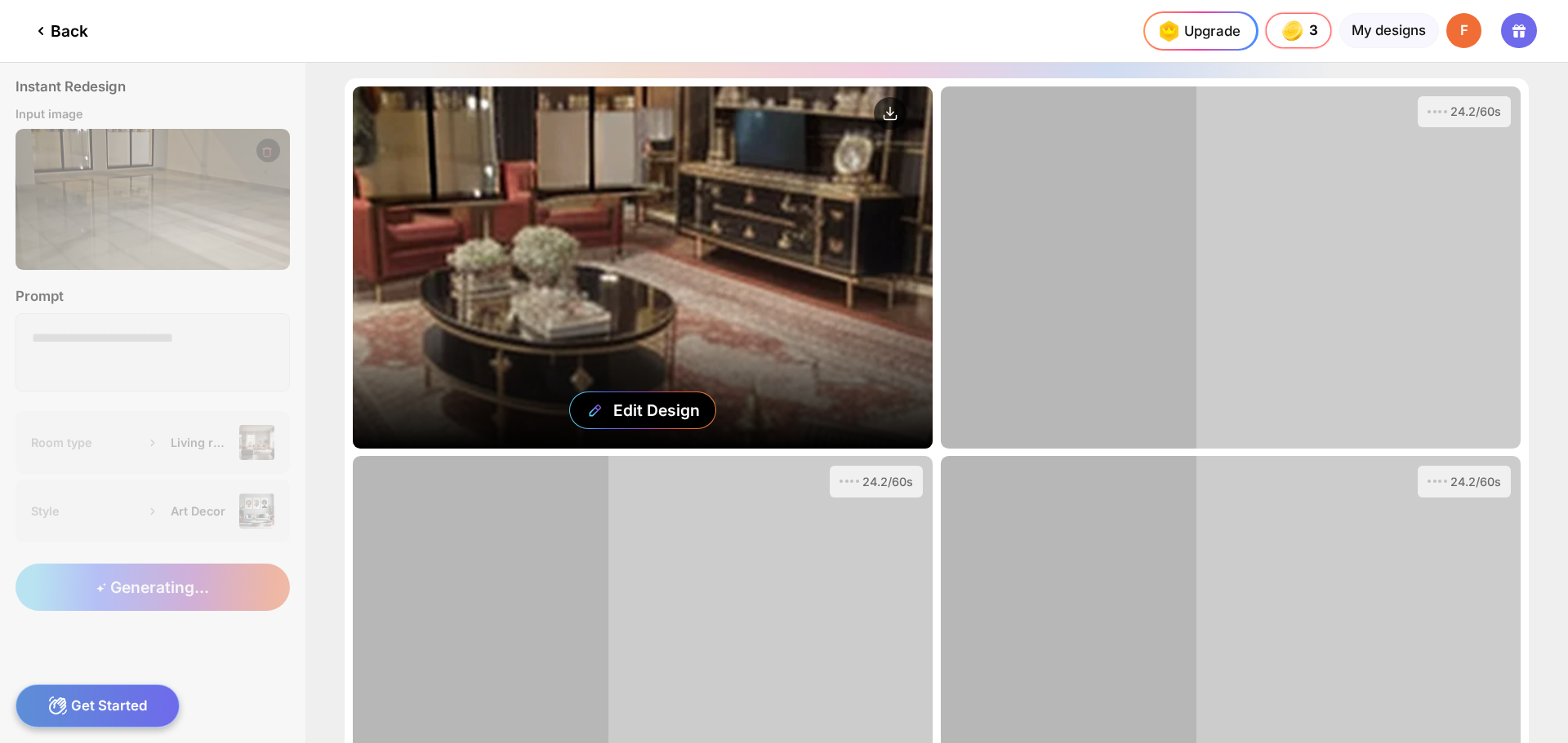
click at [688, 261] on div "Edit Design" at bounding box center [642, 267] width 580 height 363
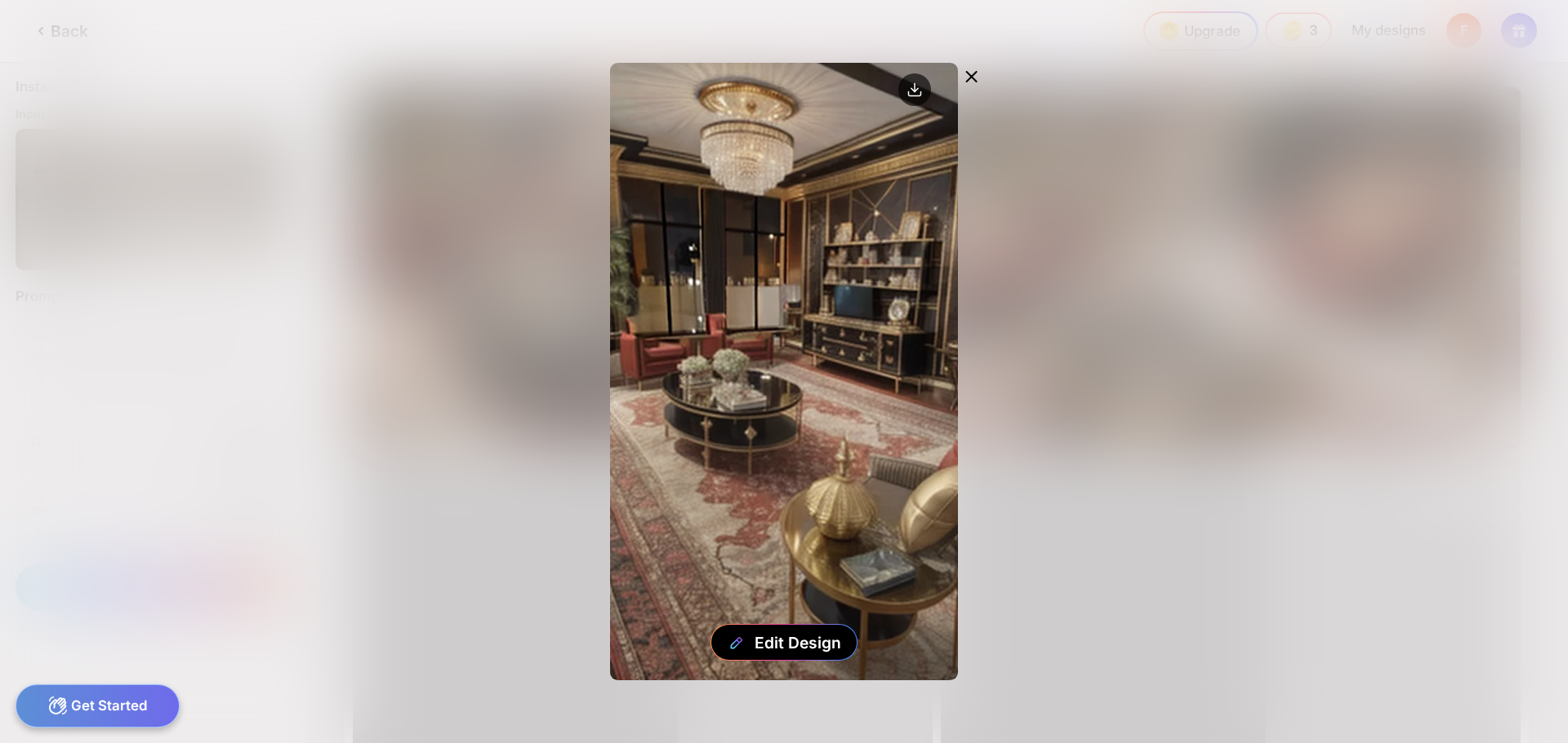
click at [970, 79] on icon at bounding box center [972, 76] width 20 height 20
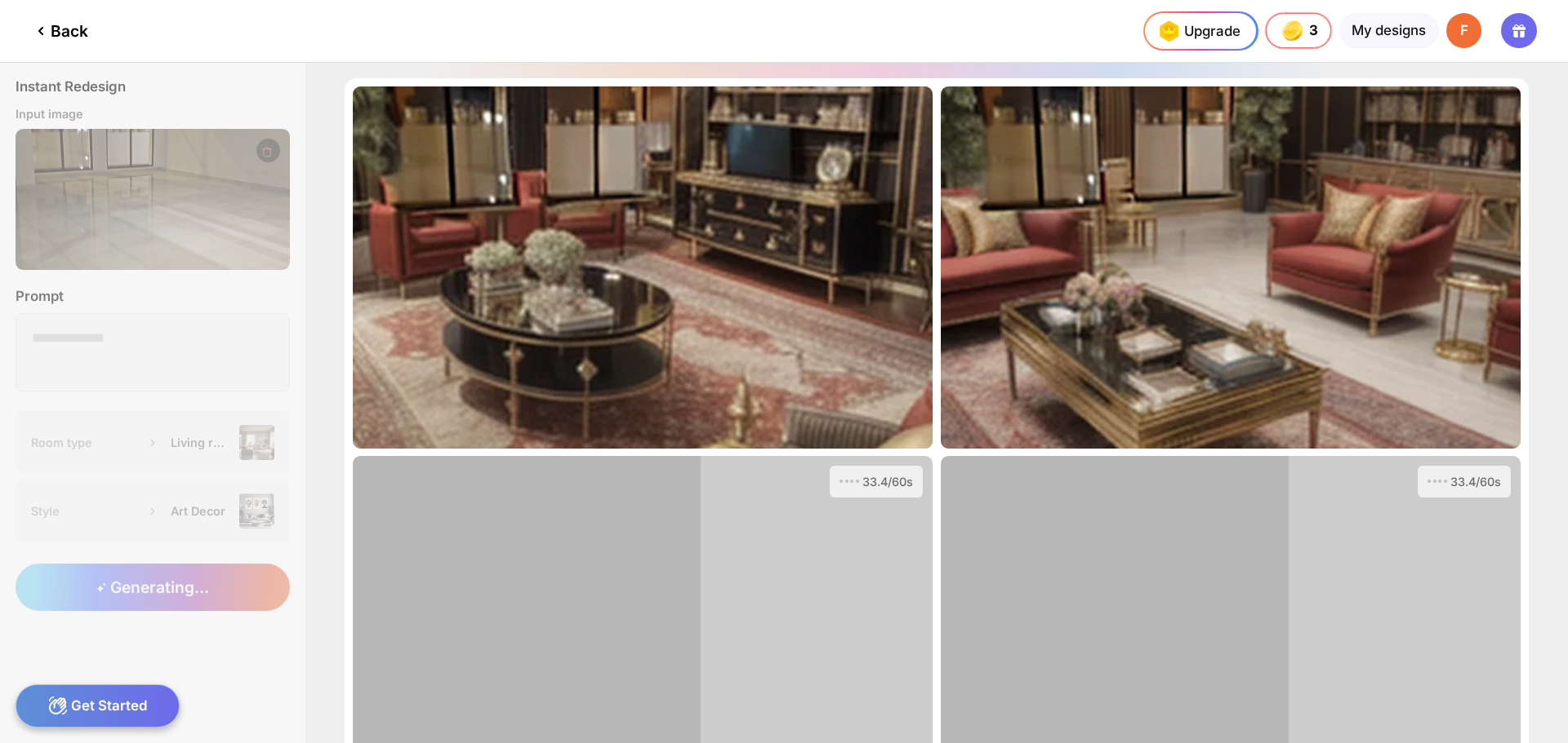
click at [52, 32] on div "Back" at bounding box center [59, 31] width 57 height 20
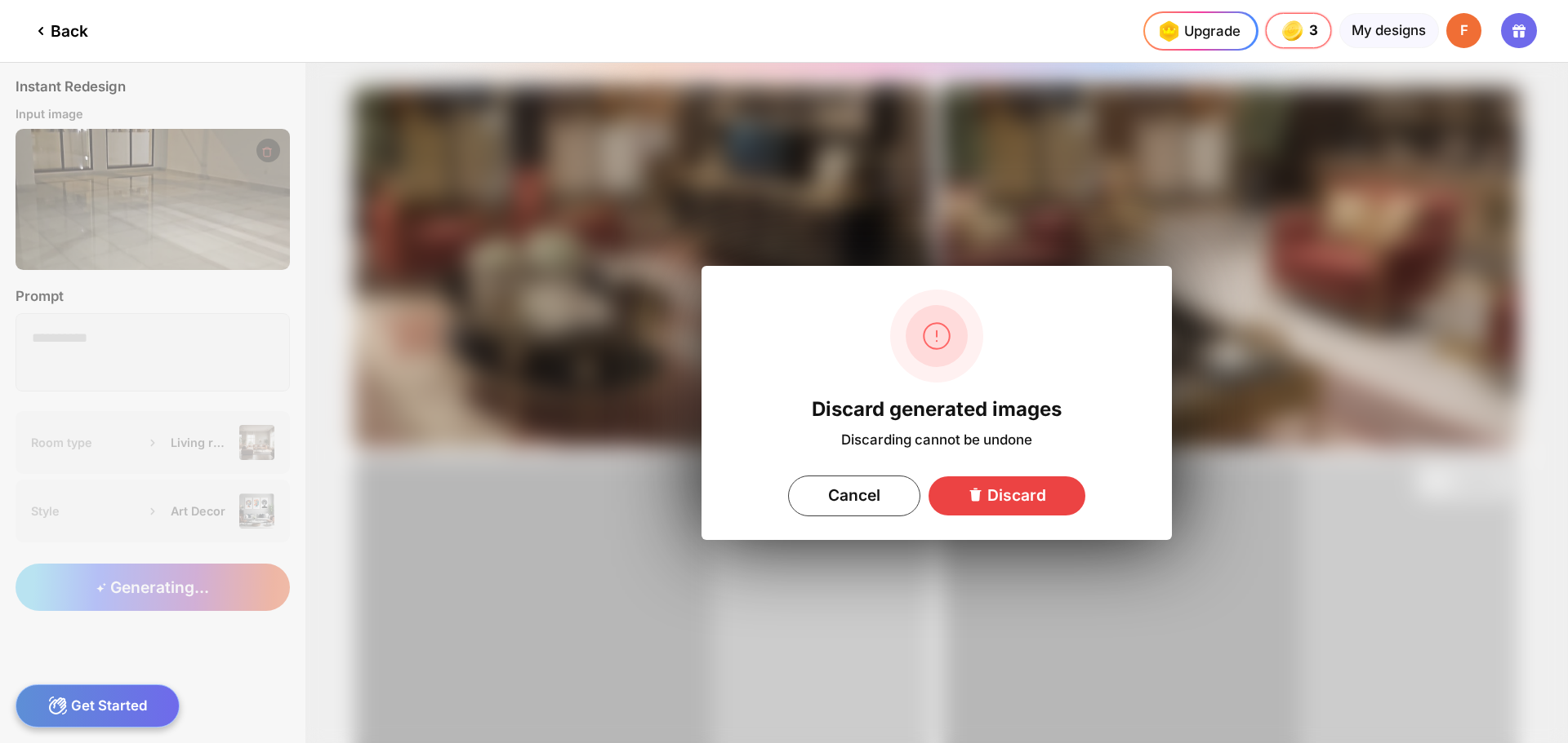
click at [1004, 499] on div "Discard" at bounding box center [1006, 496] width 156 height 40
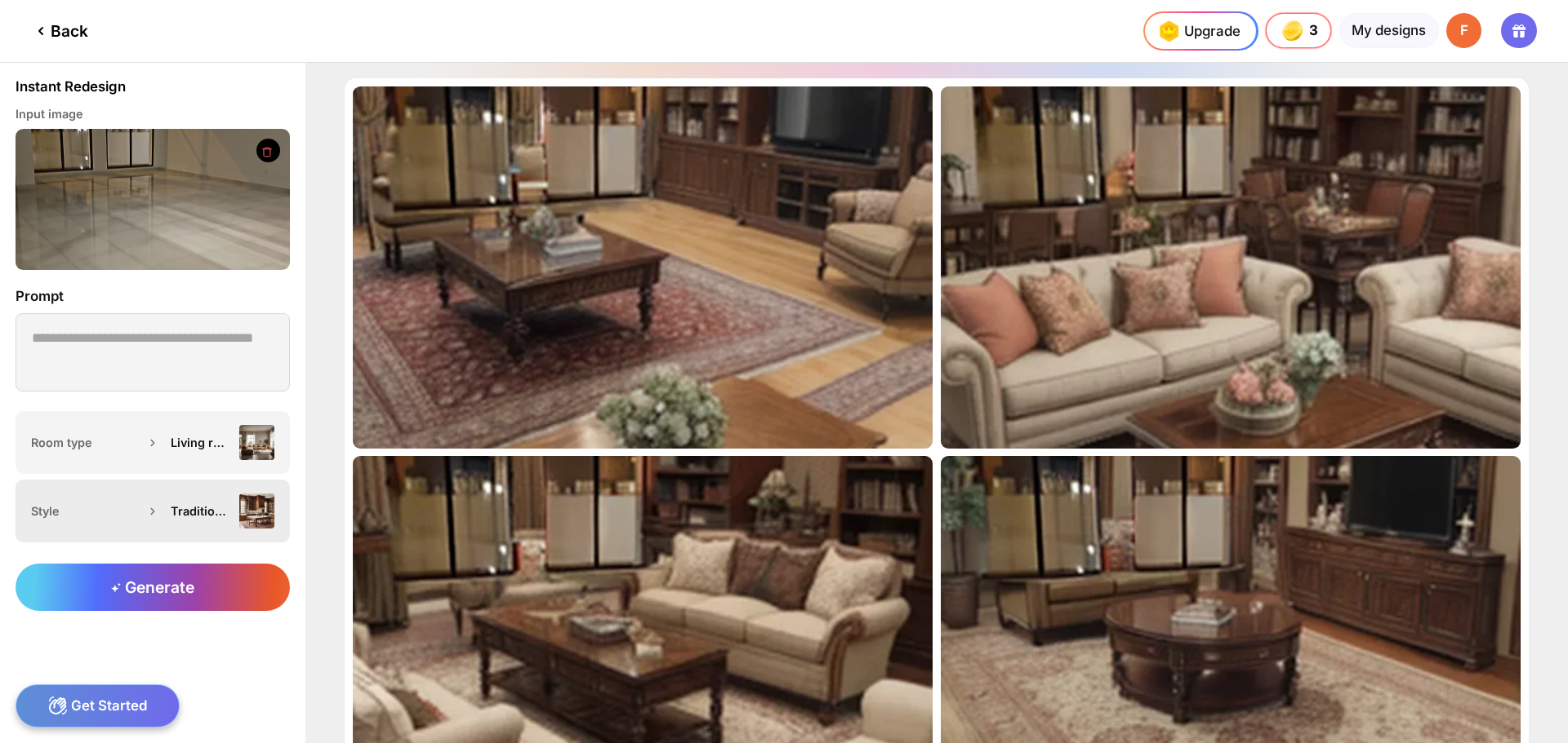
click at [226, 510] on div "Traditional" at bounding box center [201, 510] width 60 height 14
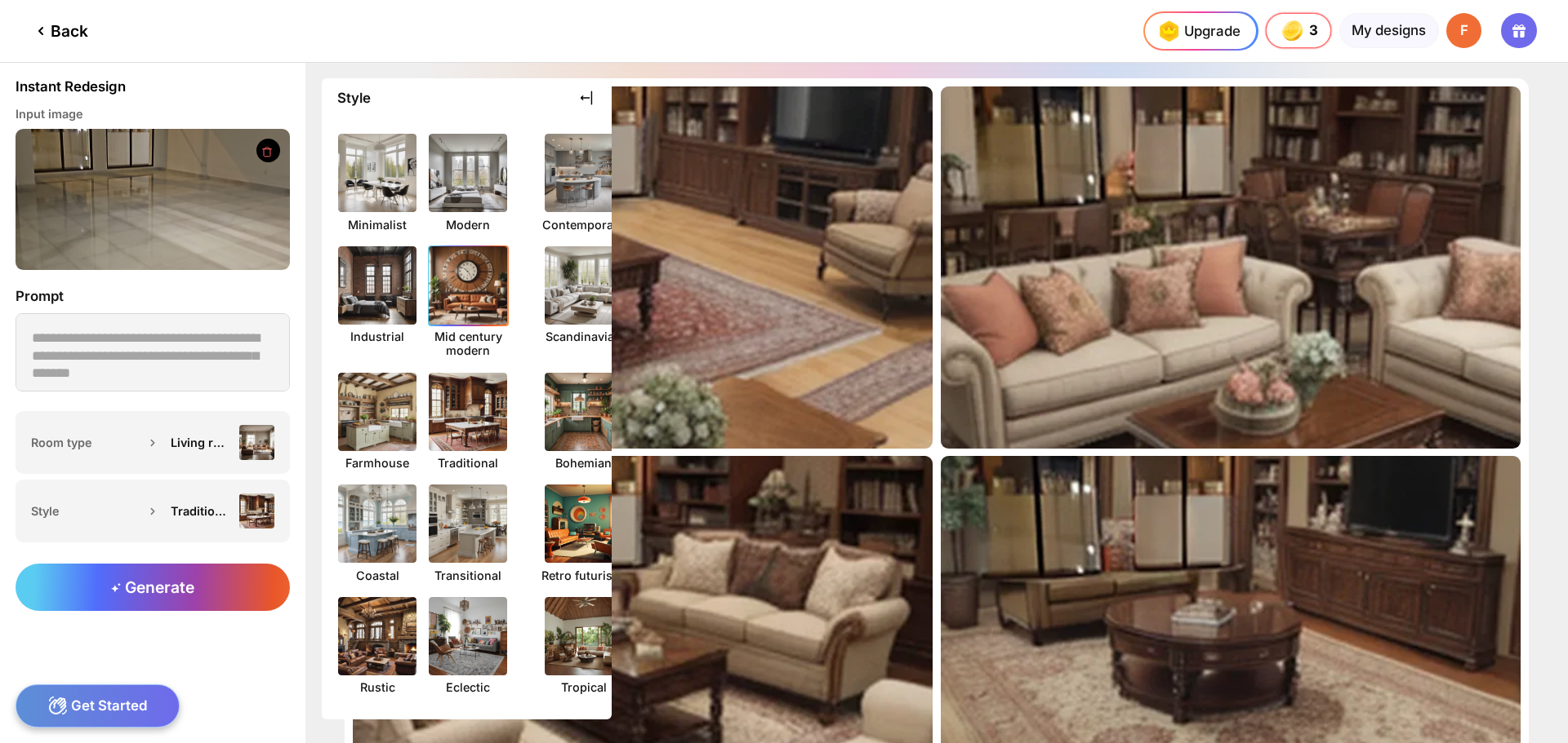
click at [457, 283] on img at bounding box center [468, 285] width 87 height 87
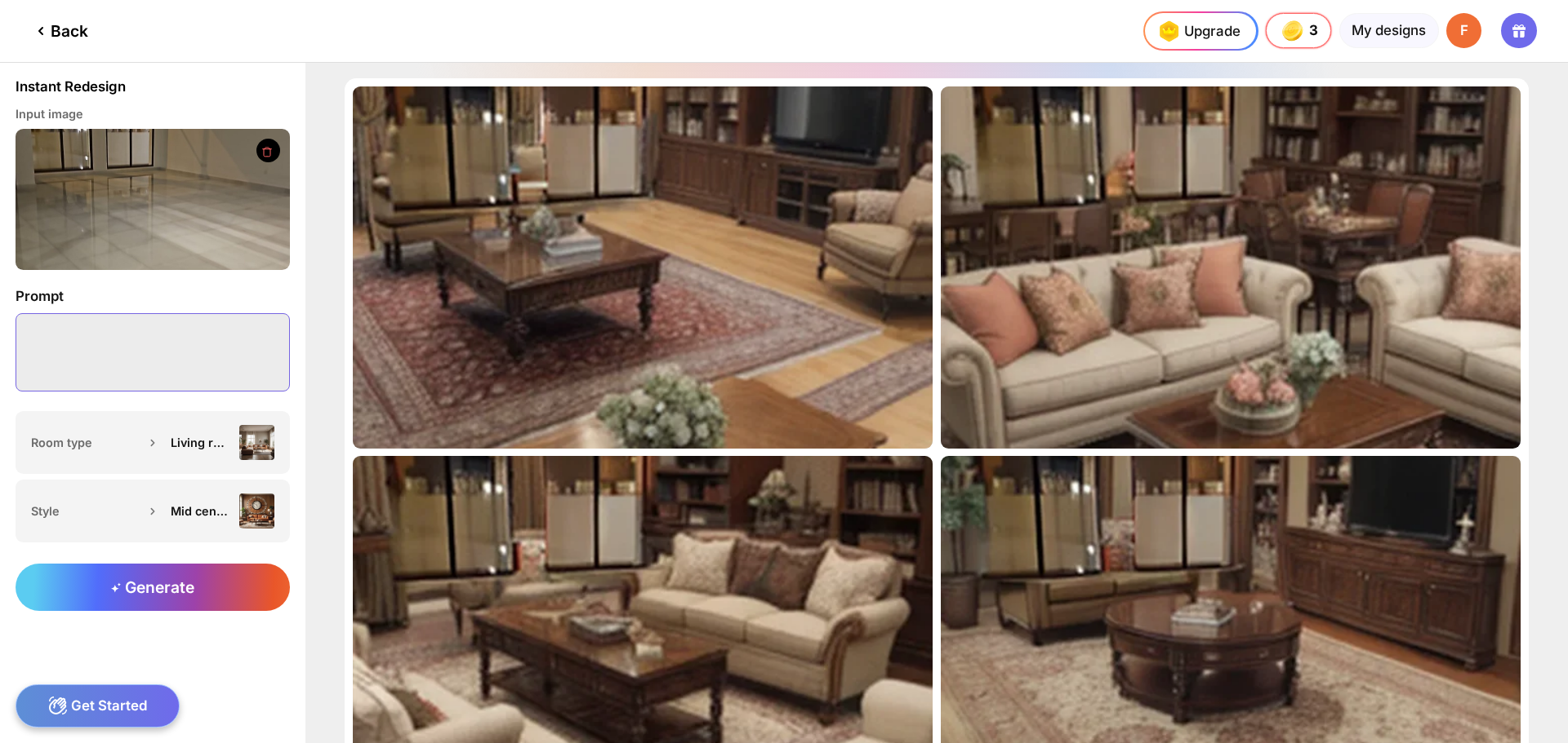
click at [136, 339] on textarea at bounding box center [152, 352] width 274 height 78
paste textarea "******"
type textarea "******"
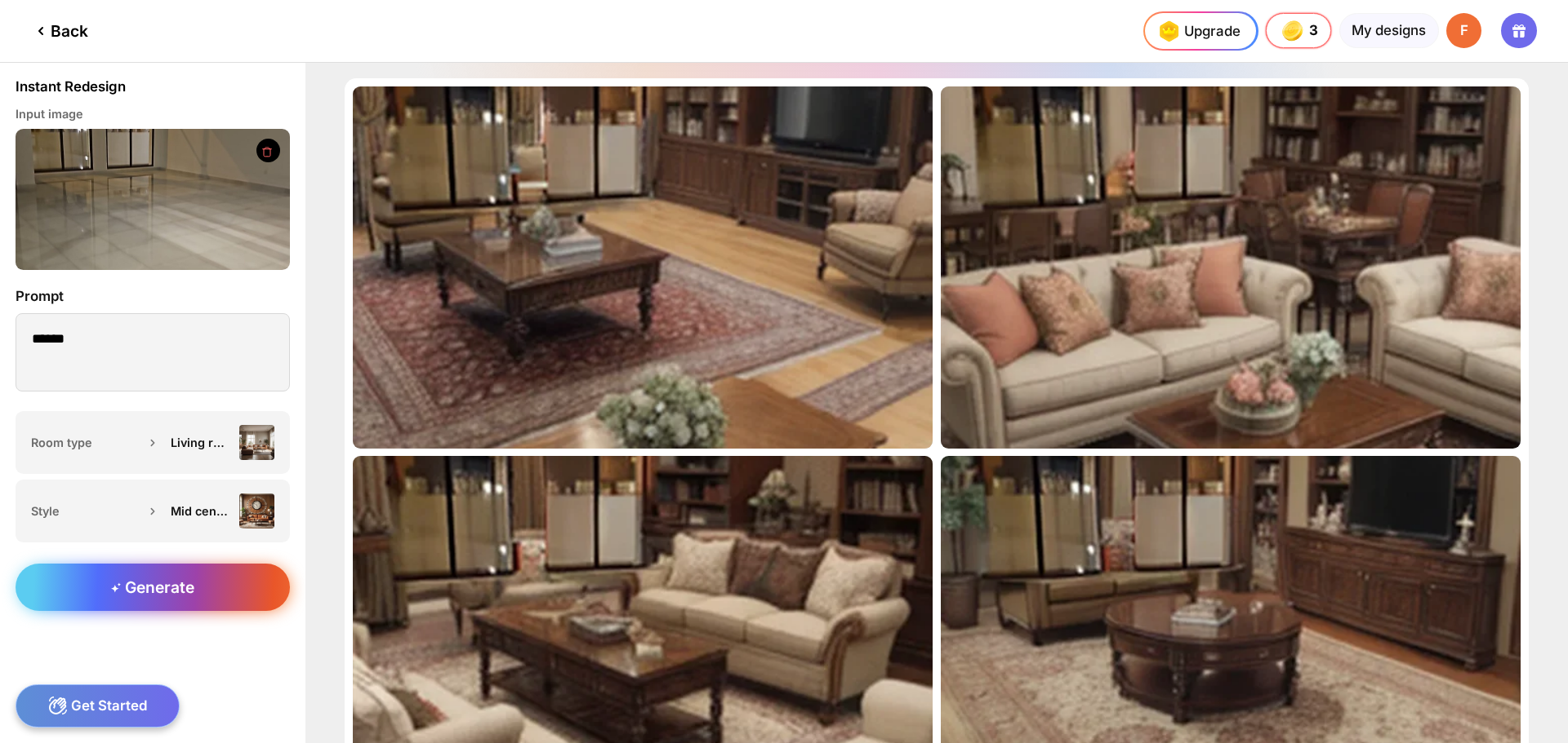
click at [150, 590] on span "Generate" at bounding box center [153, 587] width 83 height 20
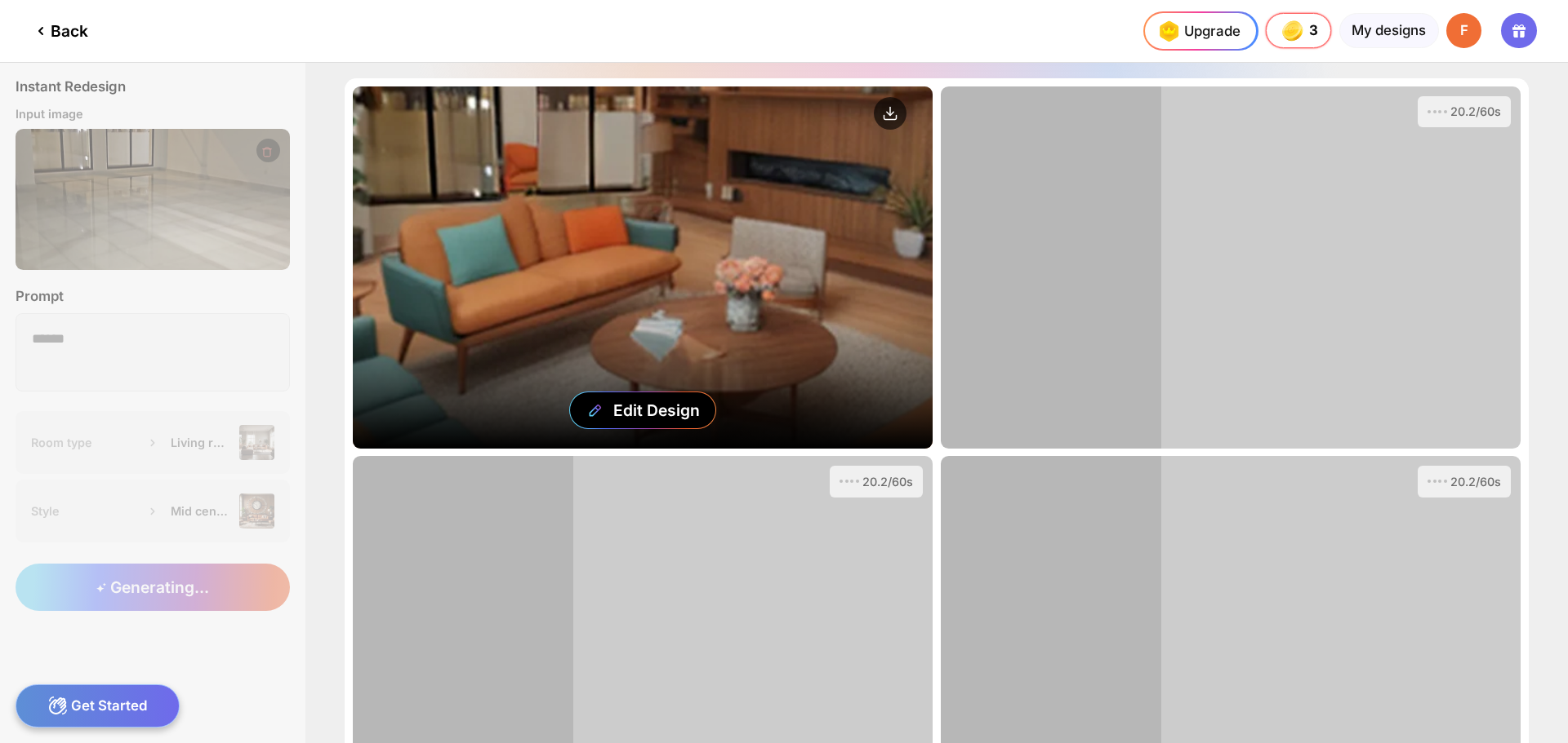
click at [635, 266] on div "Edit Design" at bounding box center [642, 267] width 580 height 363
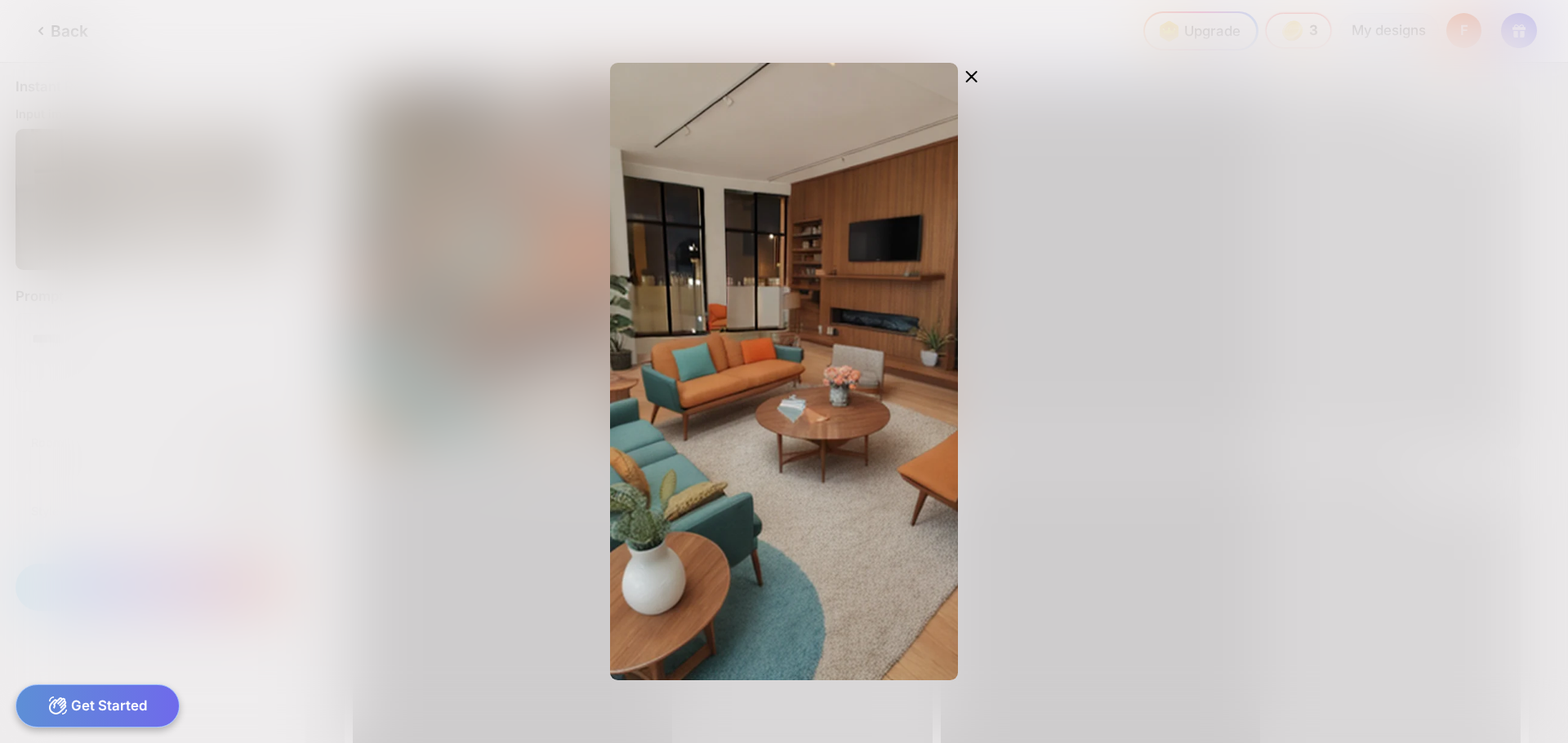
click at [974, 59] on div "Edit Design" at bounding box center [784, 371] width 1568 height 743
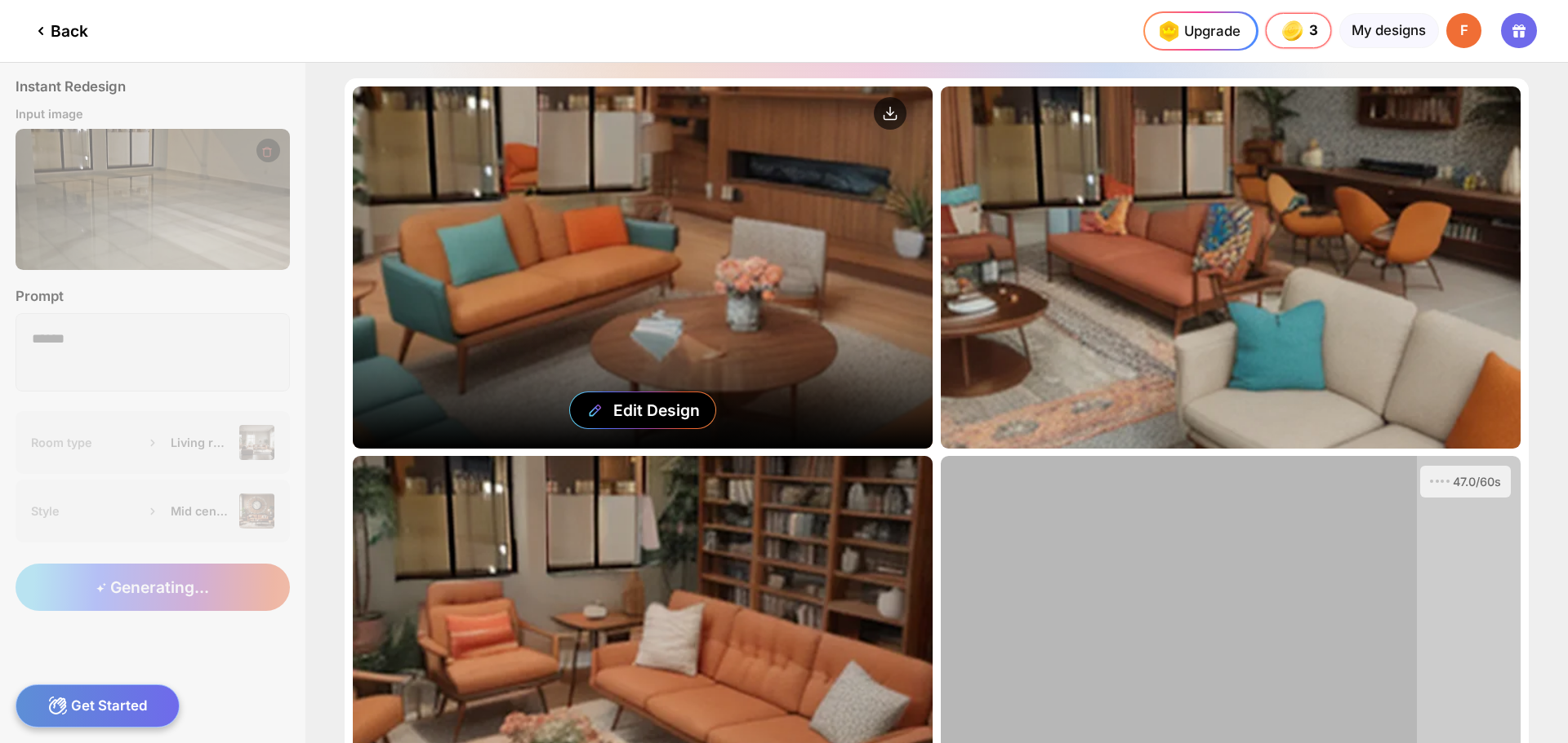
click at [638, 266] on div "Edit Design" at bounding box center [642, 267] width 580 height 363
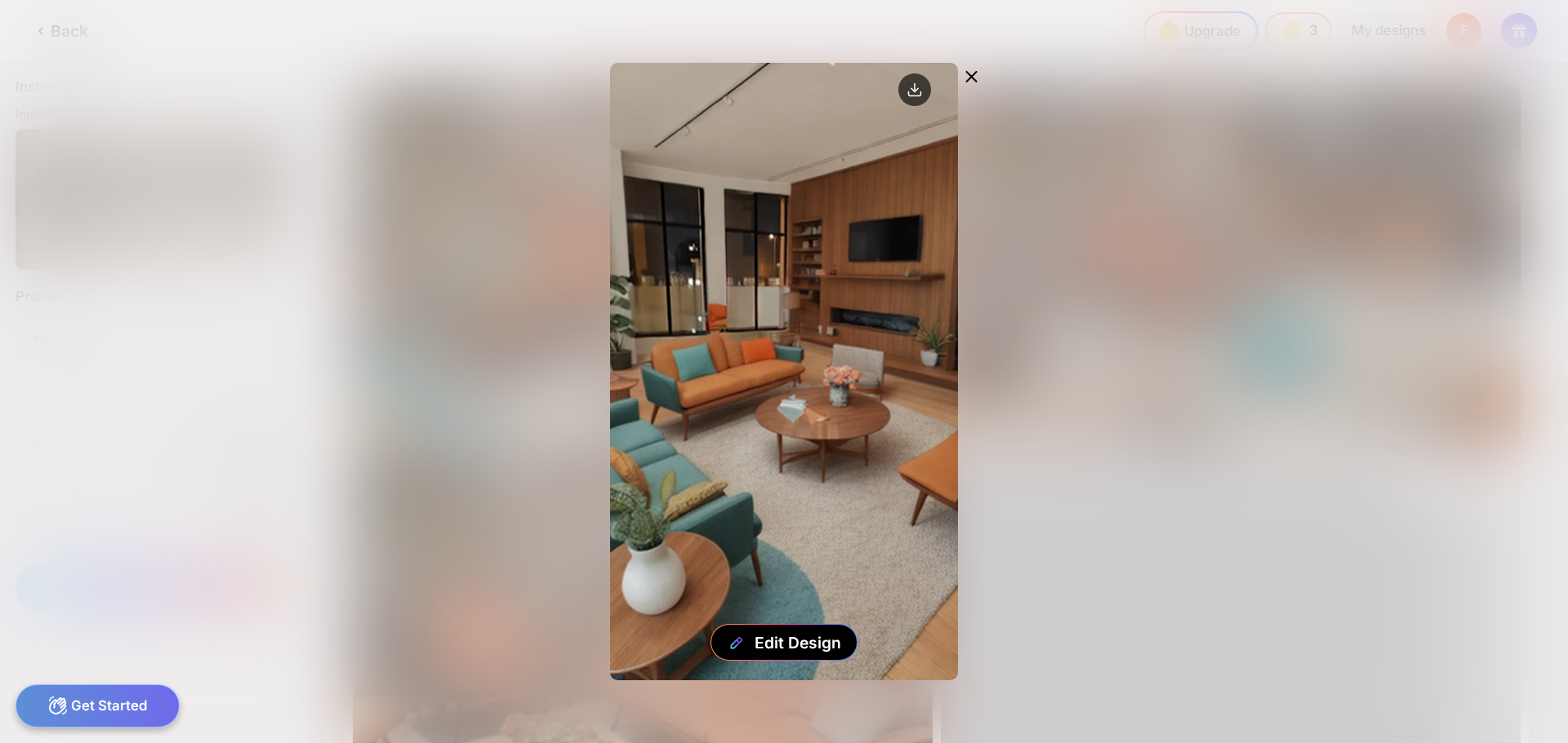
click at [971, 81] on icon at bounding box center [972, 76] width 20 height 20
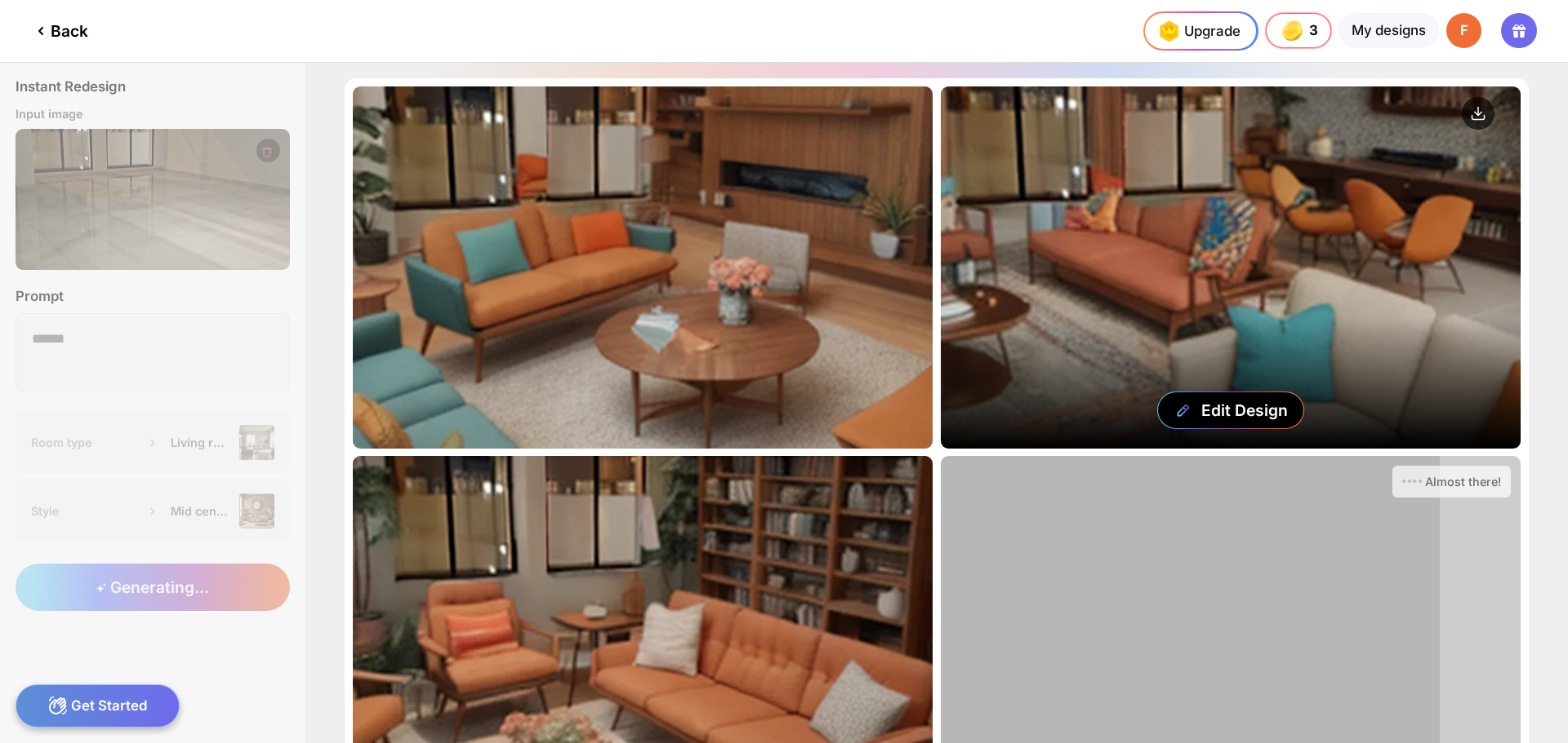
click at [1184, 234] on div "Edit Design" at bounding box center [1230, 267] width 580 height 363
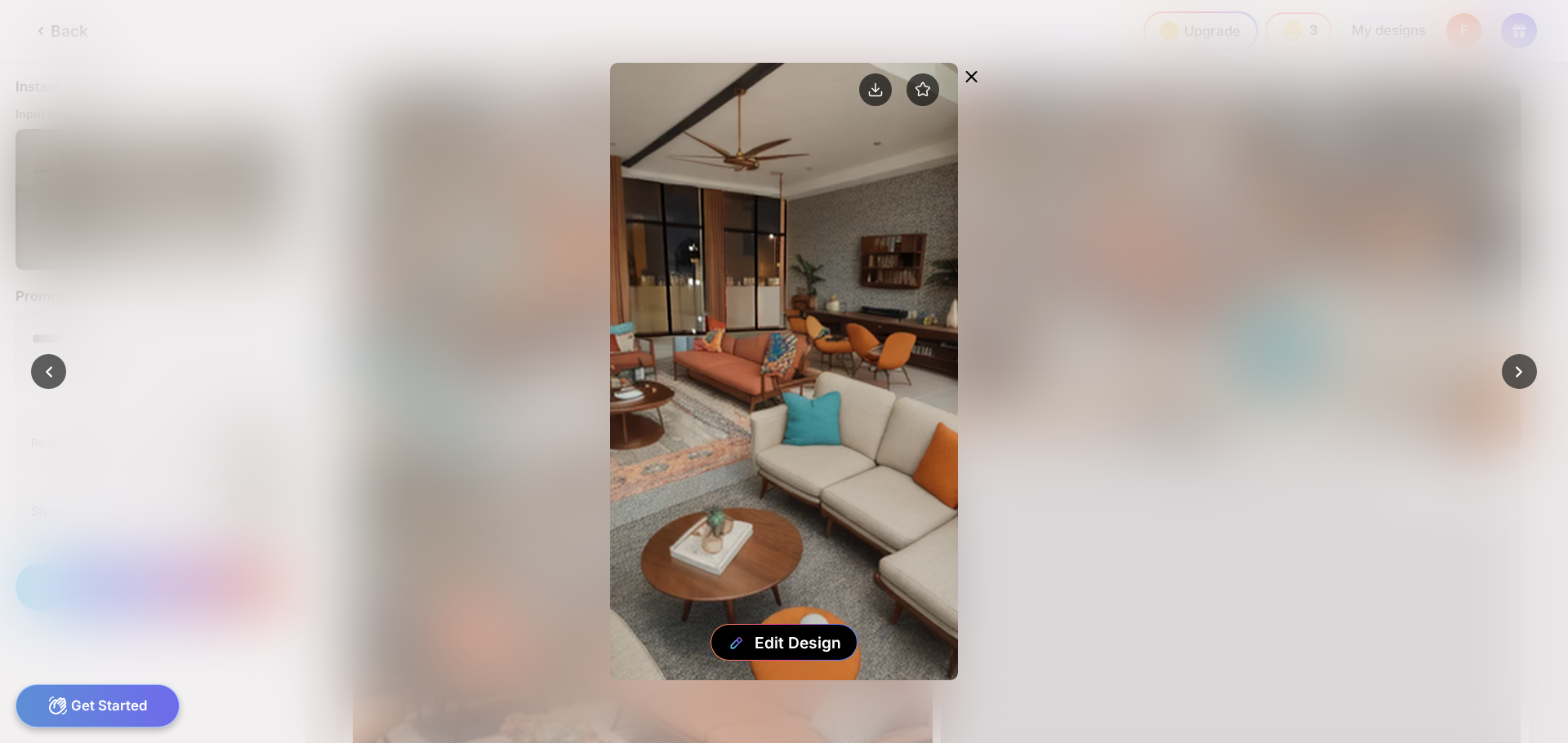
click at [974, 71] on icon at bounding box center [972, 76] width 20 height 20
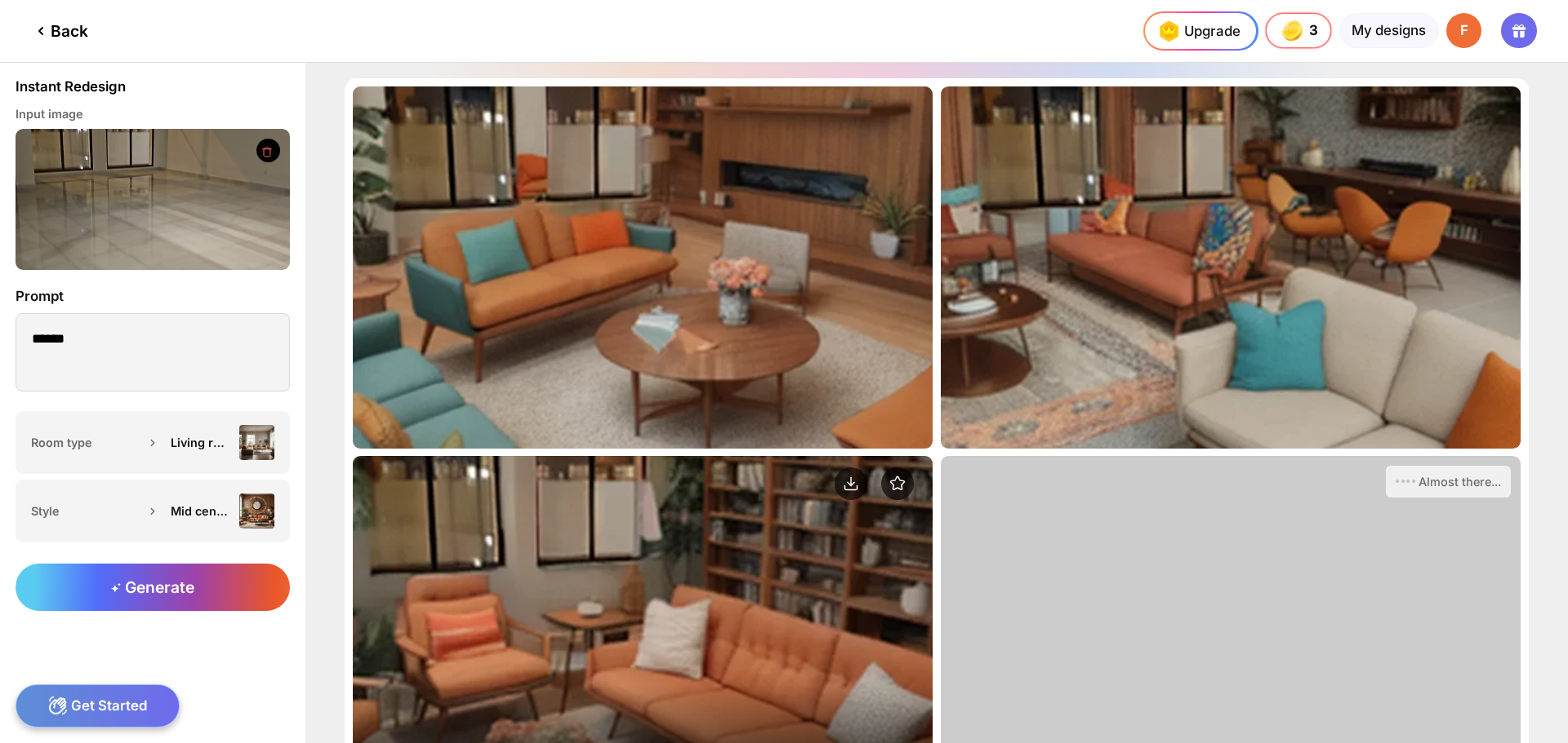
click at [792, 539] on div "Edit Design" at bounding box center [642, 637] width 580 height 363
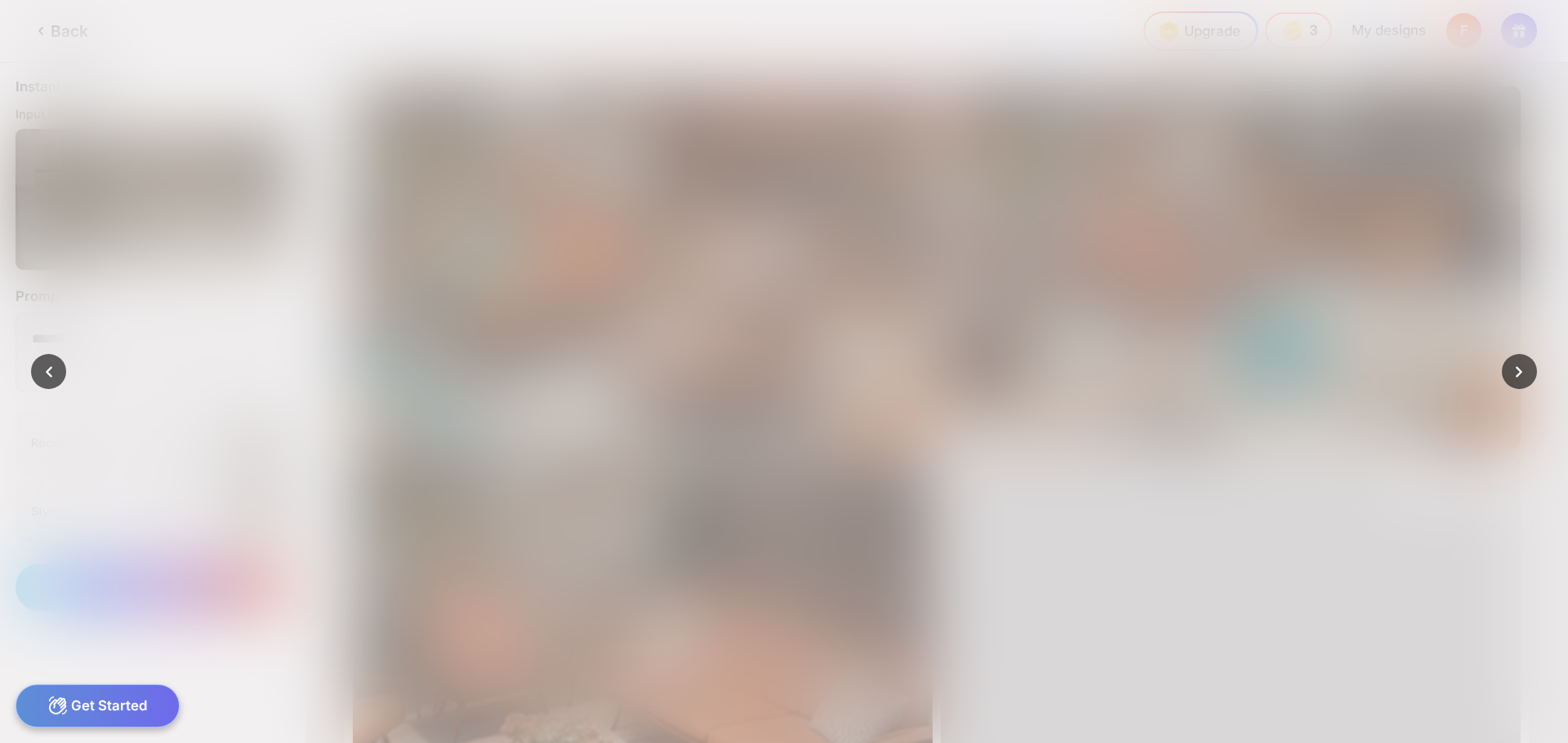
click at [956, 350] on div "Edit Design" at bounding box center [784, 372] width 940 height 618
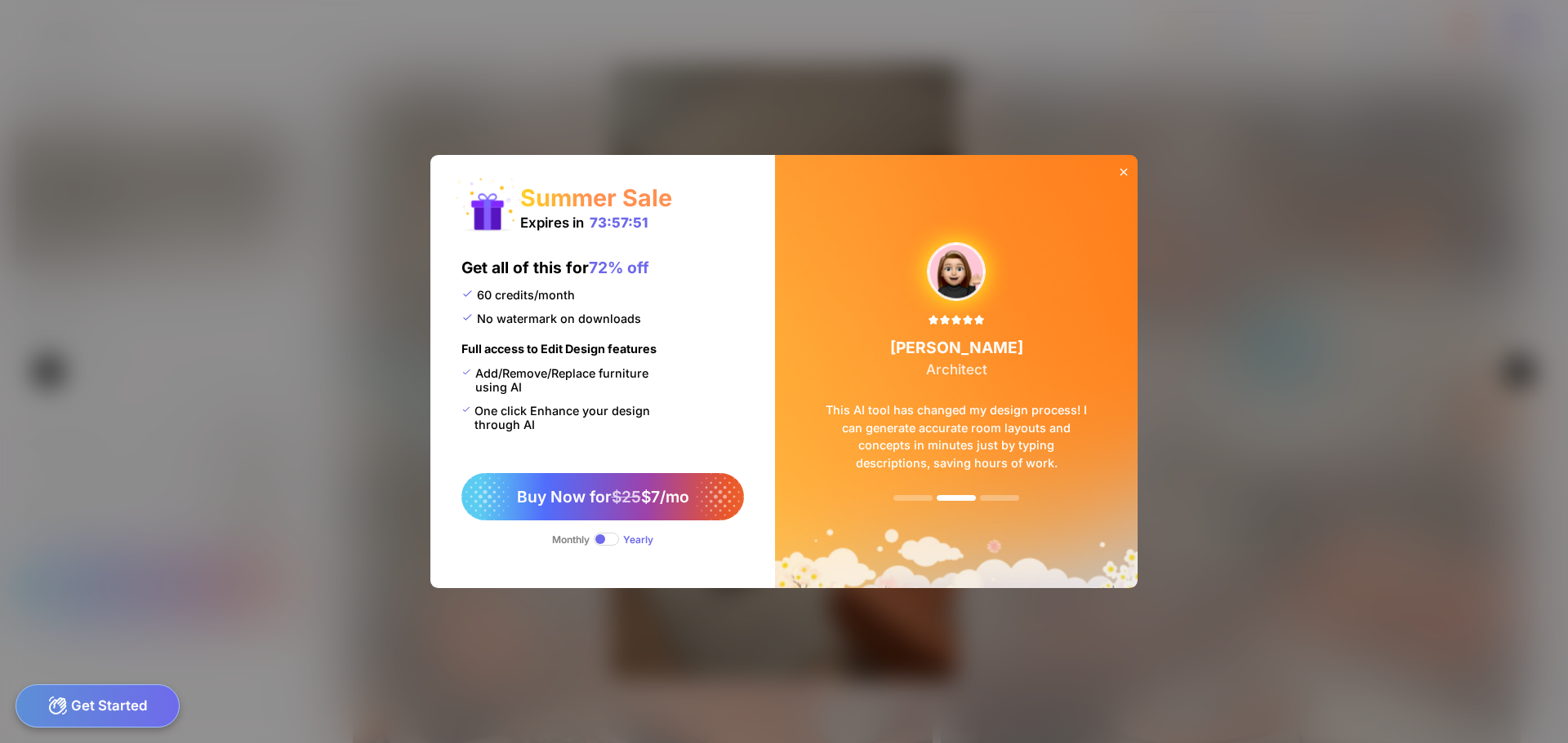
click at [890, 167] on img at bounding box center [956, 371] width 363 height 432
click at [1122, 170] on icon at bounding box center [1123, 172] width 13 height 13
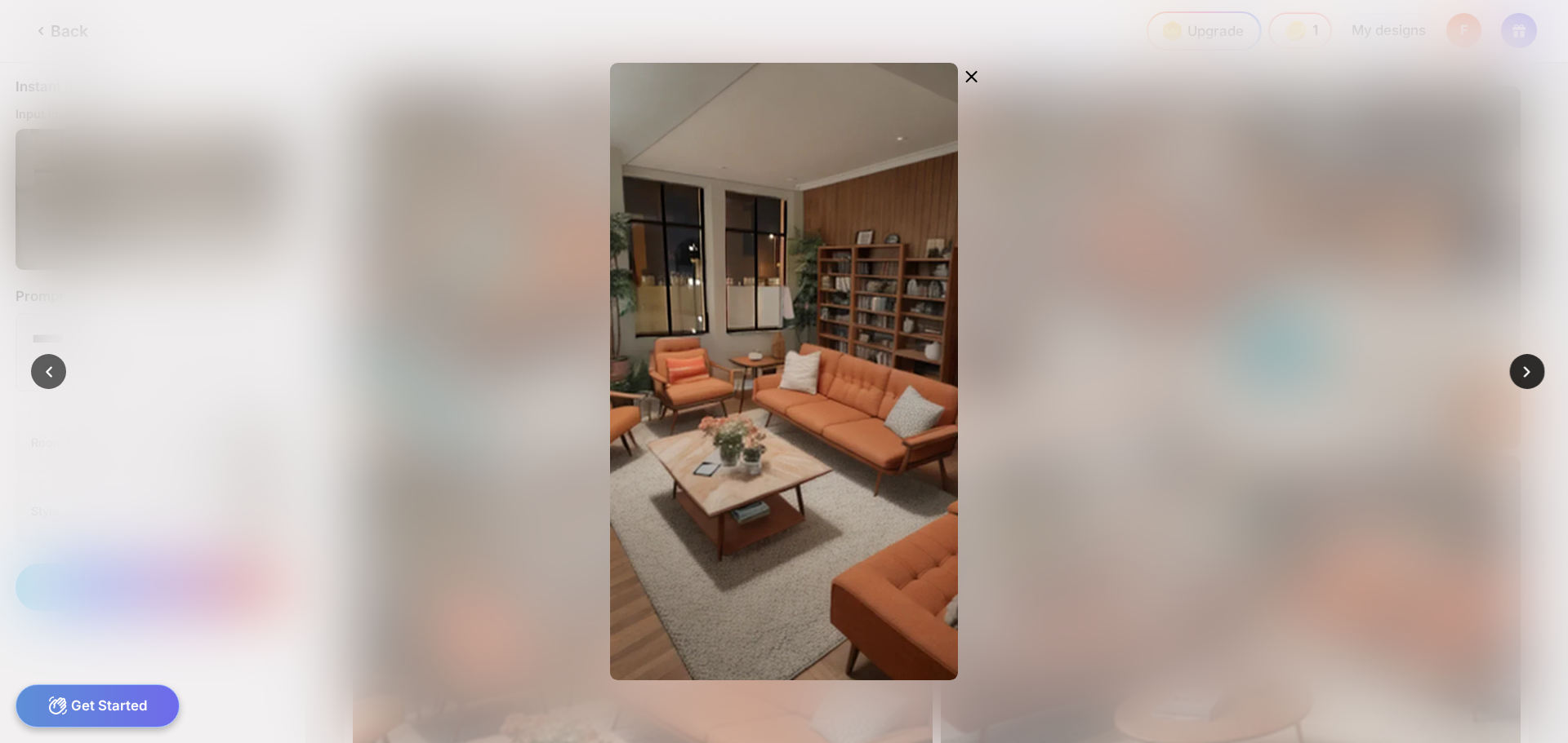
click at [1504, 370] on div at bounding box center [784, 371] width 1568 height 743
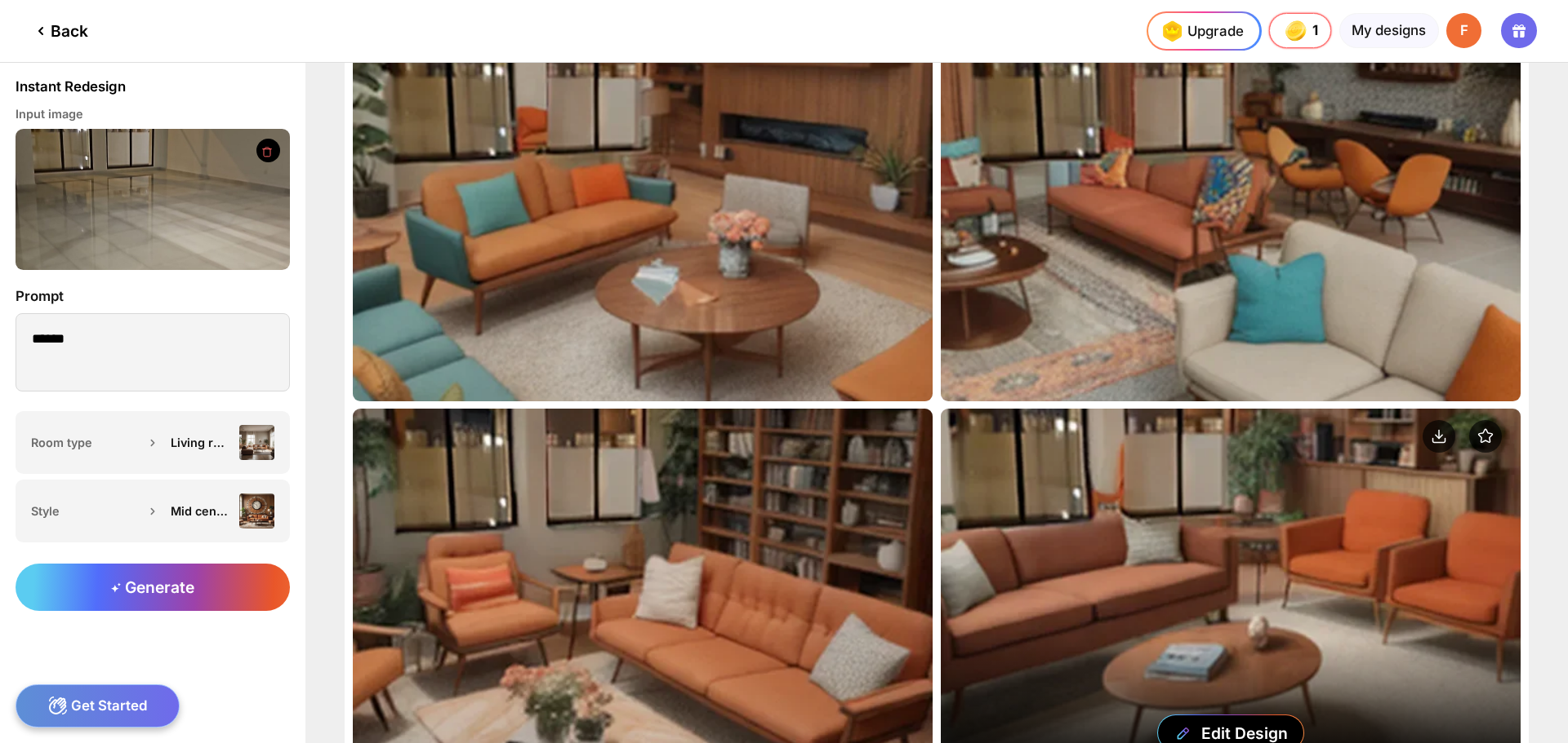
scroll to position [225, 0]
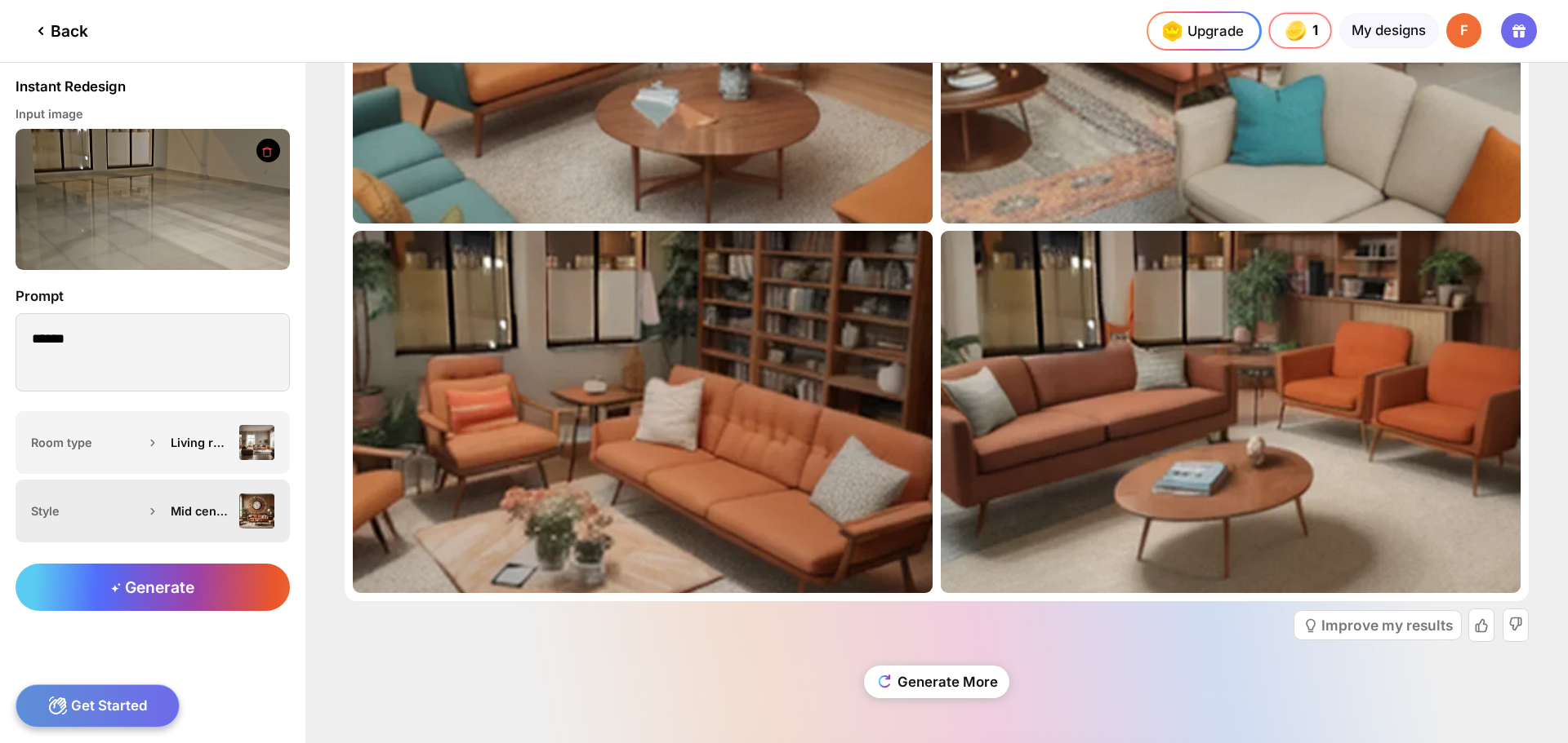
click at [226, 518] on div "Mid century modern" at bounding box center [218, 510] width 112 height 35
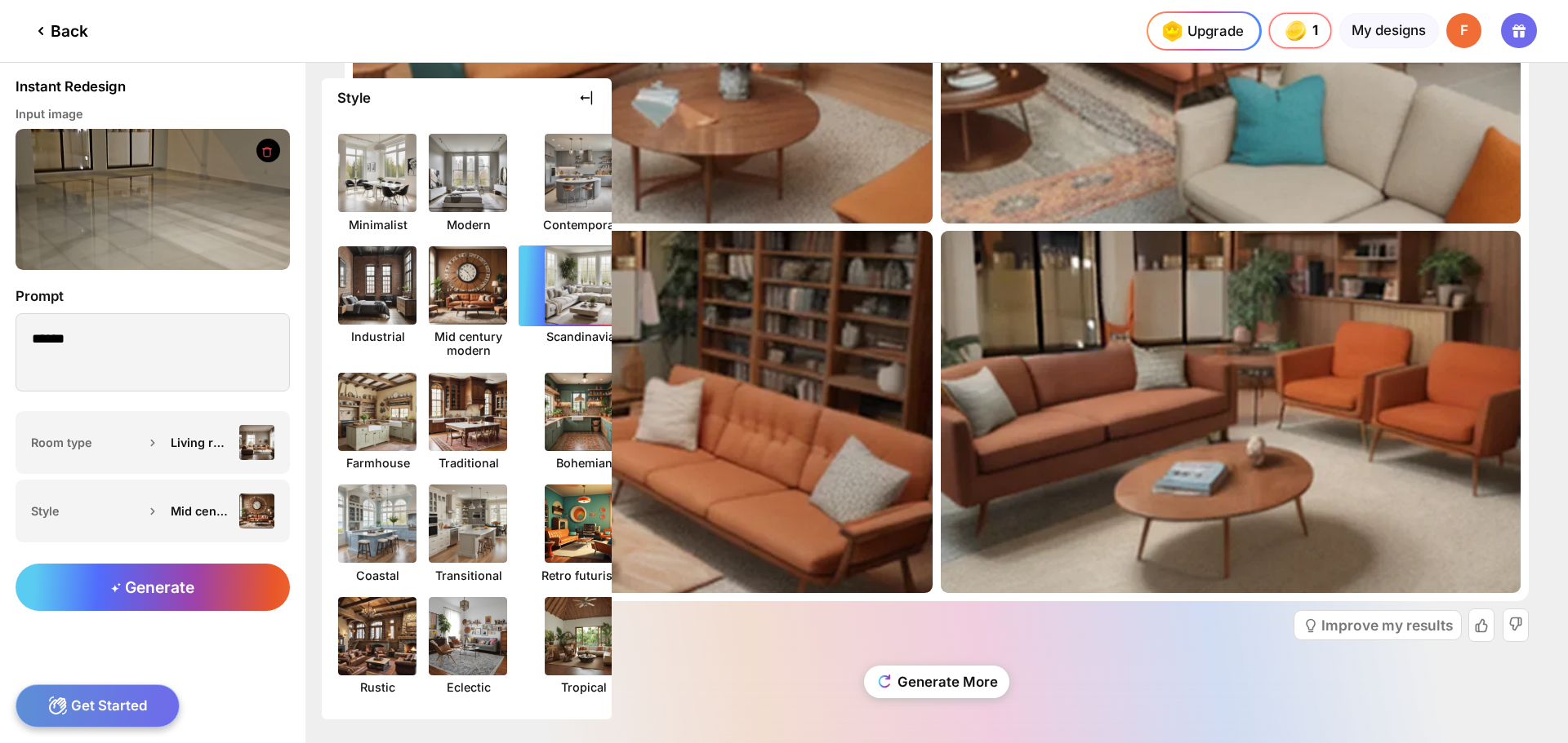
click at [558, 295] on img at bounding box center [584, 285] width 87 height 87
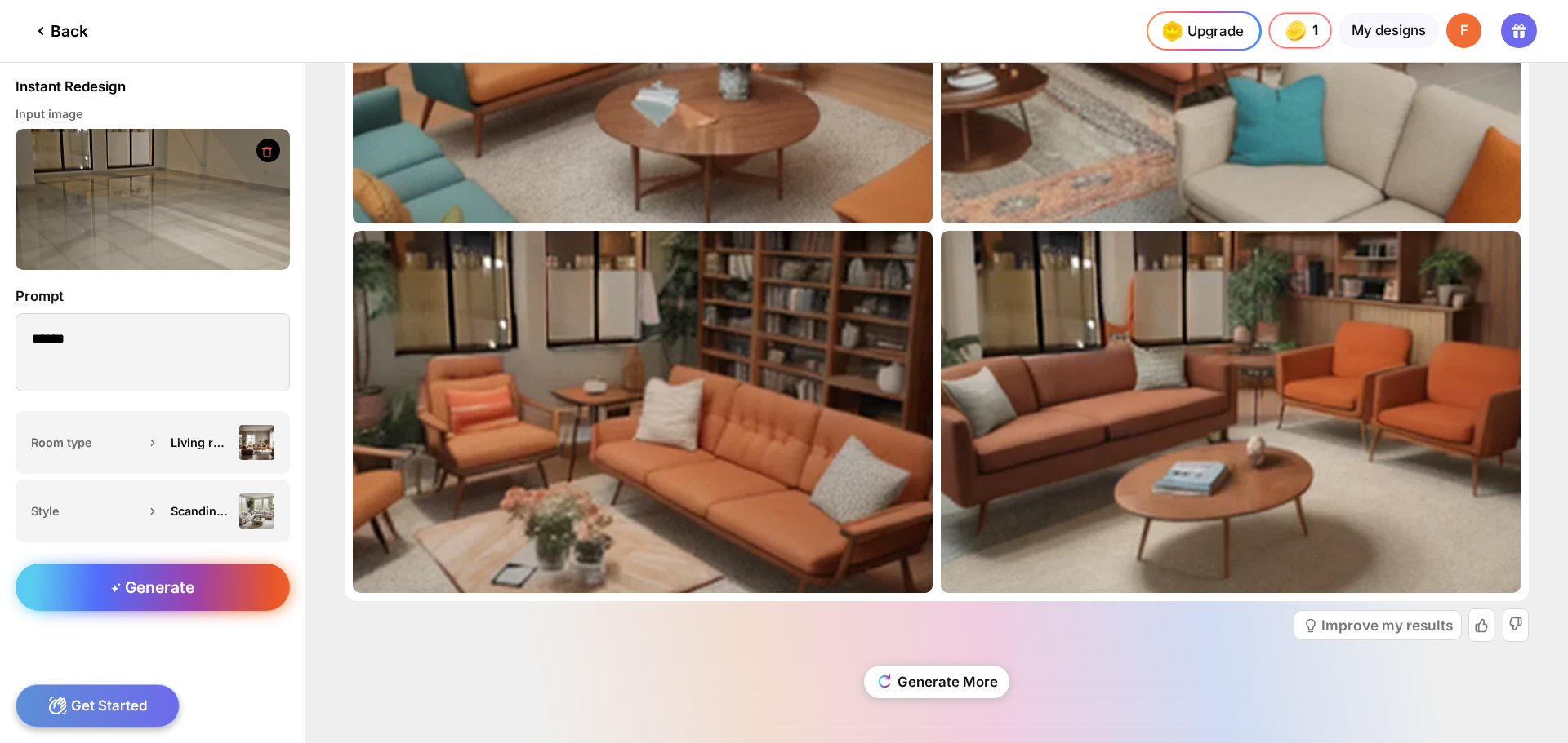
click at [199, 592] on div "Generate" at bounding box center [152, 588] width 274 height 47
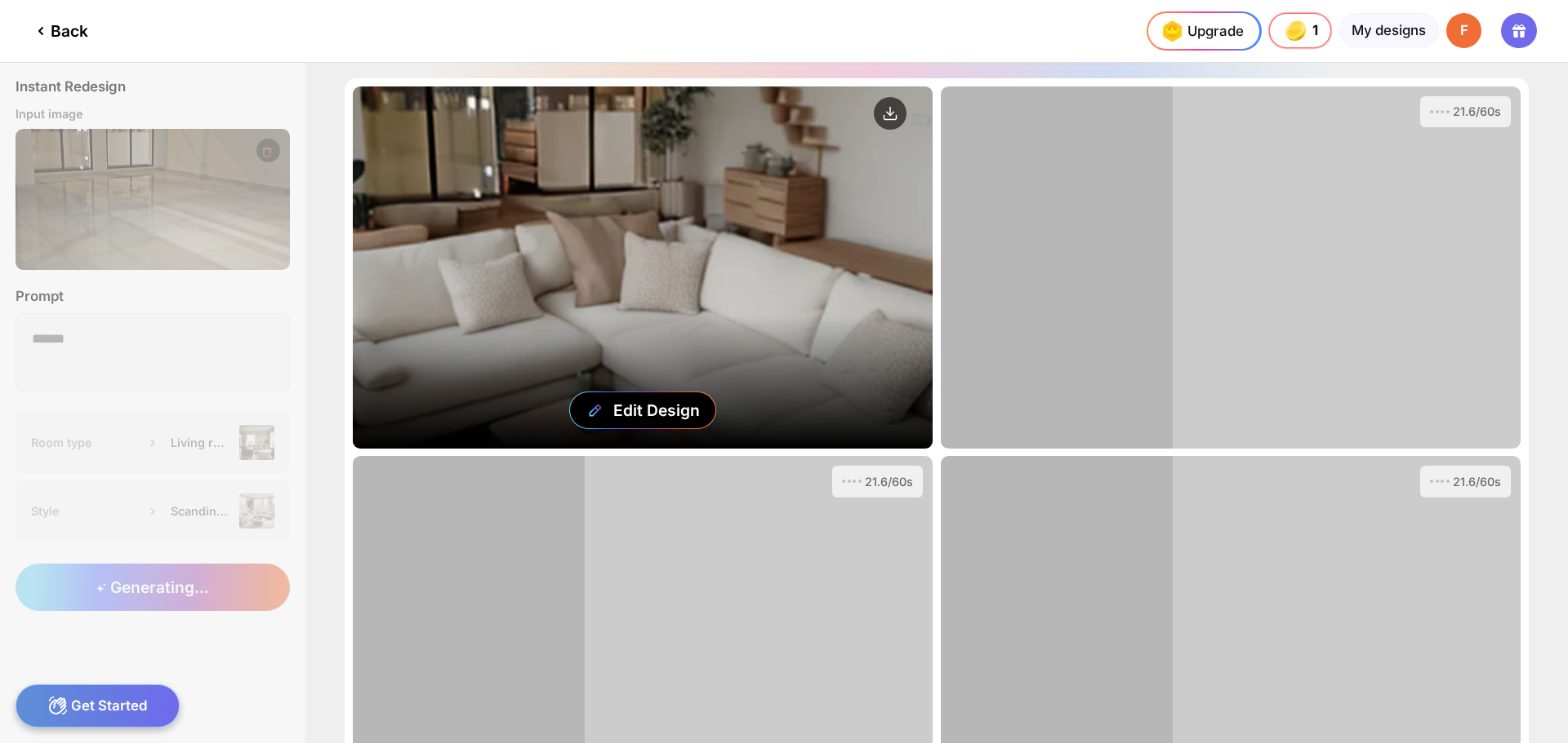
click at [825, 215] on div "Edit Design" at bounding box center [642, 267] width 580 height 363
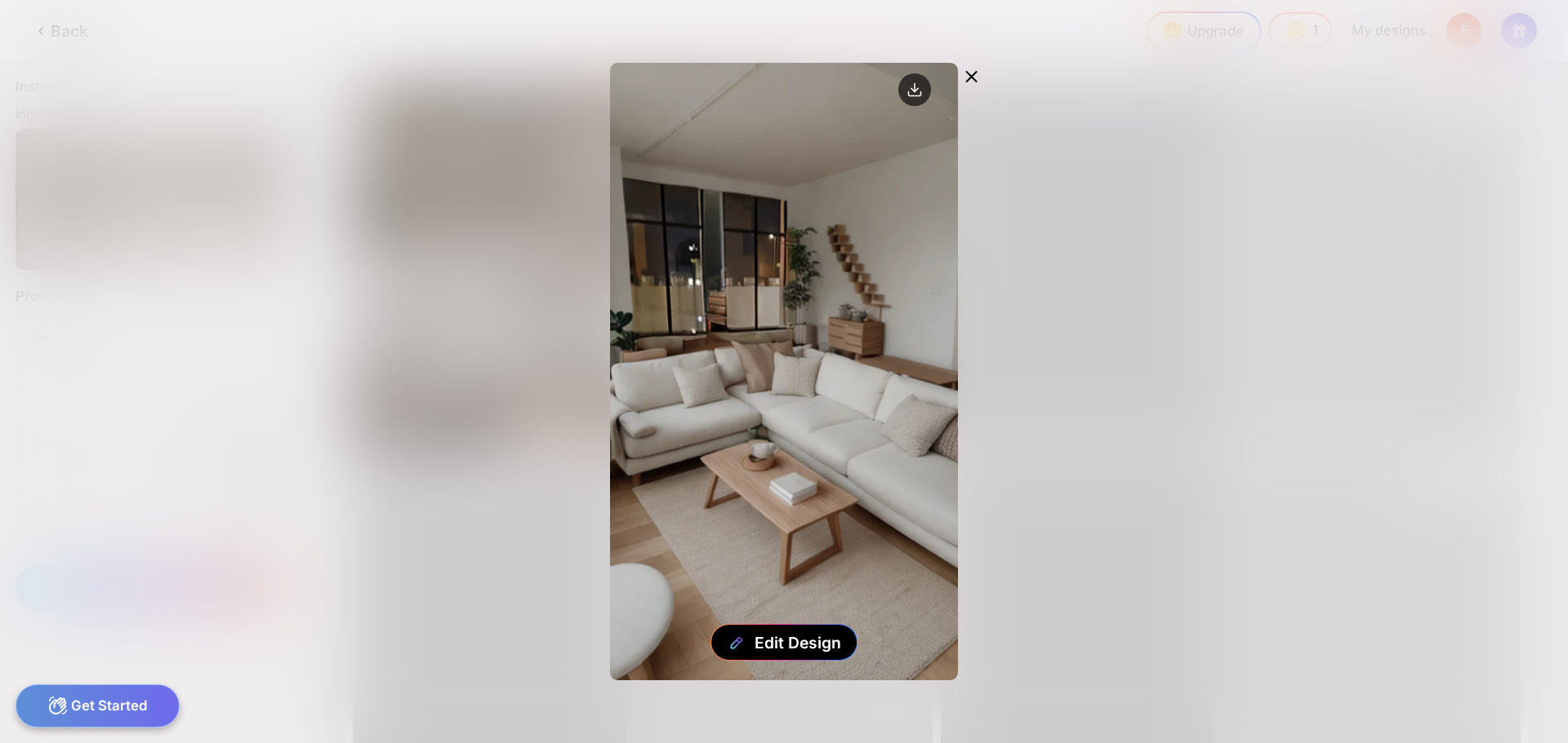
click at [965, 70] on icon at bounding box center [972, 76] width 20 height 20
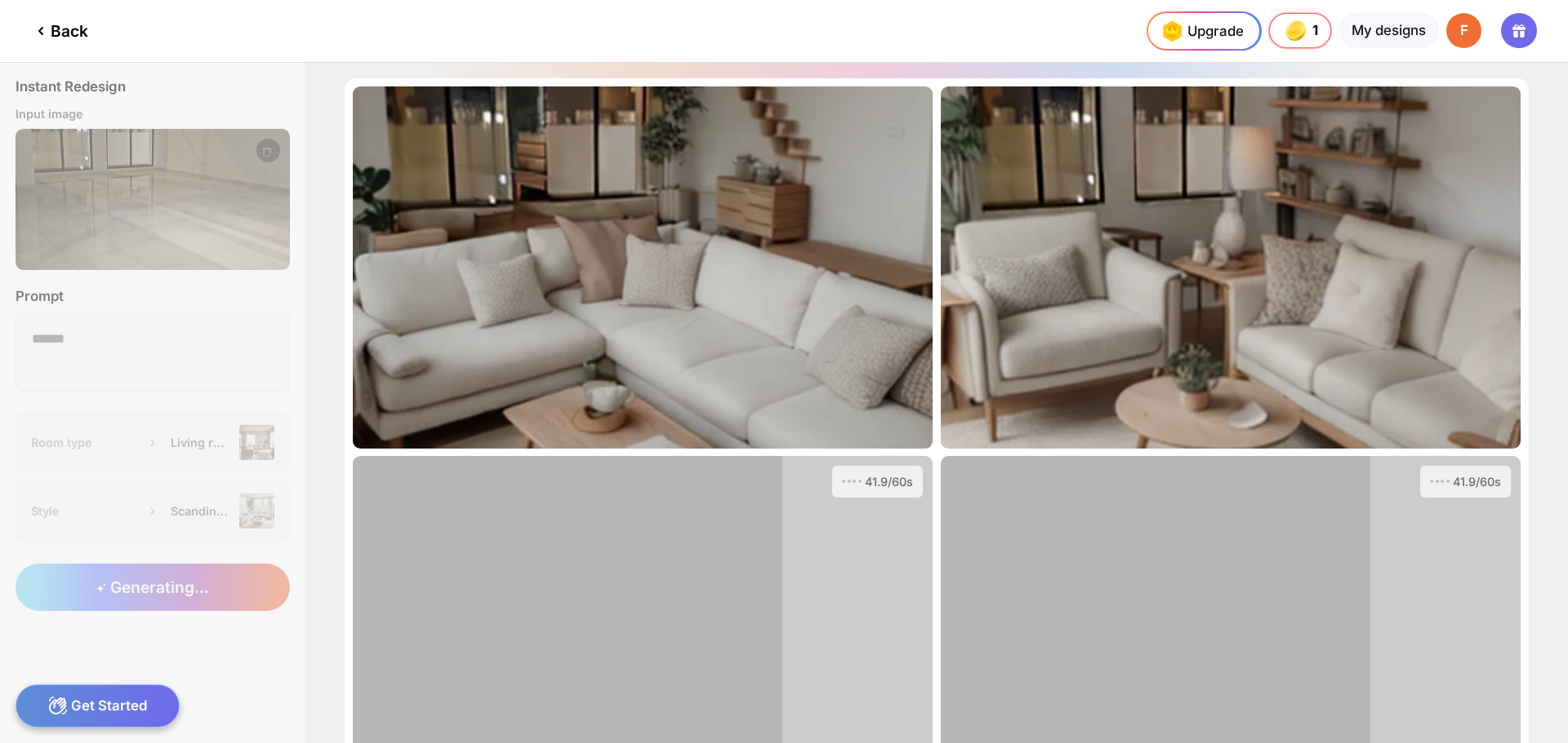
click at [0, 0] on div "Edit Design" at bounding box center [0, 0] width 0 height 0
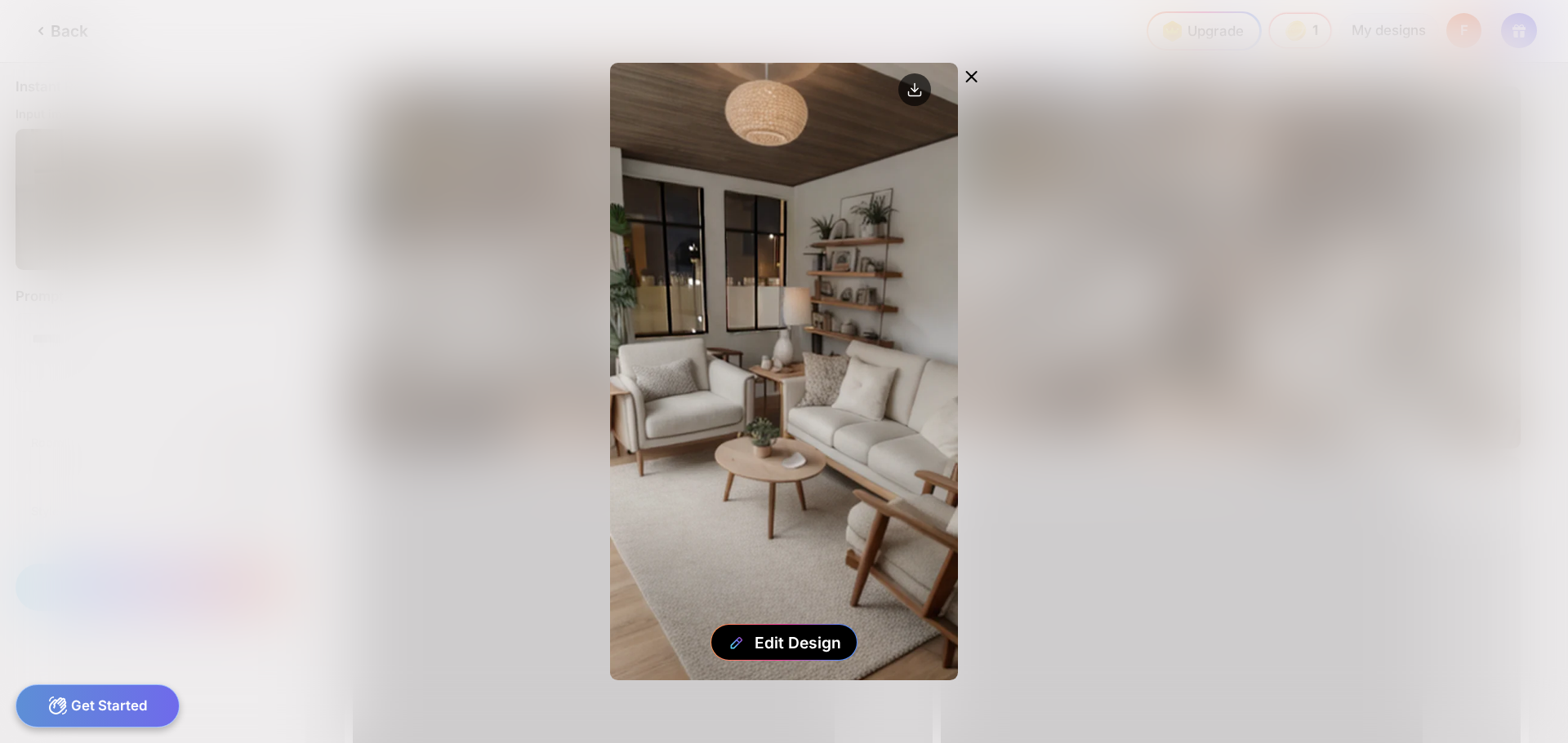
click at [975, 72] on icon at bounding box center [972, 76] width 20 height 20
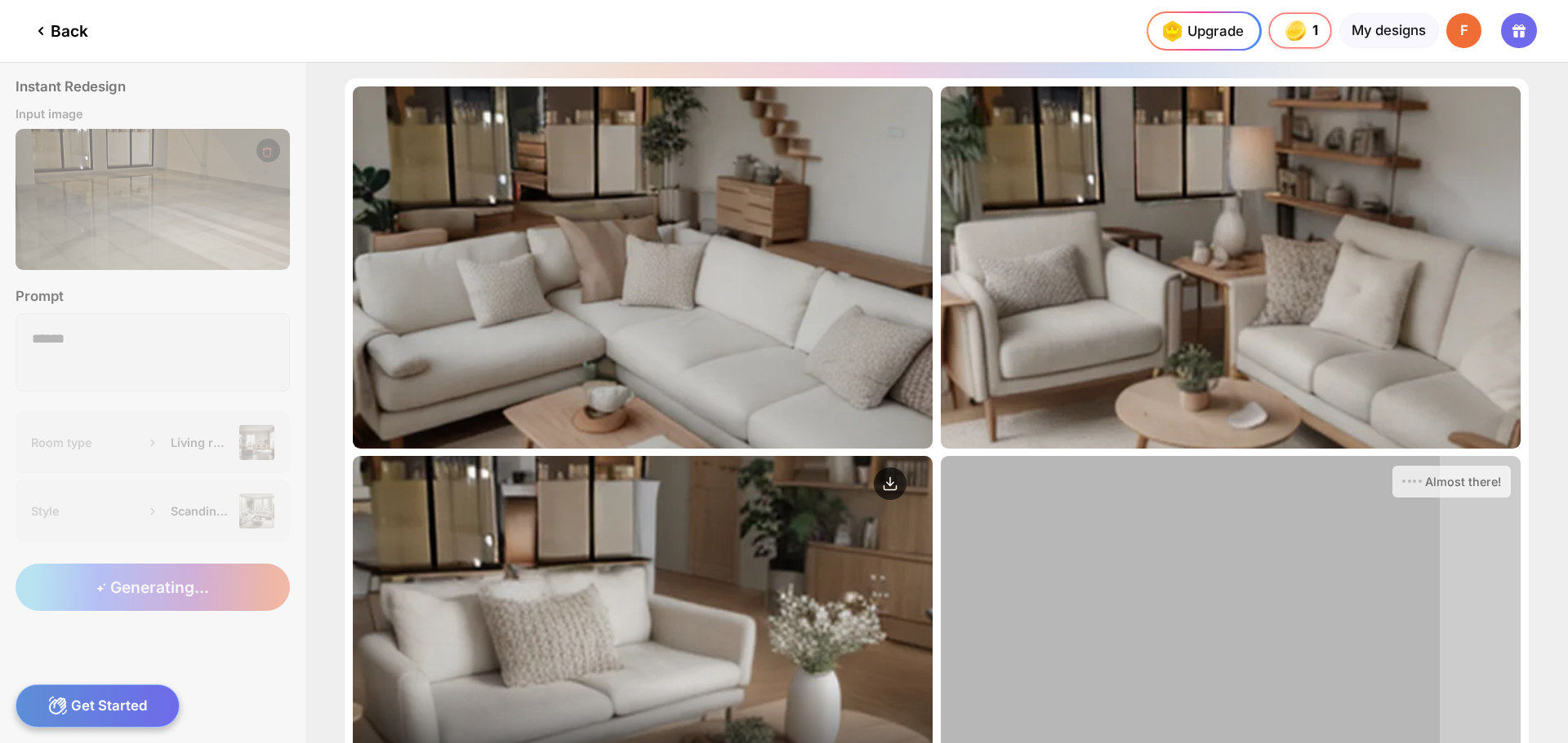
click at [749, 641] on div "Edit Design" at bounding box center [642, 637] width 580 height 363
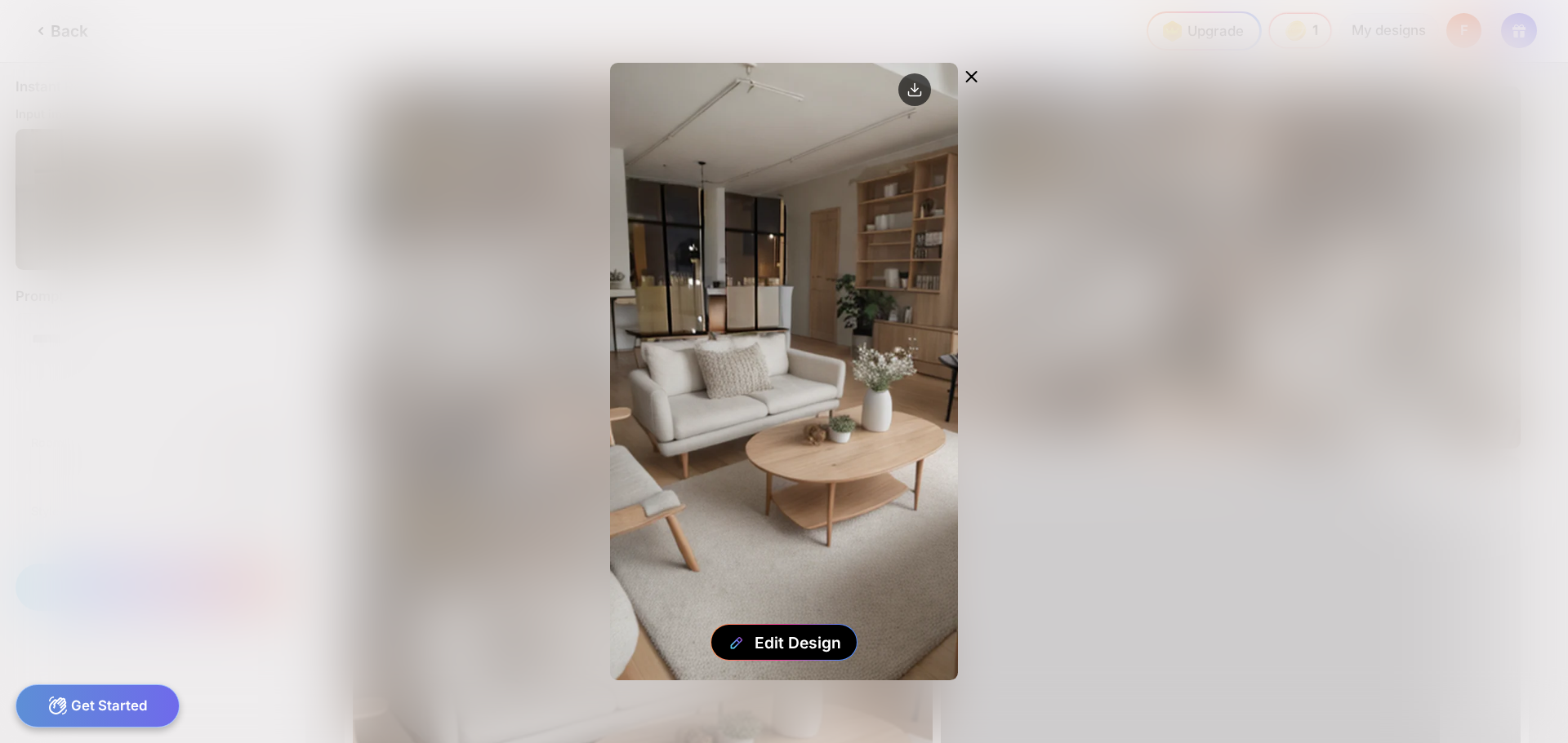
click at [975, 73] on icon at bounding box center [972, 76] width 9 height 9
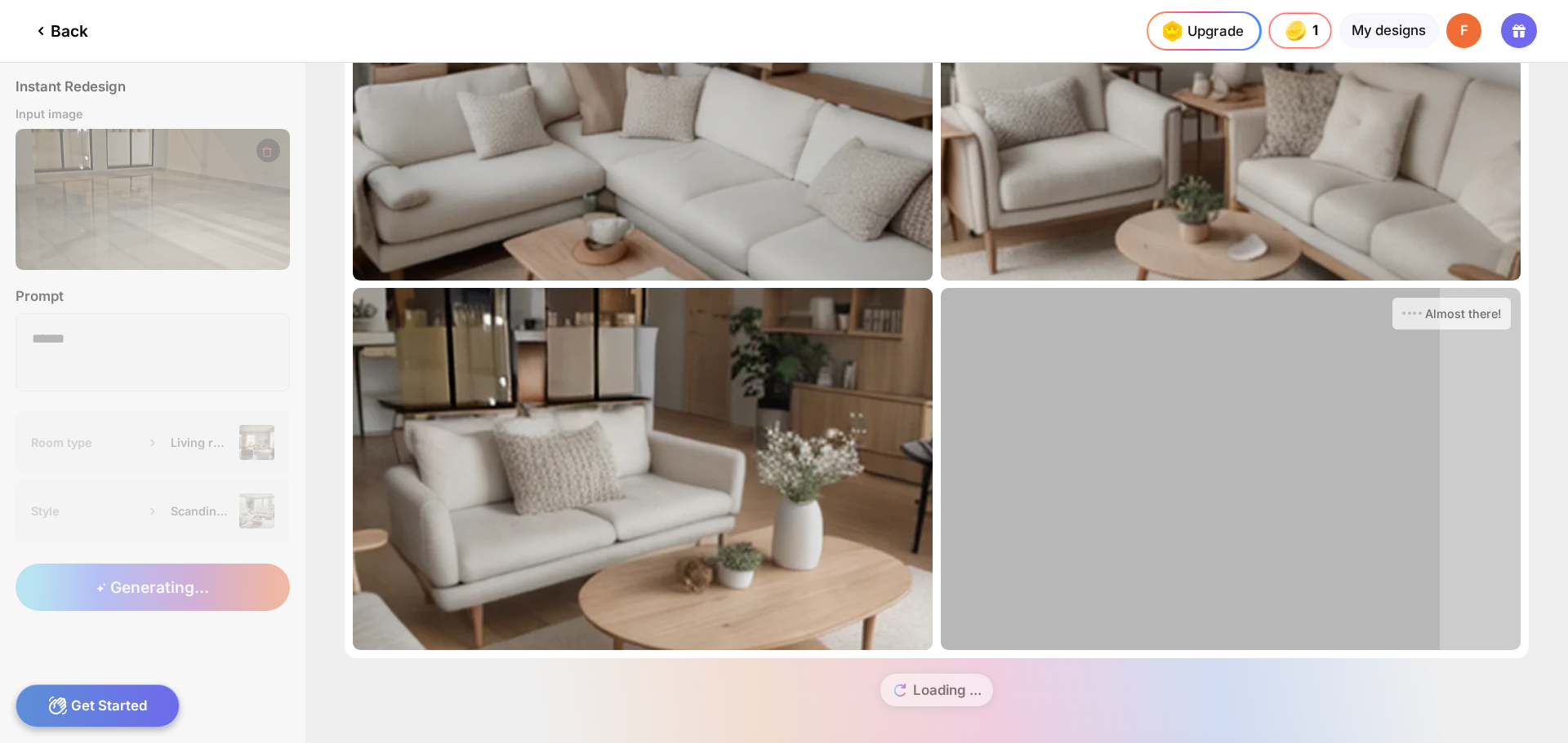
scroll to position [176, 0]
